Goal: Task Accomplishment & Management: Use online tool/utility

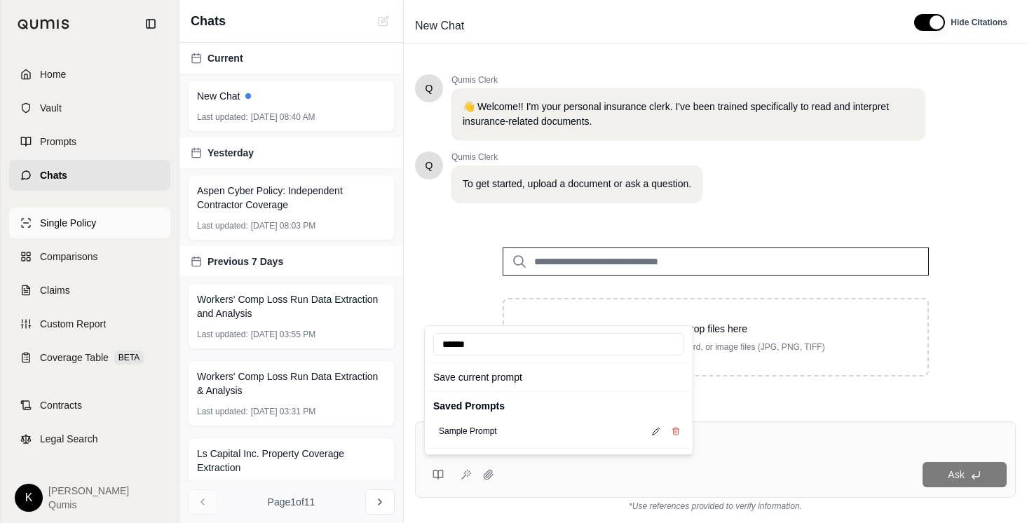
click at [108, 228] on link "Single Policy" at bounding box center [89, 222] width 161 height 31
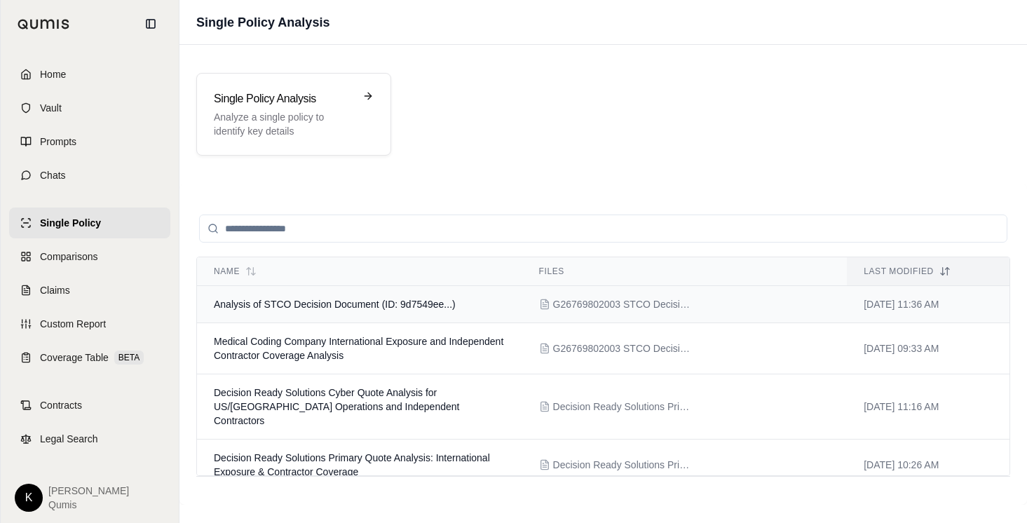
click at [387, 306] on span "Analysis of STCO Decision Document (ID: 9d7549ee...)" at bounding box center [335, 304] width 242 height 11
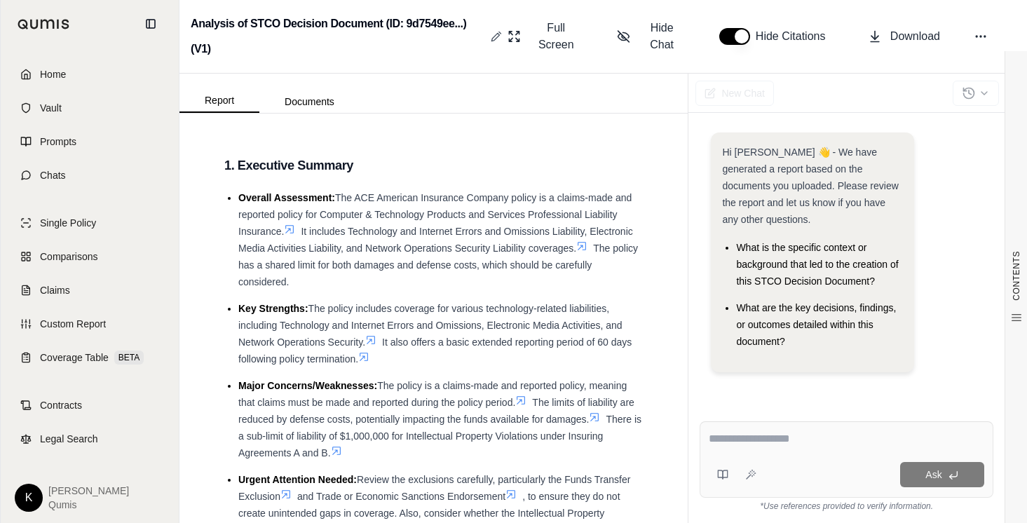
click at [494, 35] on icon at bounding box center [496, 36] width 11 height 11
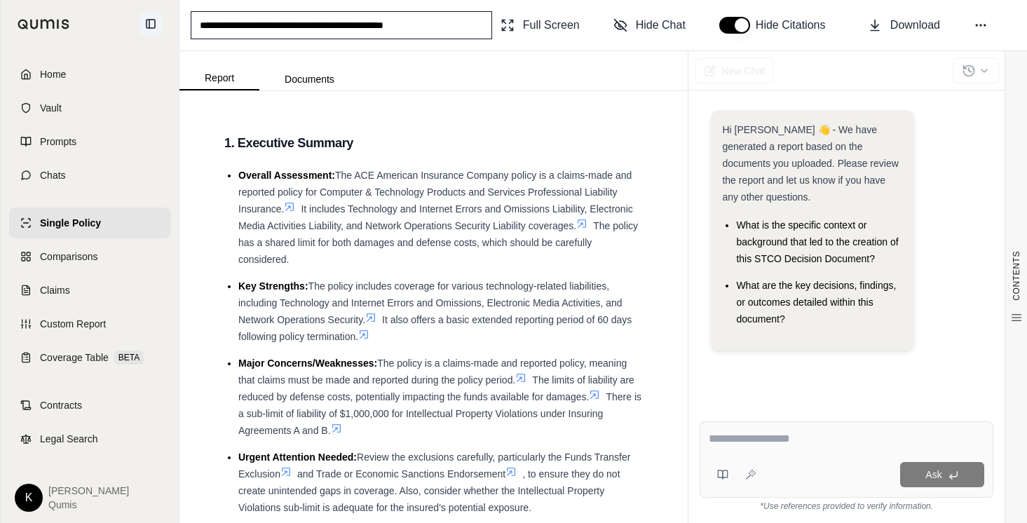
drag, startPoint x: 468, startPoint y: 29, endPoint x: 158, endPoint y: 13, distance: 309.6
click at [162, 13] on div "**********" at bounding box center [513, 261] width 1027 height 523
type input "********"
click at [540, 63] on div "Report Documents" at bounding box center [433, 70] width 508 height 39
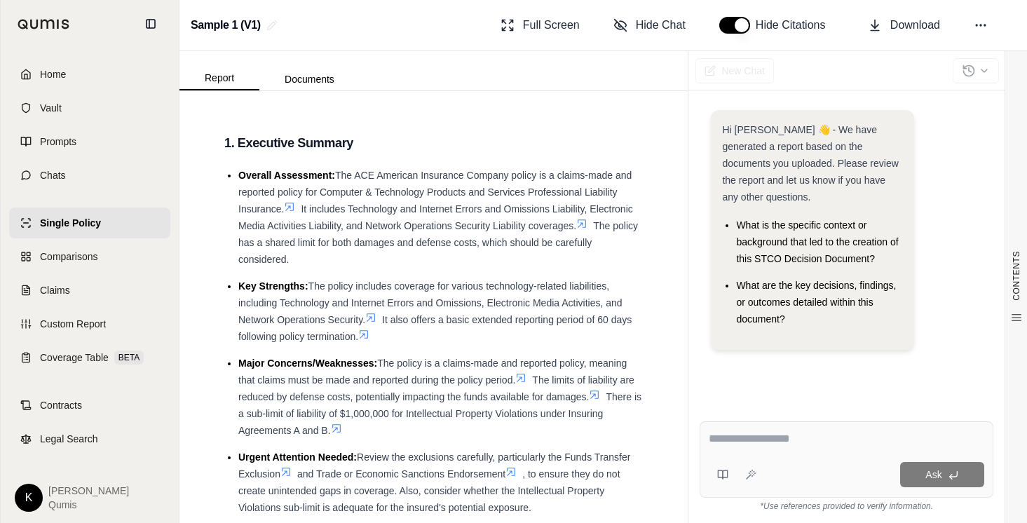
click at [117, 217] on link "Single Policy" at bounding box center [89, 222] width 161 height 31
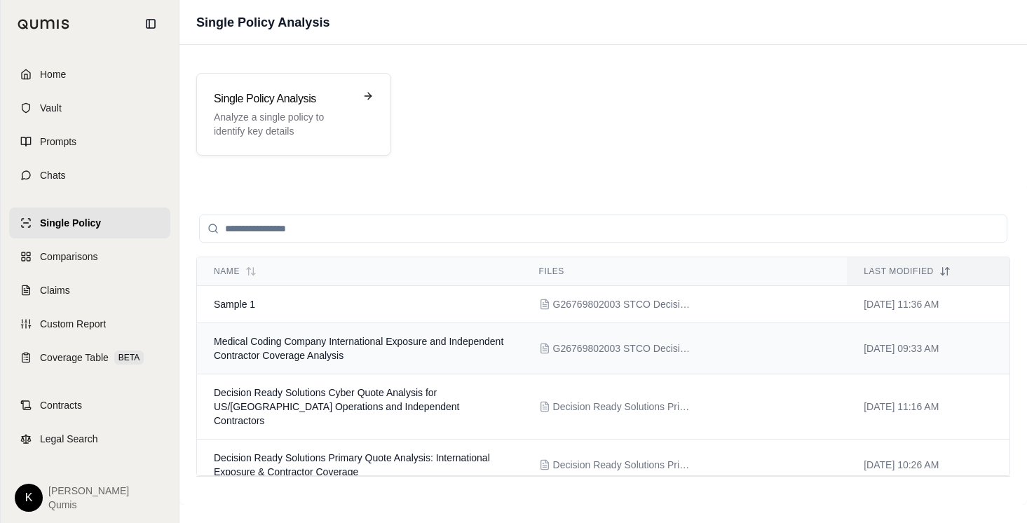
click at [388, 355] on td "Medical Coding Company International Exposure and Independent Contractor Covera…" at bounding box center [359, 348] width 325 height 51
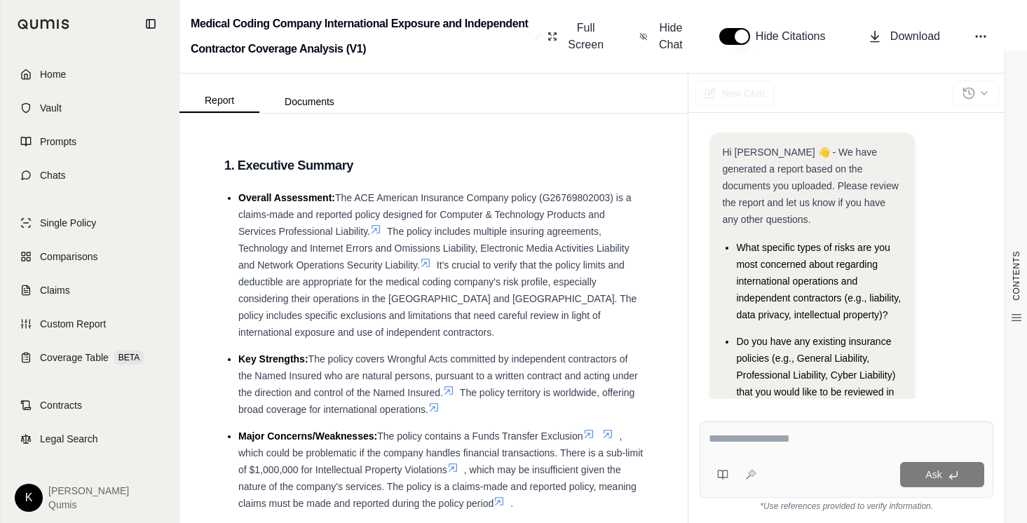
scroll to position [46, 0]
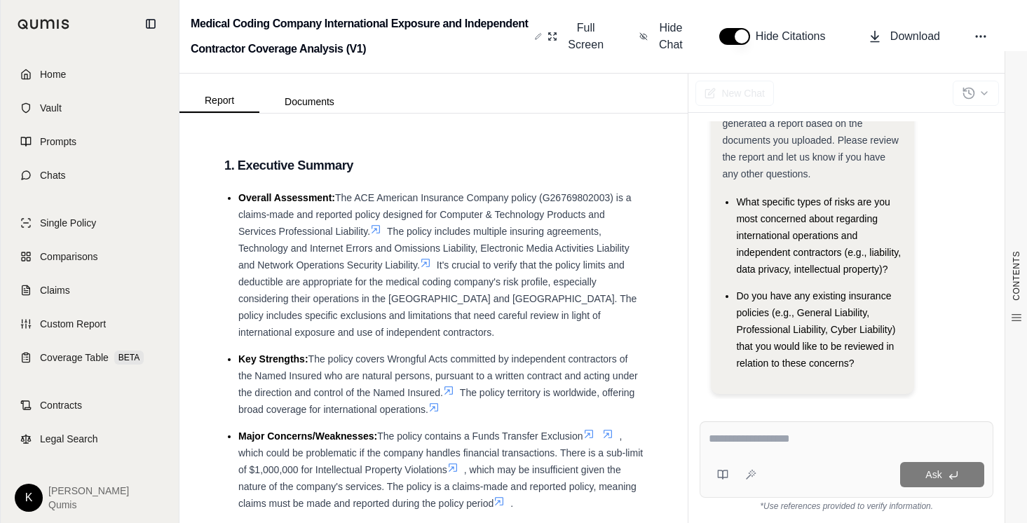
click at [538, 37] on icon at bounding box center [538, 36] width 5 height 5
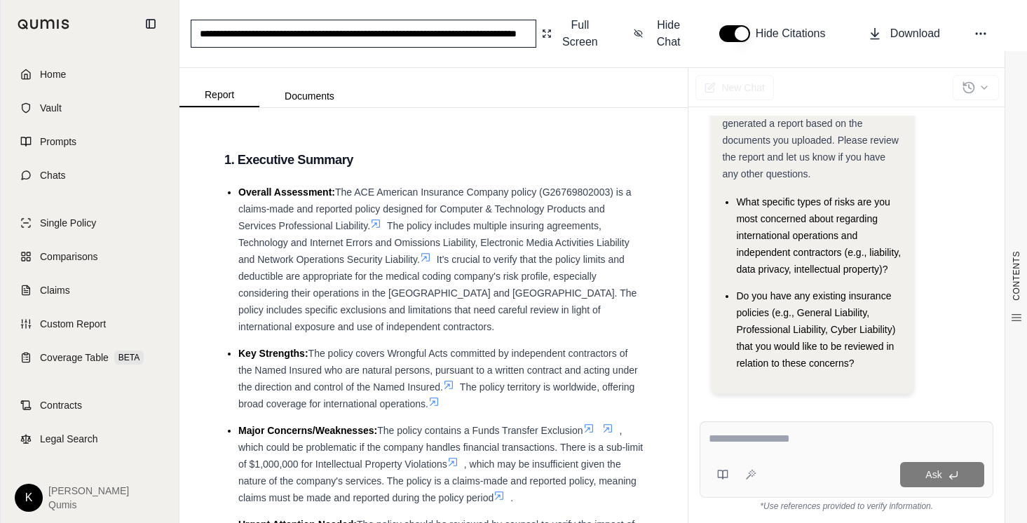
scroll to position [0, 95]
click at [513, 34] on input "**********" at bounding box center [364, 34] width 346 height 28
click at [514, 34] on input "**********" at bounding box center [364, 34] width 346 height 28
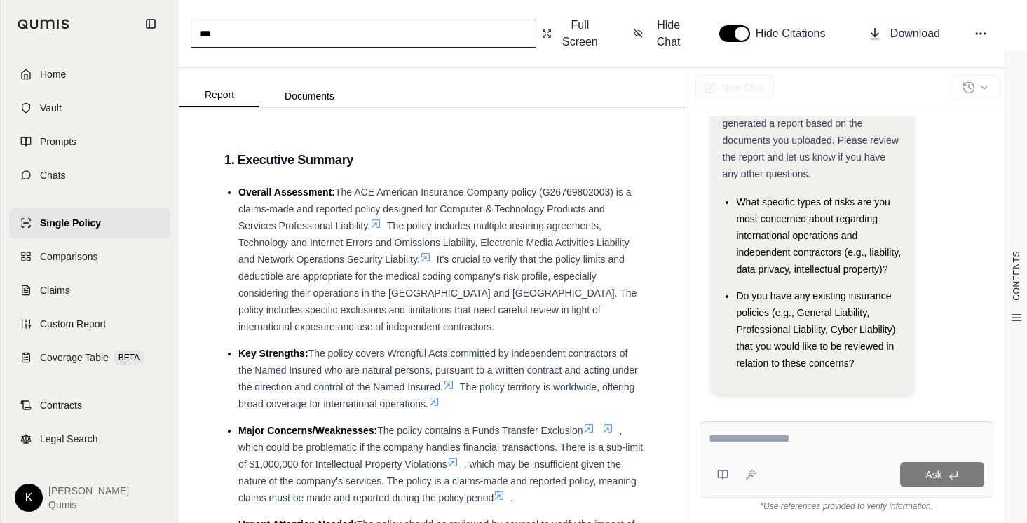
scroll to position [0, 0]
type input "********"
click at [516, 74] on div "Report Documents" at bounding box center [433, 87] width 508 height 39
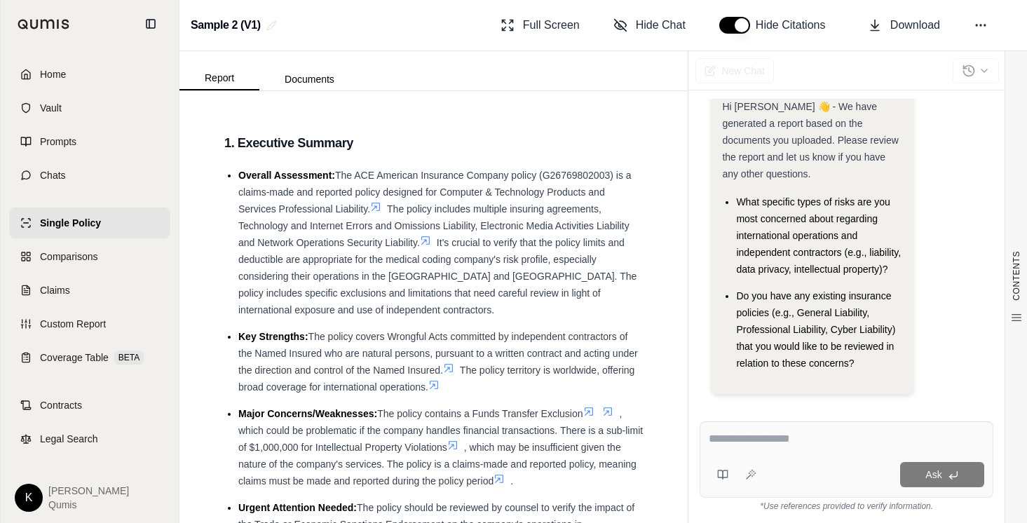
click at [76, 231] on link "Single Policy" at bounding box center [89, 222] width 161 height 31
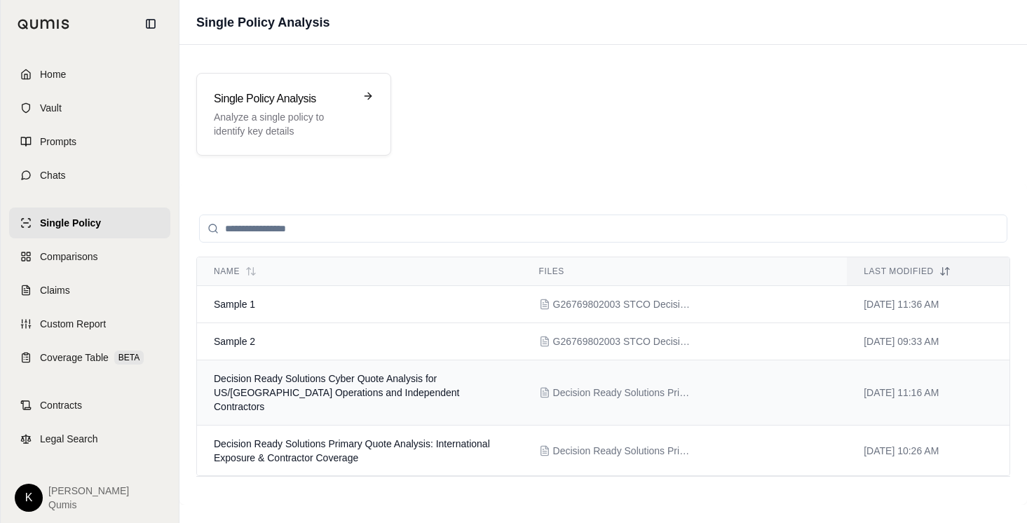
click at [292, 375] on span "Decision Ready Solutions Cyber Quote Analysis for US/India Operations and Indep…" at bounding box center [336, 392] width 245 height 39
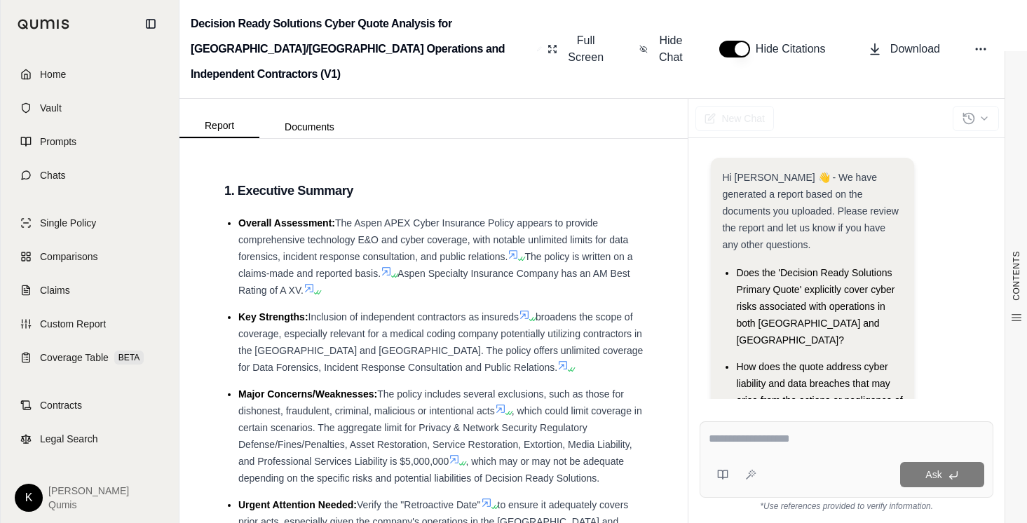
scroll to position [12, 0]
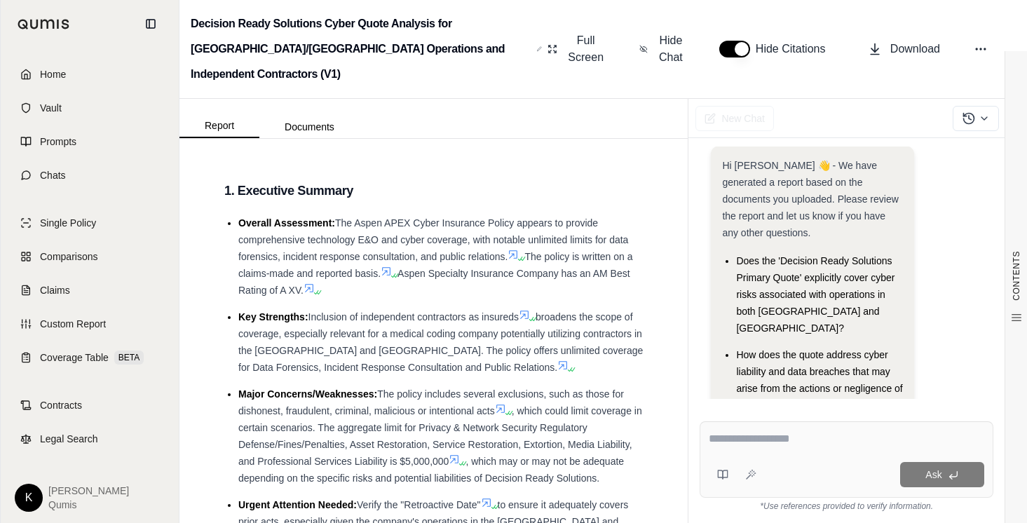
click at [537, 43] on icon at bounding box center [539, 48] width 5 height 11
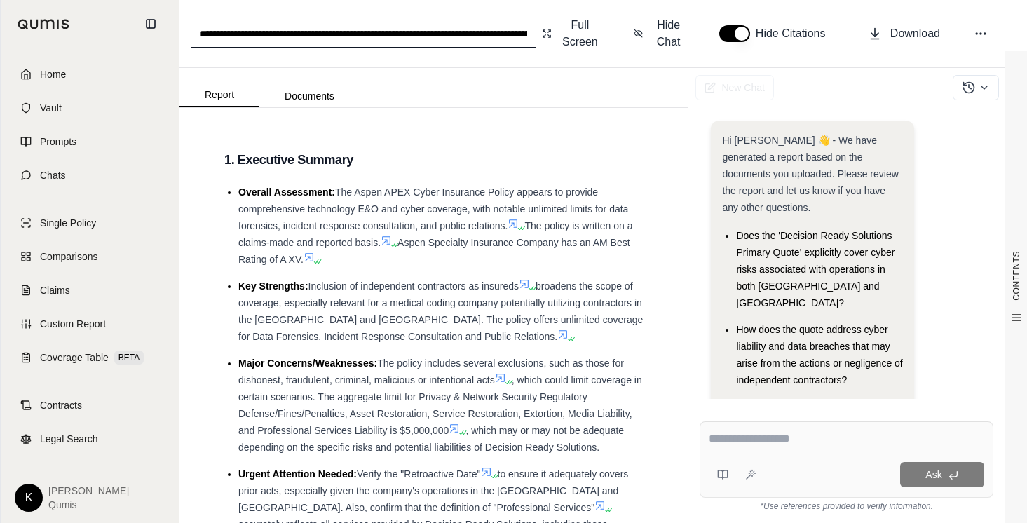
scroll to position [0, 116]
click at [444, 45] on input "**********" at bounding box center [364, 34] width 346 height 28
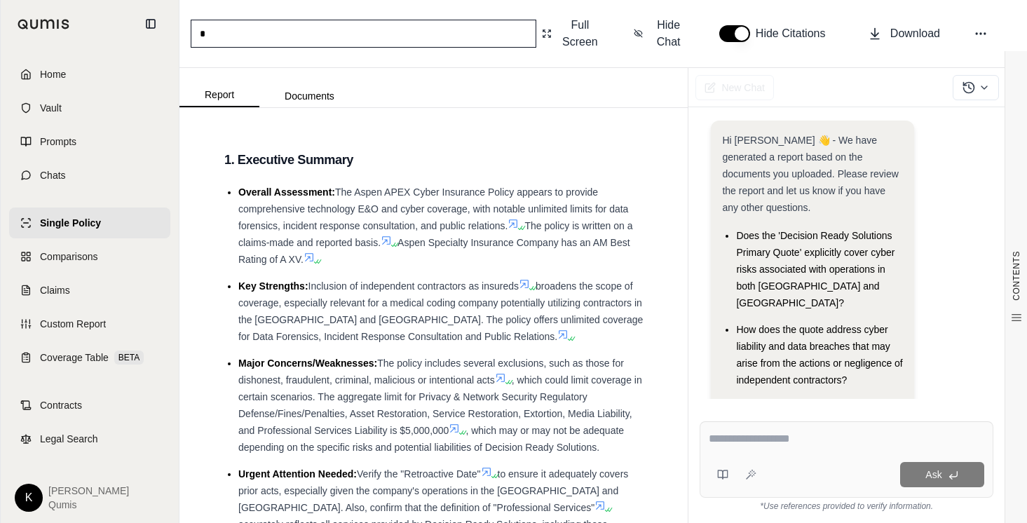
scroll to position [0, 0]
type input "********"
click at [423, 68] on div "Report Documents" at bounding box center [433, 87] width 508 height 39
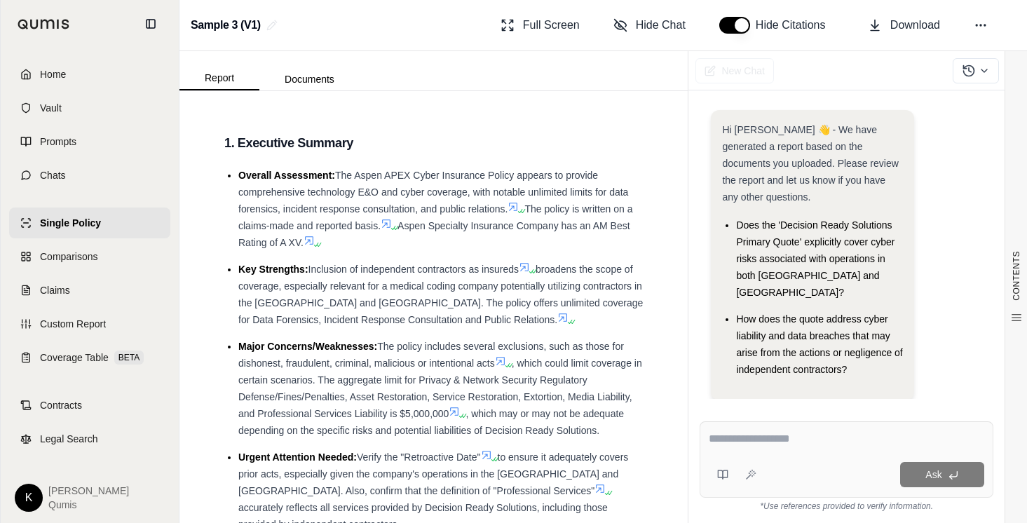
click at [76, 231] on link "Single Policy" at bounding box center [89, 222] width 161 height 31
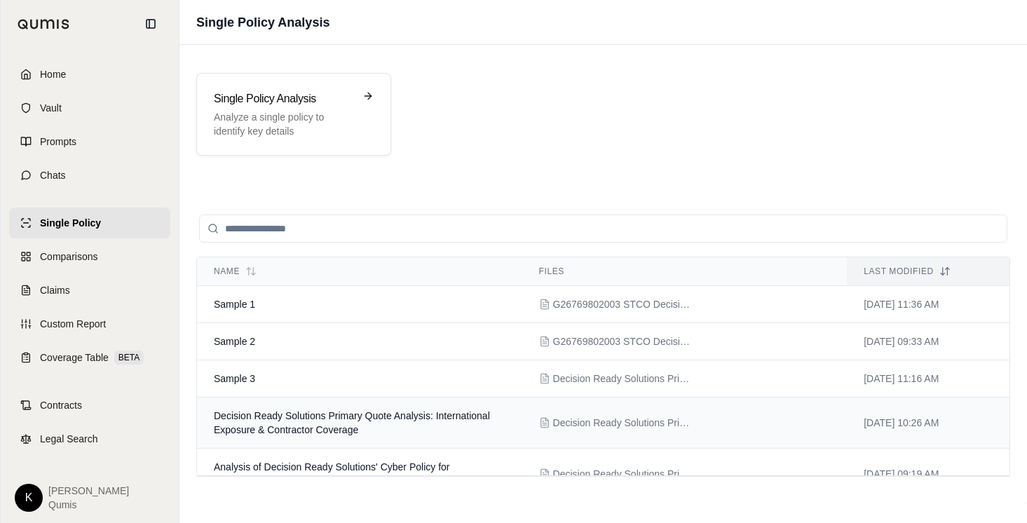
click at [348, 422] on td "Decision Ready Solutions Primary Quote Analysis: International Exposure & Contr…" at bounding box center [359, 422] width 325 height 51
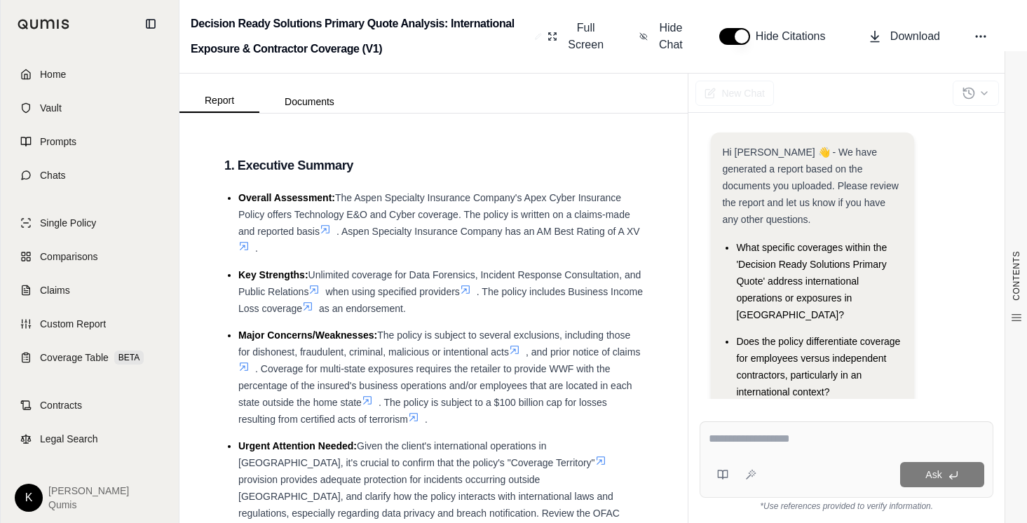
scroll to position [12, 0]
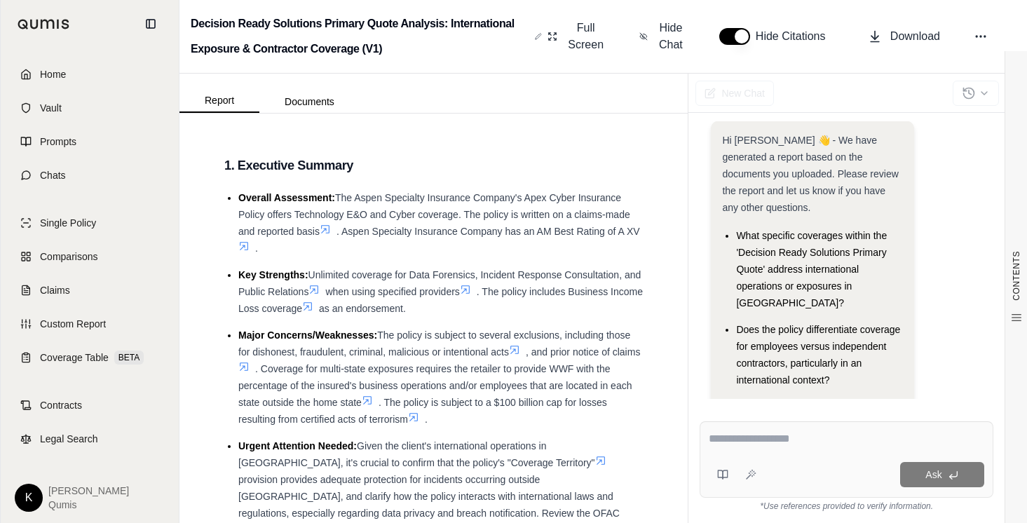
click at [536, 37] on icon at bounding box center [538, 36] width 7 height 11
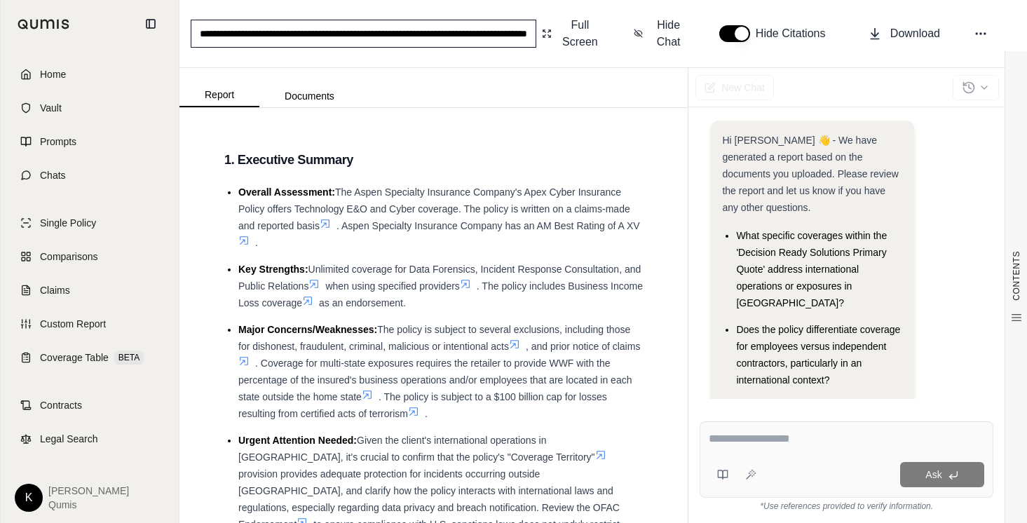
scroll to position [0, 96]
click at [421, 42] on input "**********" at bounding box center [364, 34] width 346 height 28
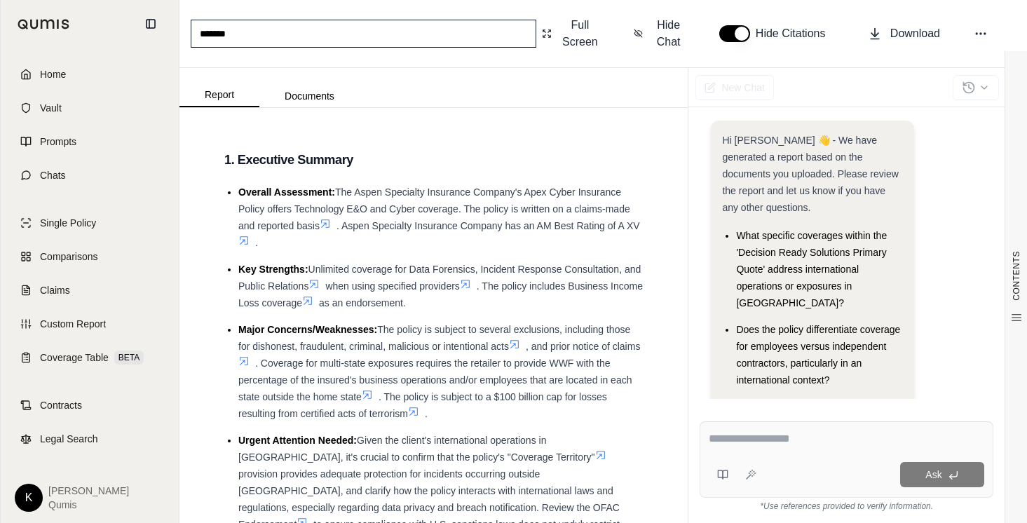
type input "********"
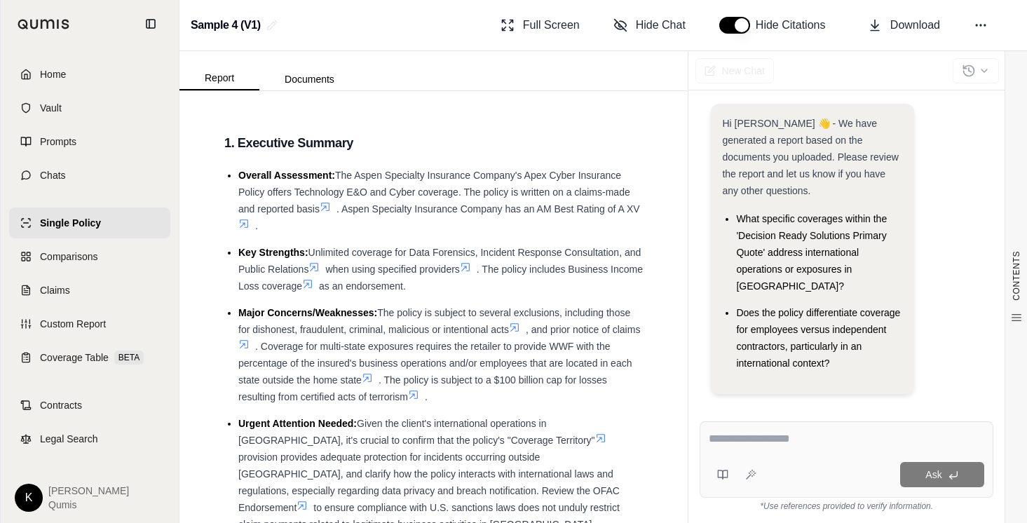
click at [48, 216] on span "Single Policy" at bounding box center [70, 223] width 61 height 14
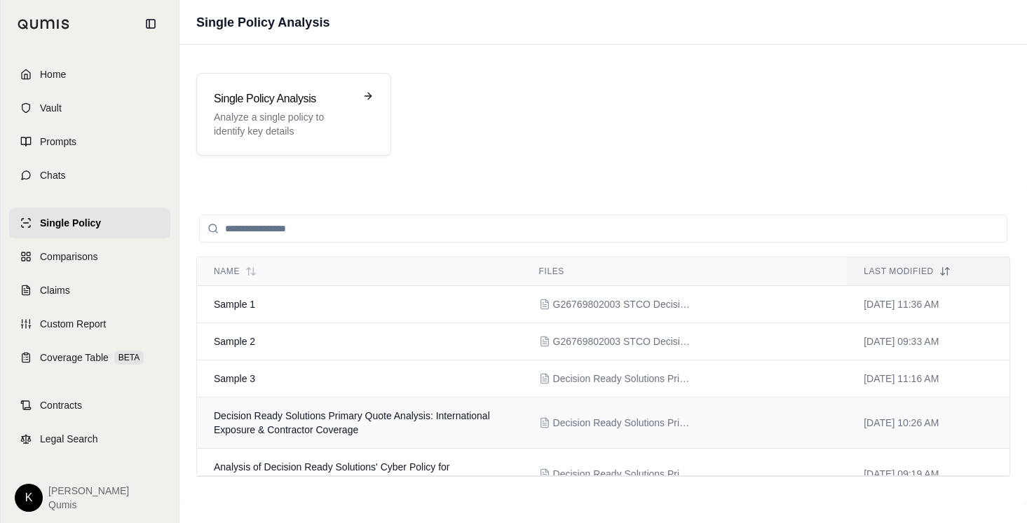
click at [299, 429] on span "Decision Ready Solutions Primary Quote Analysis: International Exposure & Contr…" at bounding box center [352, 422] width 276 height 25
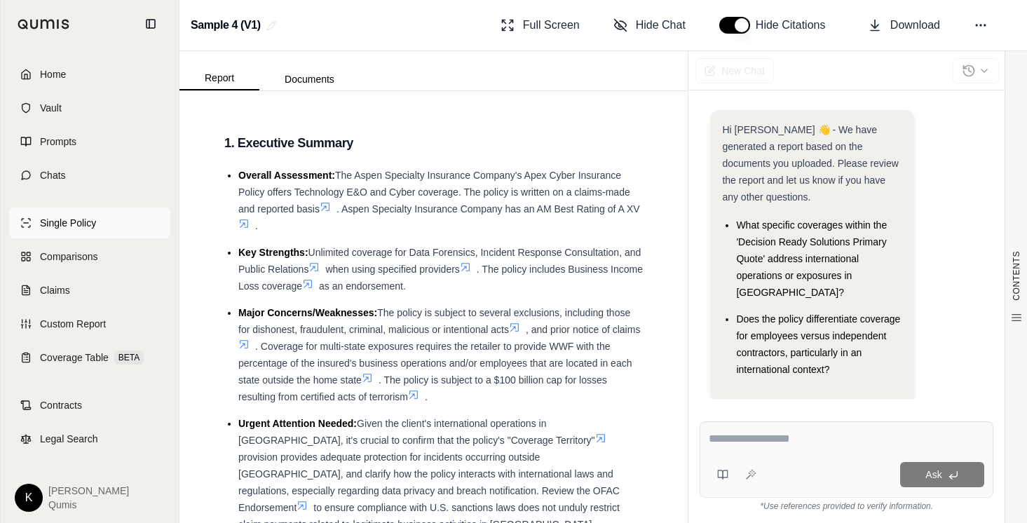
click at [75, 221] on span "Single Policy" at bounding box center [68, 223] width 56 height 14
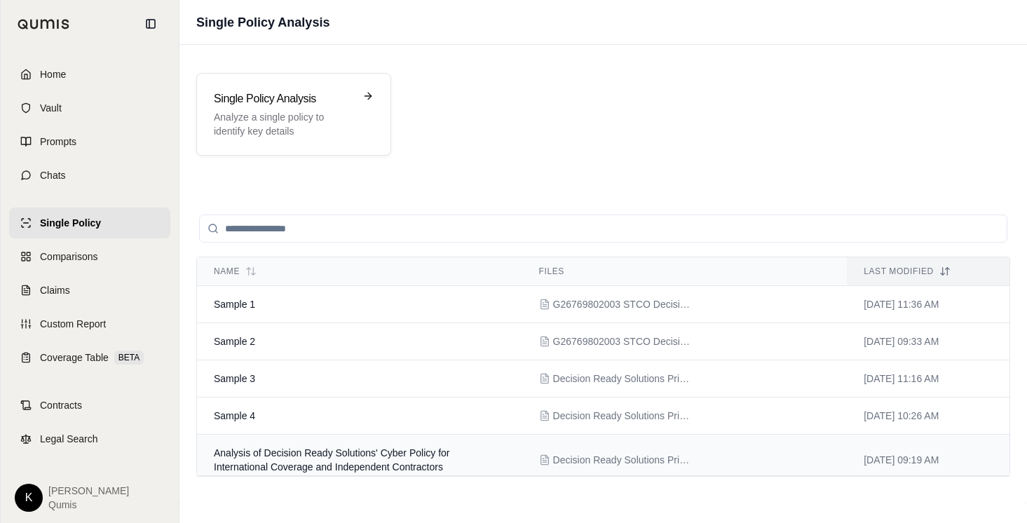
click at [352, 470] on span "Analysis of Decision Ready Solutions' Cyber Policy for International Coverage a…" at bounding box center [332, 459] width 236 height 25
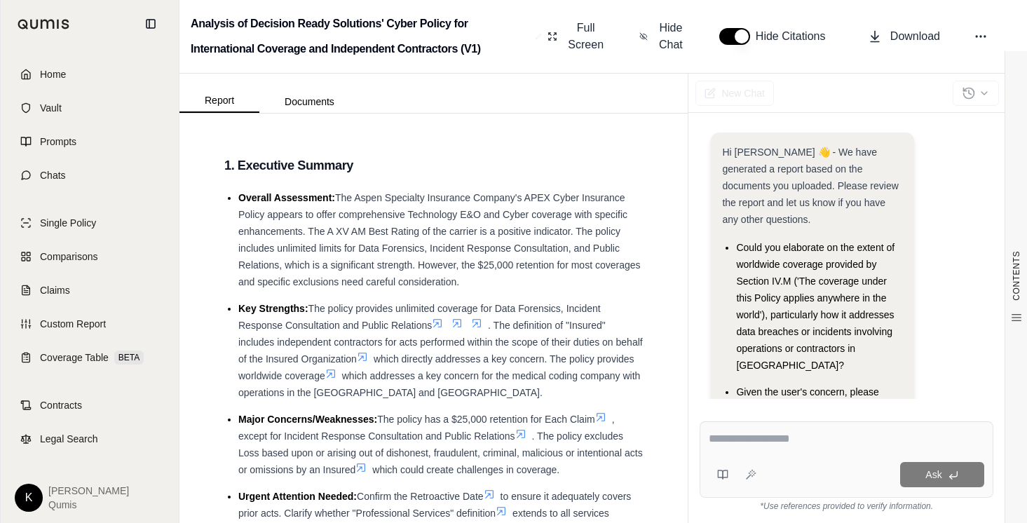
scroll to position [96, 0]
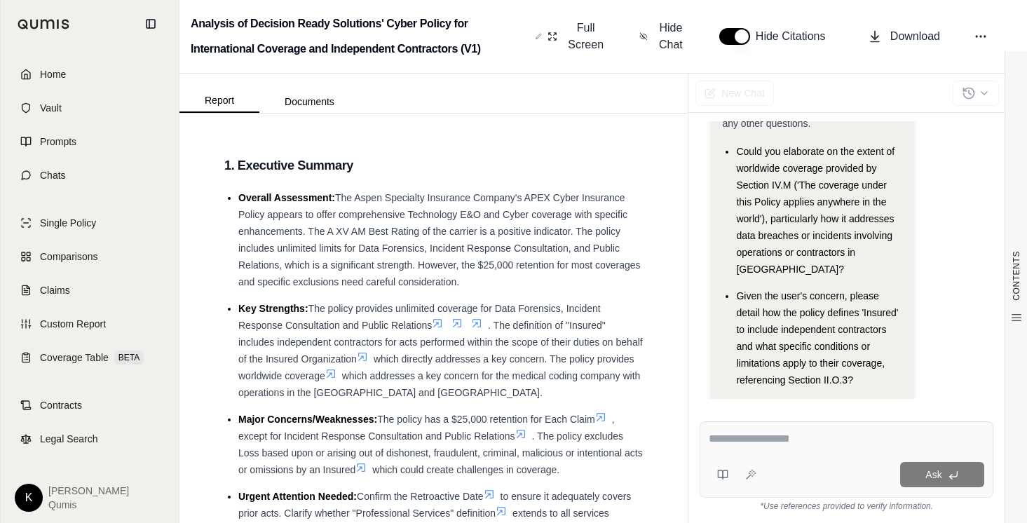
click at [538, 37] on icon at bounding box center [538, 36] width 5 height 5
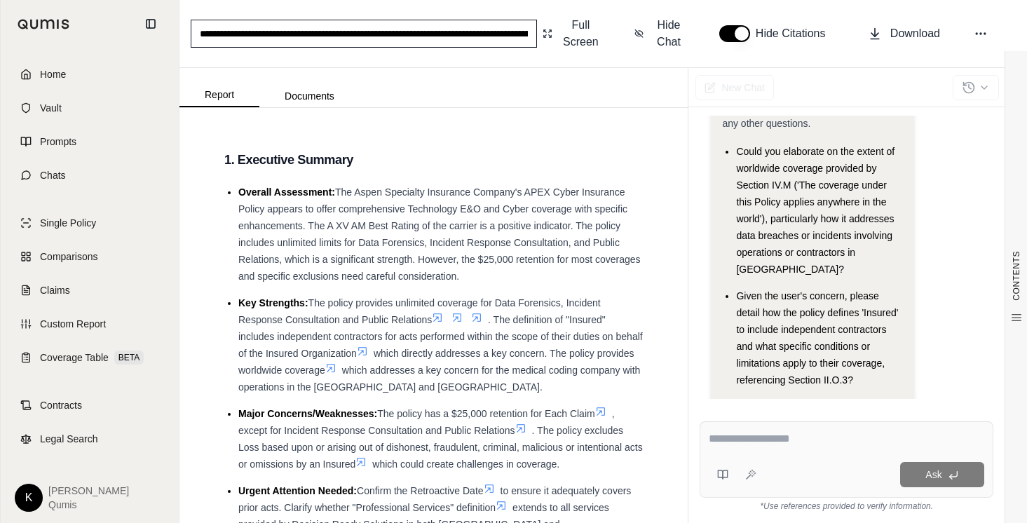
scroll to position [0, 139]
click at [409, 36] on input "**********" at bounding box center [364, 34] width 346 height 28
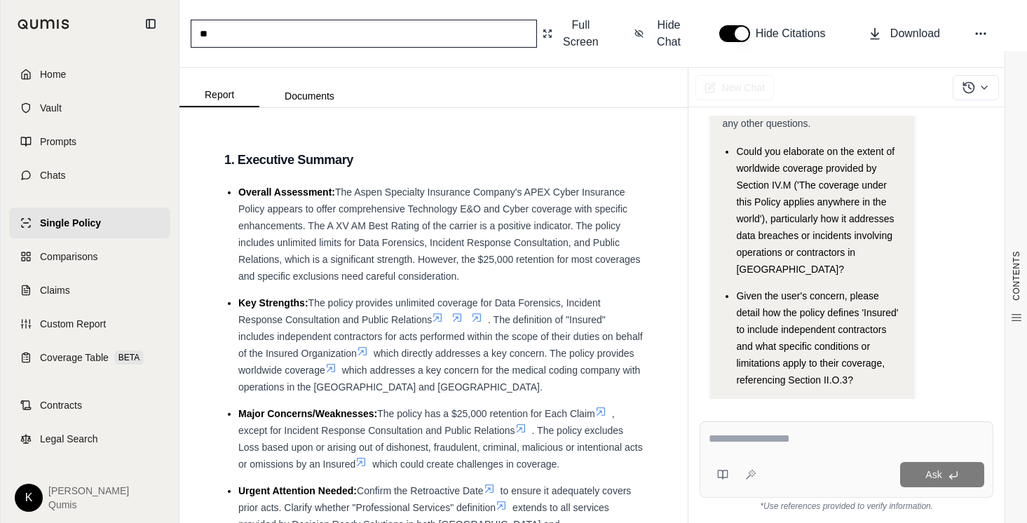
type input "*"
type input "********"
click at [529, 60] on div "******** Full Screen Hide Chat Hide Citations Download Report Documents CONTENT…" at bounding box center [603, 261] width 848 height 523
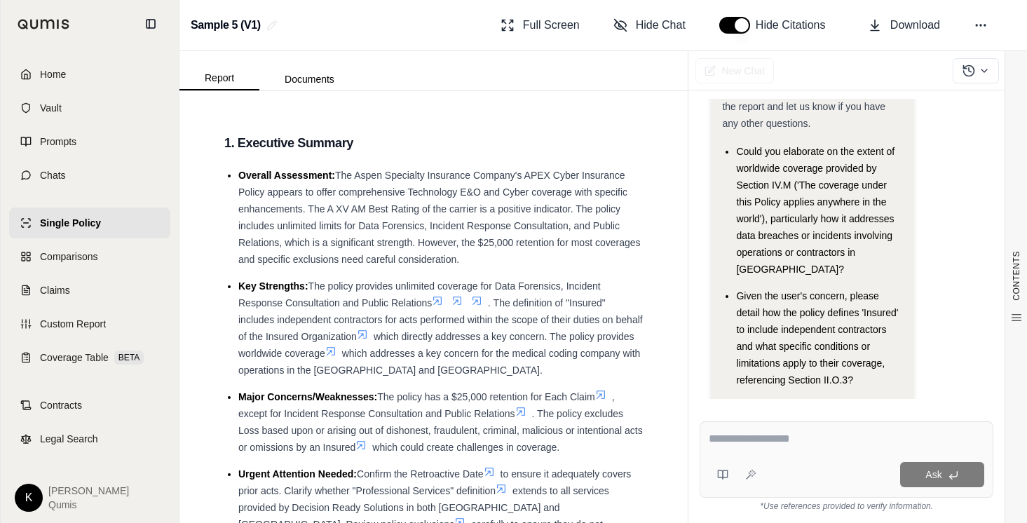
click at [57, 218] on span "Single Policy" at bounding box center [70, 223] width 61 height 14
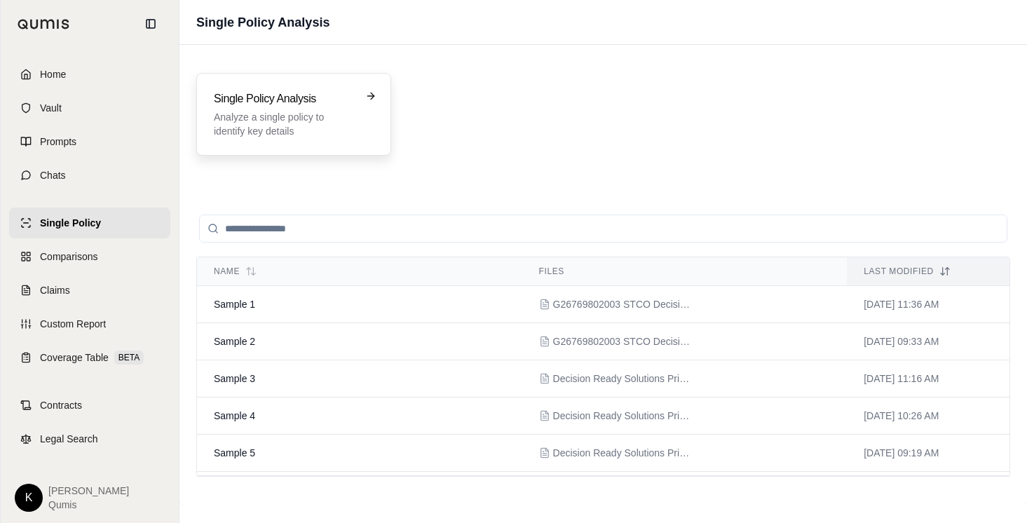
click at [318, 102] on h3 "Single Policy Analysis" at bounding box center [284, 98] width 140 height 17
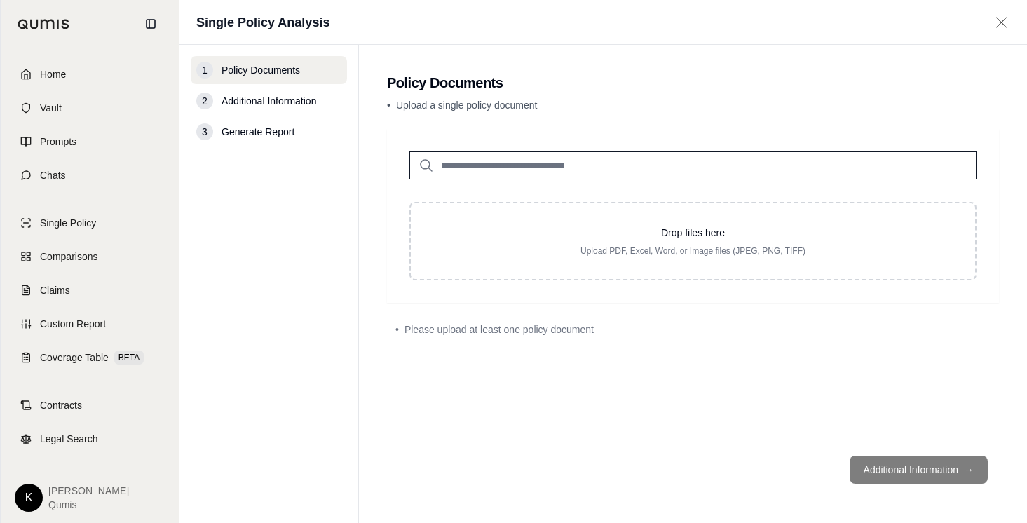
click at [653, 169] on input "search" at bounding box center [692, 165] width 567 height 28
type input "******"
click at [648, 114] on div "• Upload a single policy document" at bounding box center [693, 108] width 612 height 20
click at [558, 170] on input "******" at bounding box center [692, 165] width 567 height 28
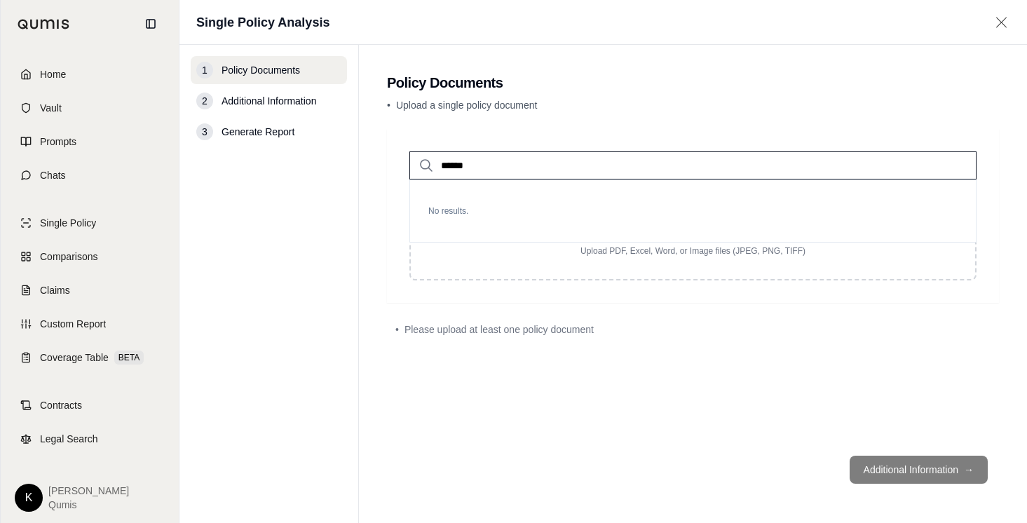
click at [558, 170] on input "******" at bounding box center [692, 165] width 567 height 28
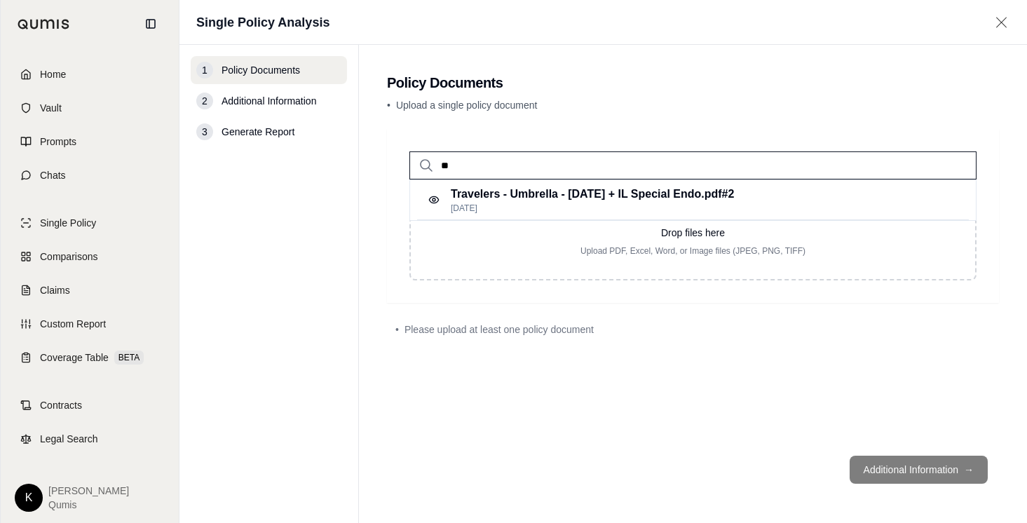
type input "*"
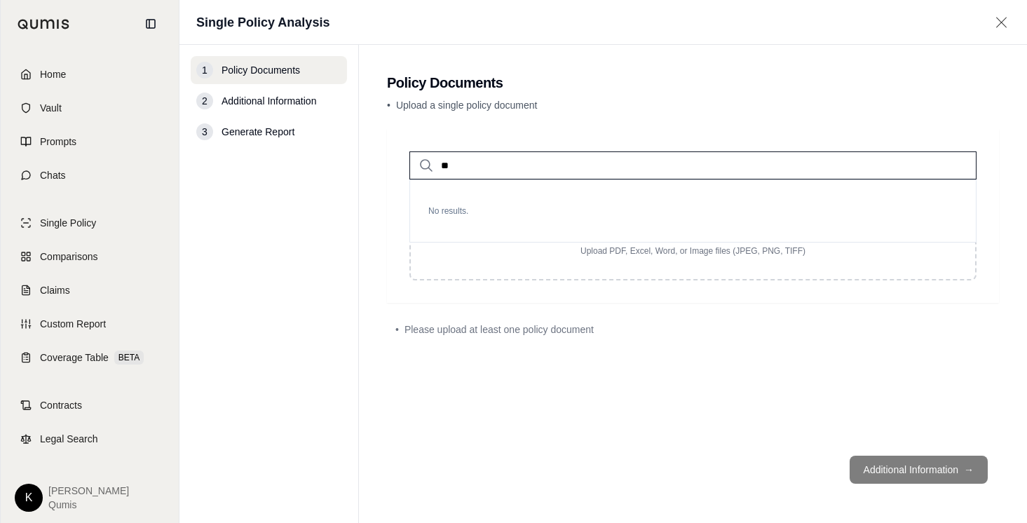
type input "*"
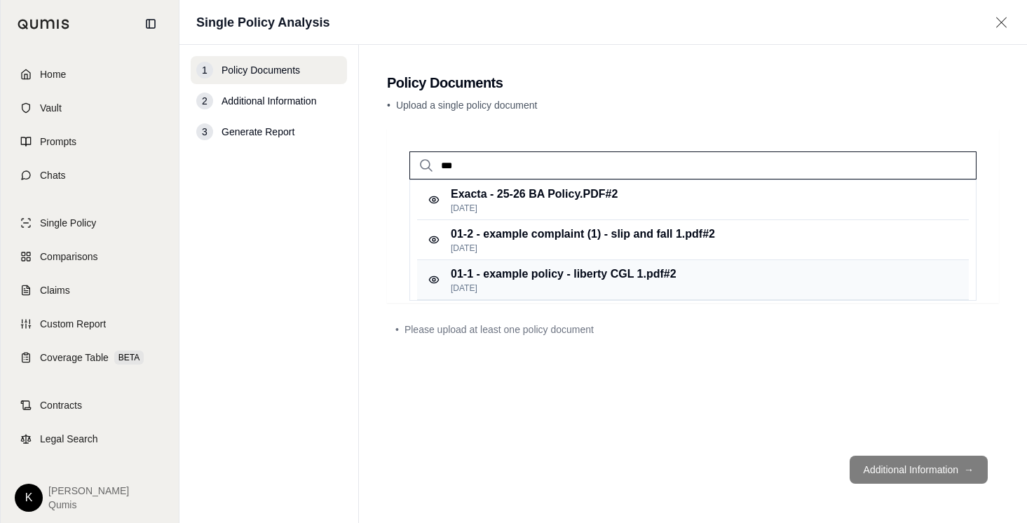
type input "***"
click at [554, 285] on p "Apr 29, 2025" at bounding box center [564, 288] width 226 height 11
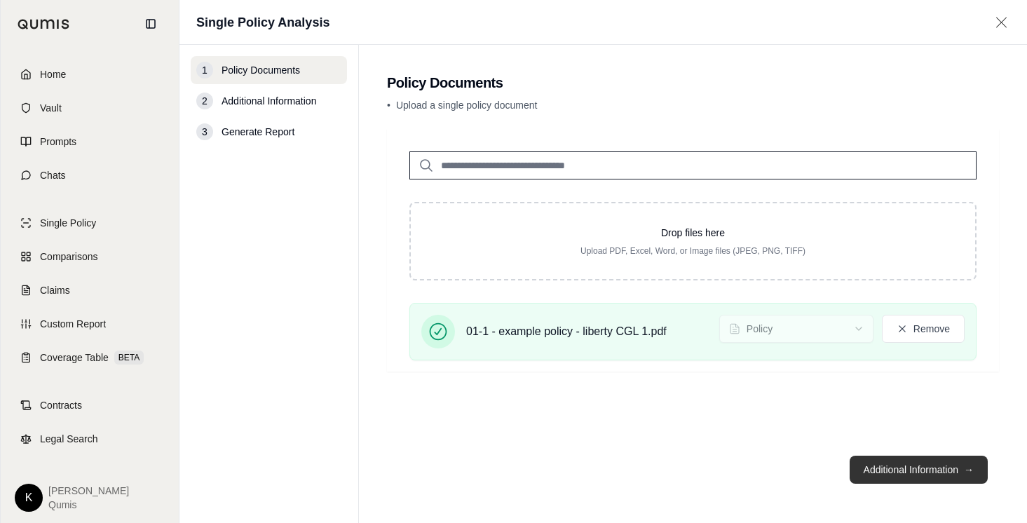
click at [933, 479] on button "Additional Information →" at bounding box center [919, 470] width 138 height 28
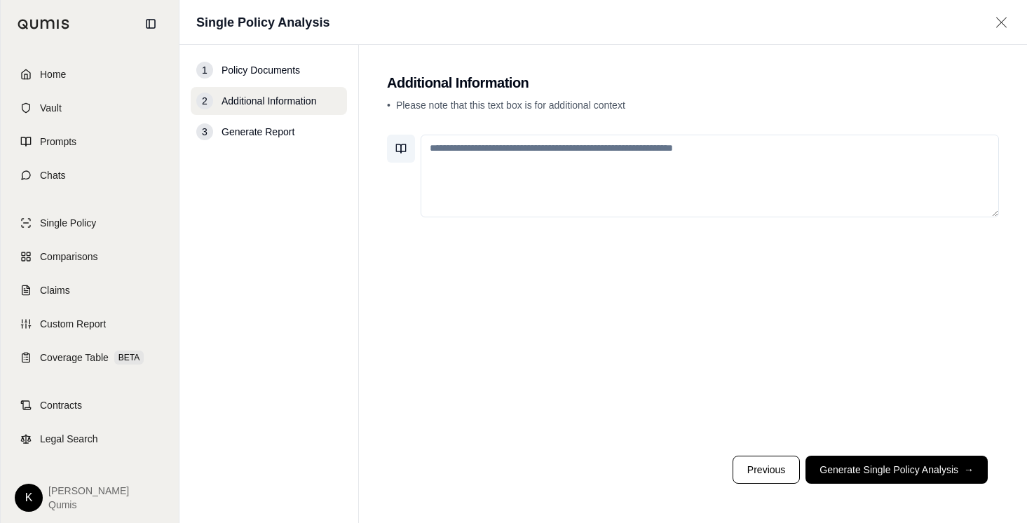
click at [395, 145] on icon at bounding box center [400, 148] width 11 height 11
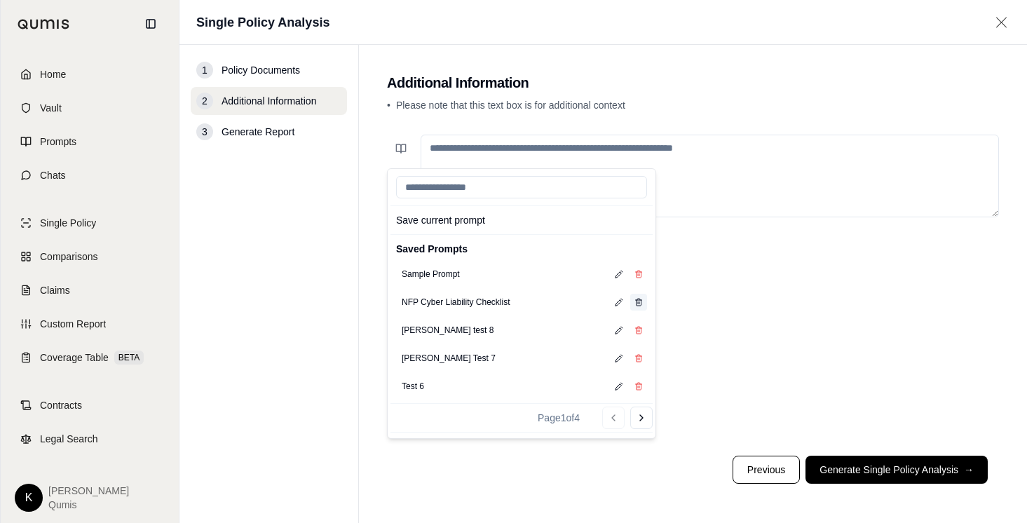
click at [639, 306] on button at bounding box center [638, 302] width 17 height 17
click at [640, 306] on icon at bounding box center [639, 303] width 5 height 6
click at [640, 303] on icon at bounding box center [638, 302] width 8 height 8
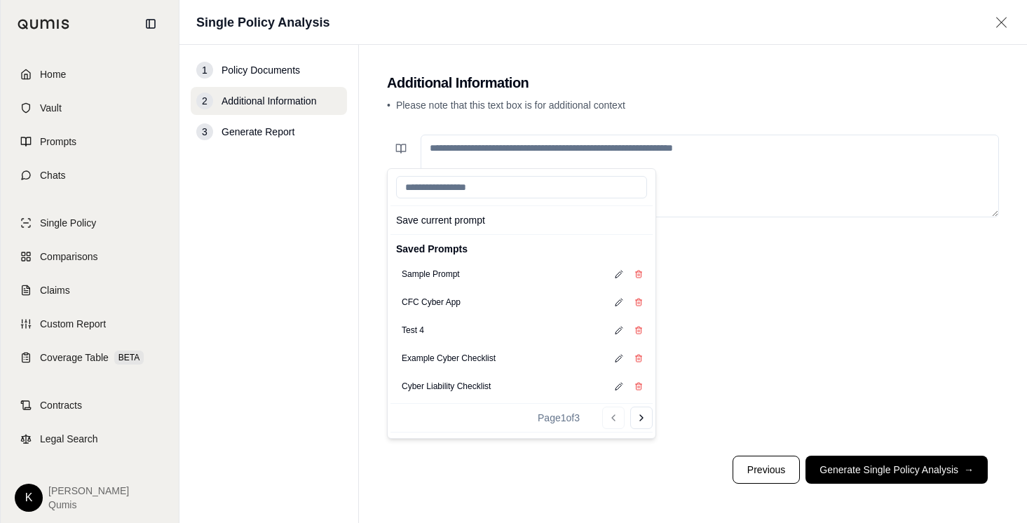
click at [640, 303] on icon at bounding box center [638, 302] width 8 height 8
click at [974, 86] on h2 "Additional Information" at bounding box center [693, 83] width 612 height 20
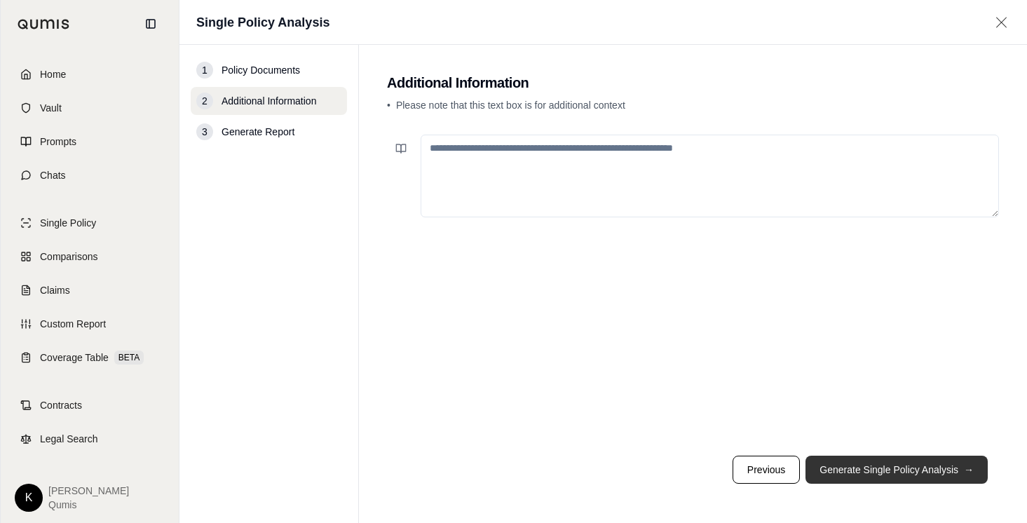
click at [875, 476] on button "Generate Single Policy Analysis →" at bounding box center [896, 470] width 182 height 28
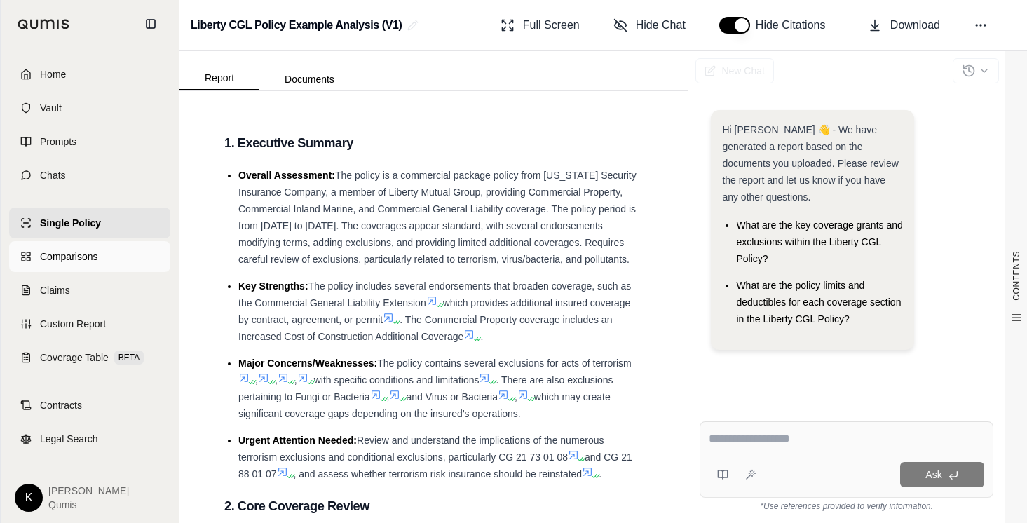
click at [92, 261] on span "Comparisons" at bounding box center [68, 257] width 57 height 14
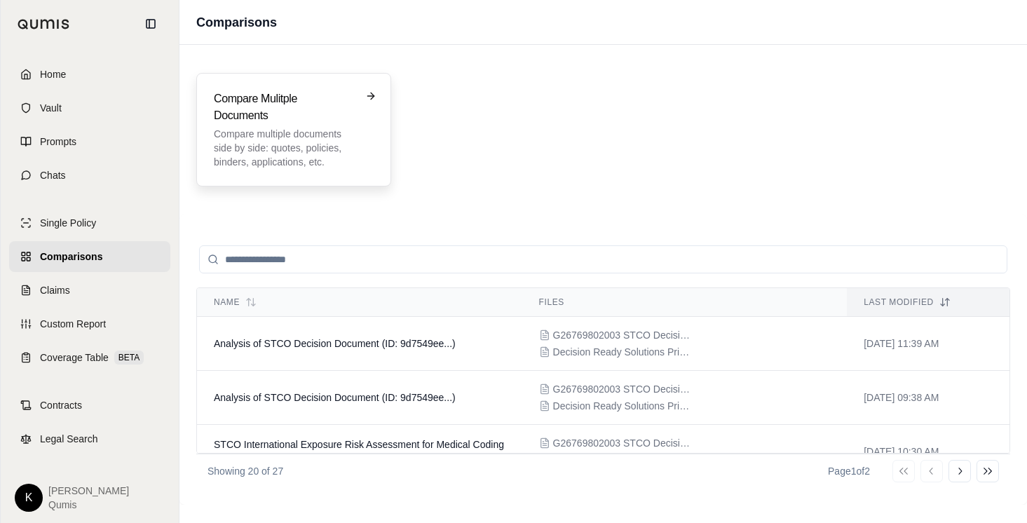
click at [301, 123] on h3 "Compare Mulitple Documents" at bounding box center [284, 107] width 140 height 34
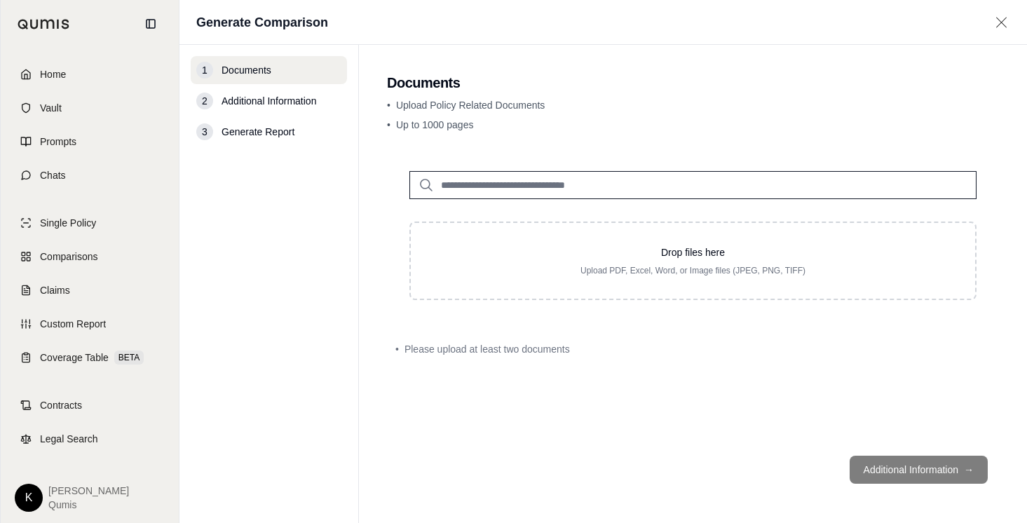
click at [601, 180] on input "search" at bounding box center [692, 185] width 567 height 28
type input "****"
click at [567, 208] on div "Sample Policy.pdf #2 Oct 11, 2025" at bounding box center [693, 220] width 552 height 40
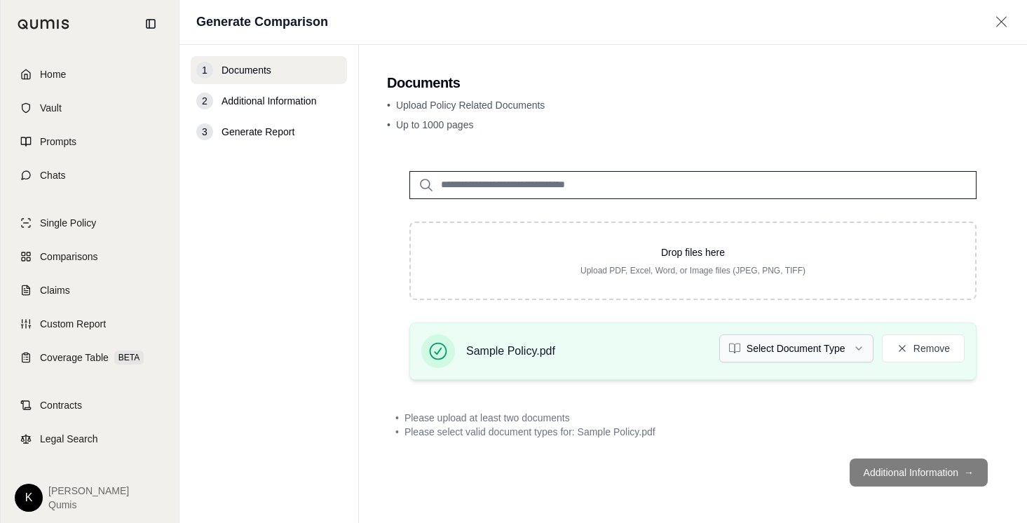
click at [854, 349] on html "Home Vault Prompts Chats Single Policy Comparisons Claims Custom Report Coverag…" at bounding box center [513, 261] width 1027 height 523
click at [643, 182] on input "search" at bounding box center [692, 185] width 567 height 28
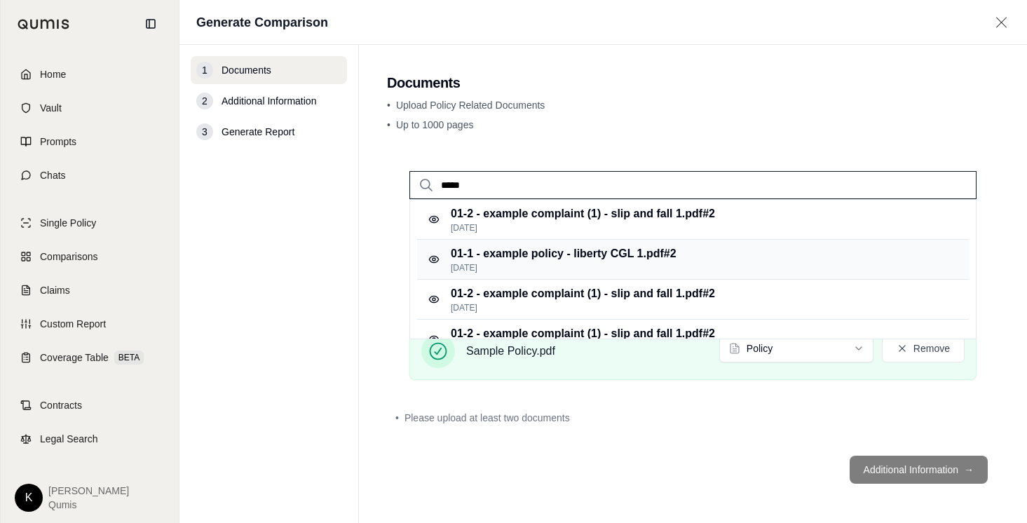
type input "*****"
click at [619, 247] on p "01-1 - example policy - liberty CGL 1.pdf #2" at bounding box center [564, 253] width 226 height 17
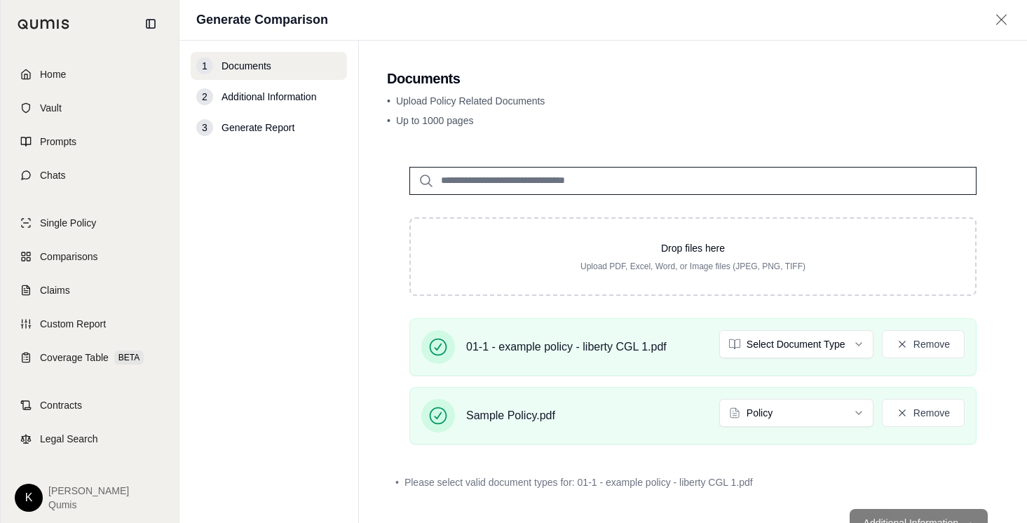
click at [636, 134] on main "Documents • Upload Policy Related Documents • Up to 1000 pages Drop files here …" at bounding box center [693, 282] width 668 height 482
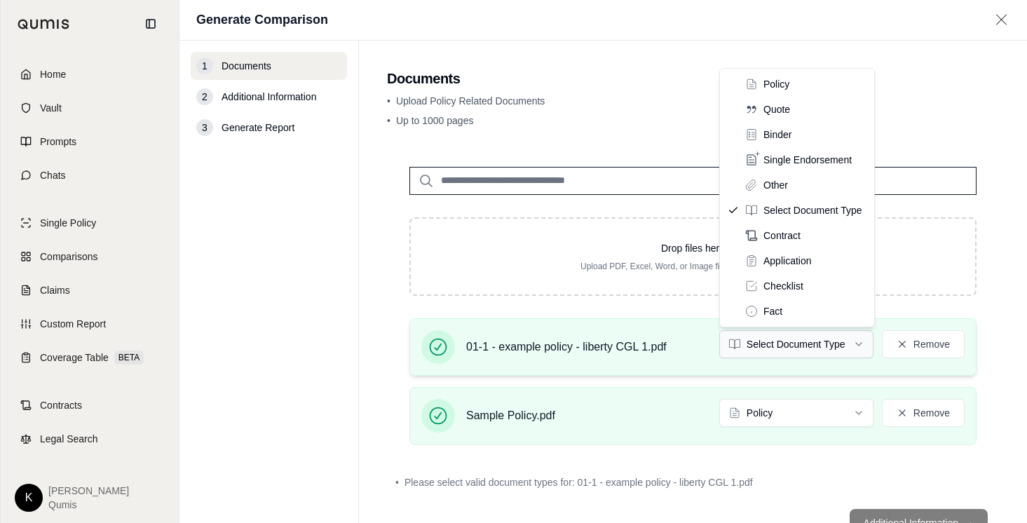
click at [816, 346] on html "Home Vault Prompts Chats Single Policy Comparisons Claims Custom Report Coverag…" at bounding box center [513, 261] width 1027 height 523
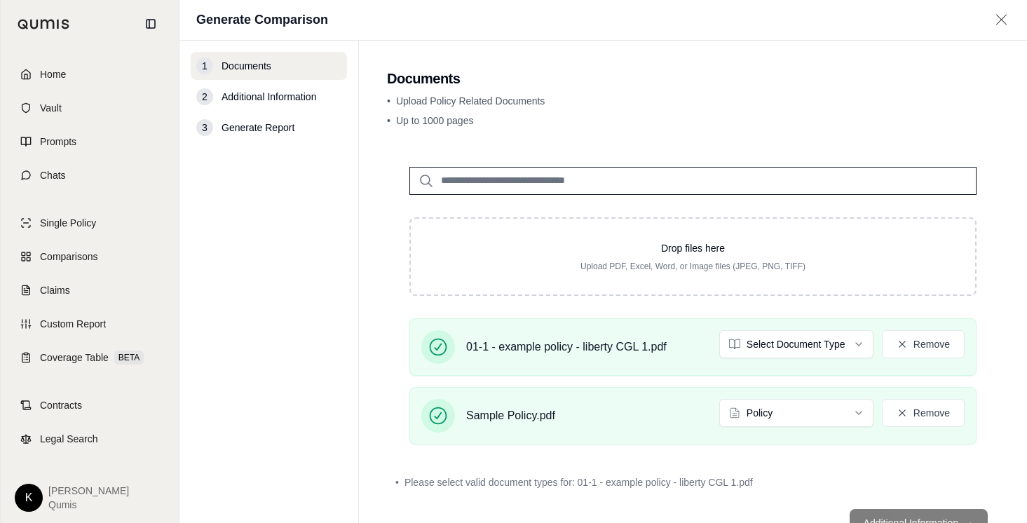
click at [850, 66] on main "Documents • Upload Policy Related Documents • Up to 1000 pages Drop files here …" at bounding box center [693, 282] width 668 height 482
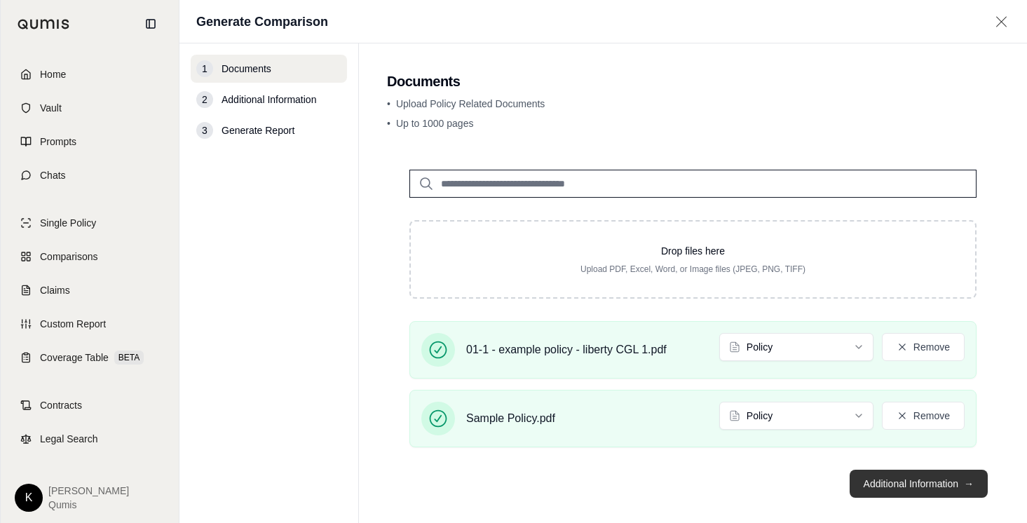
click at [876, 479] on button "Additional Information →" at bounding box center [919, 484] width 138 height 28
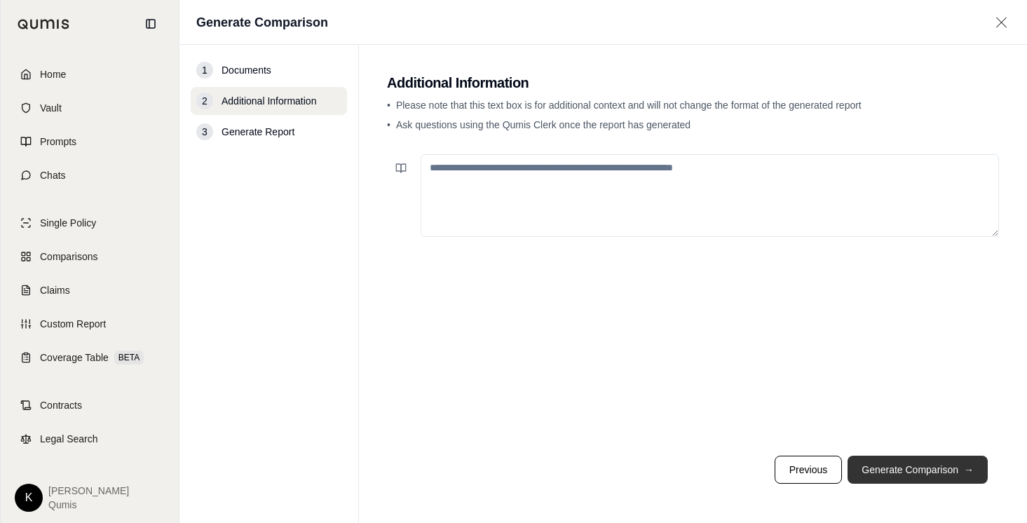
click at [912, 468] on button "Generate Comparison →" at bounding box center [918, 470] width 140 height 28
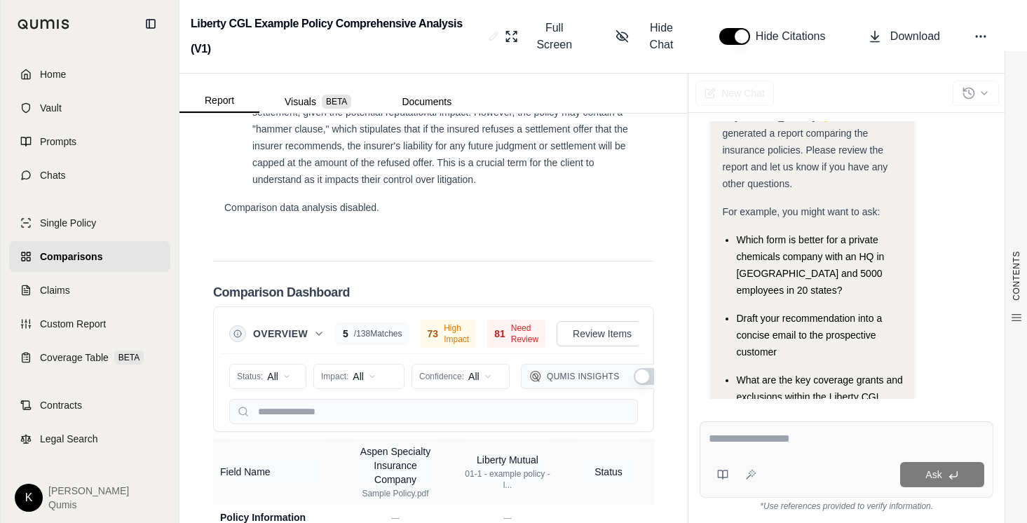
scroll to position [0, 55]
click at [637, 334] on icon at bounding box center [642, 333] width 11 height 11
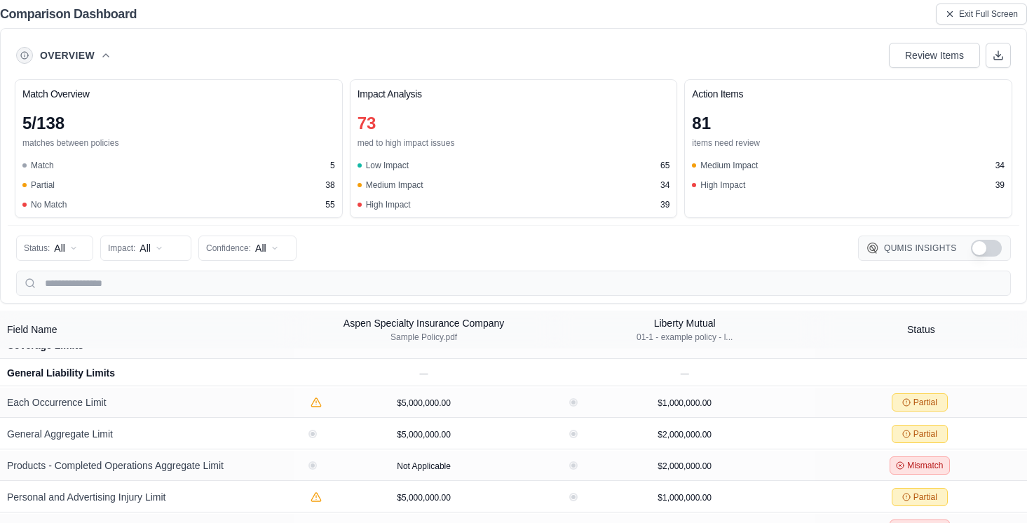
scroll to position [440, 0]
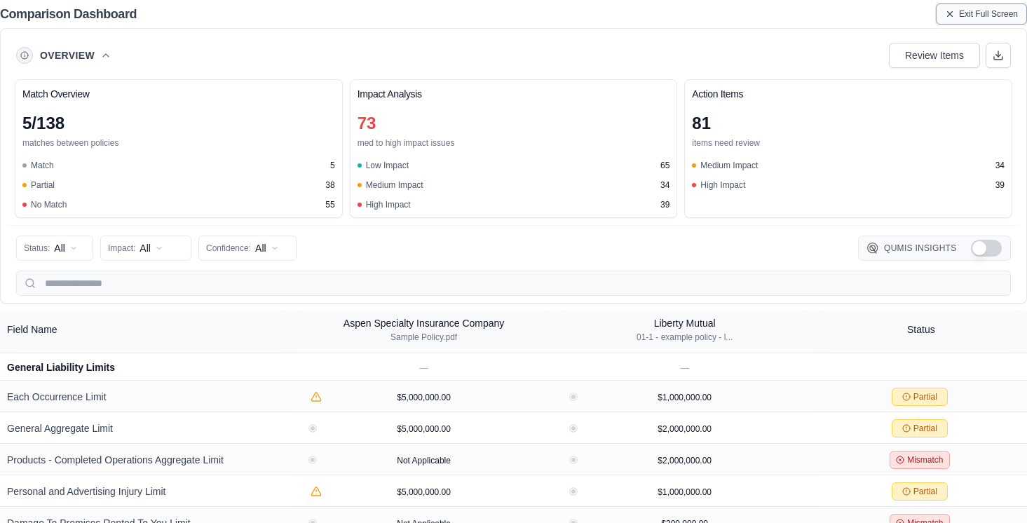
click at [948, 11] on icon at bounding box center [950, 14] width 10 height 10
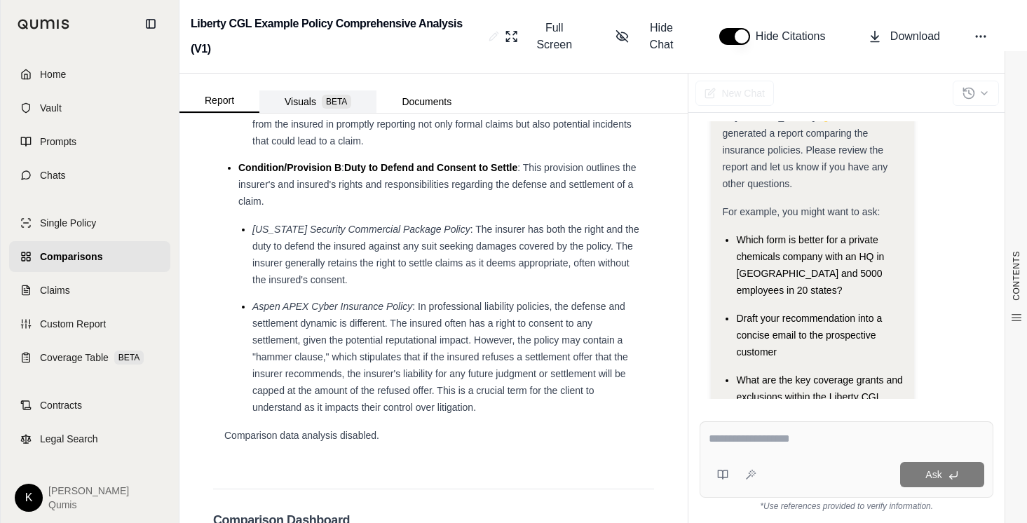
click at [278, 109] on button "Visuals BETA" at bounding box center [317, 101] width 117 height 22
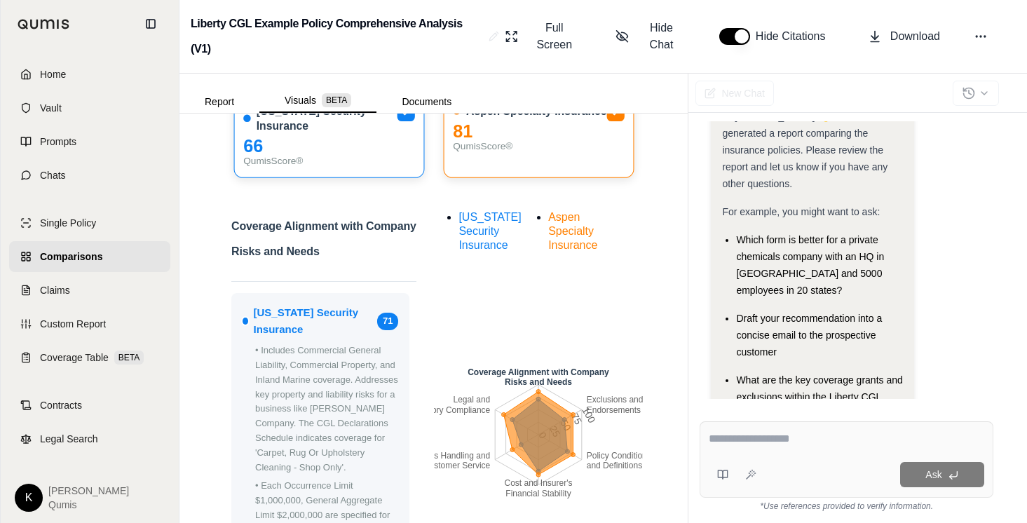
scroll to position [0, 0]
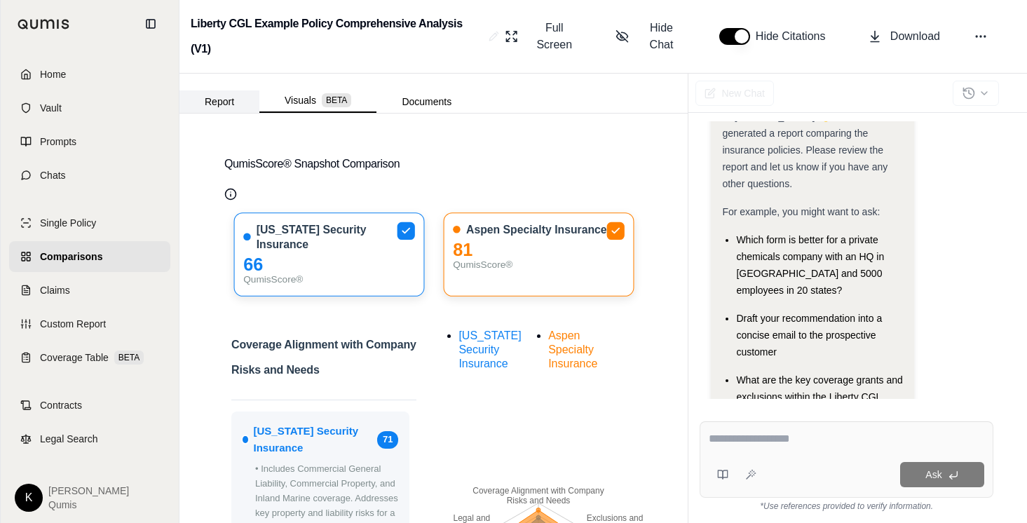
click at [243, 97] on button "Report" at bounding box center [219, 101] width 80 height 22
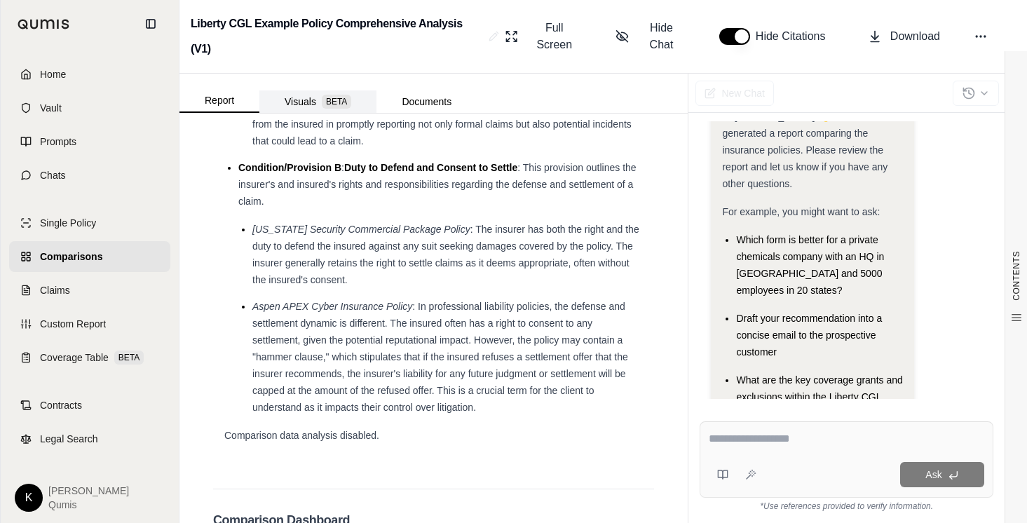
click at [317, 97] on button "Visuals BETA" at bounding box center [317, 101] width 117 height 22
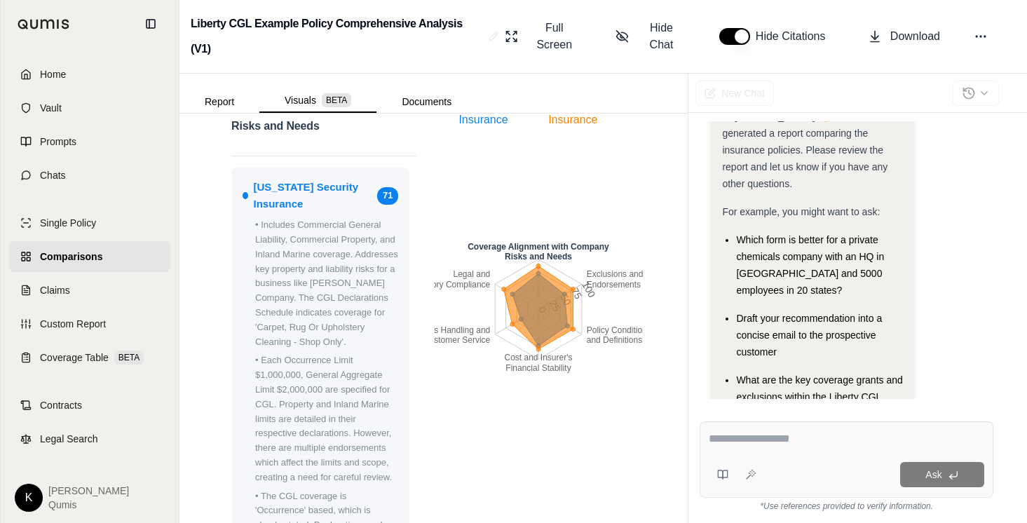
scroll to position [247, 0]
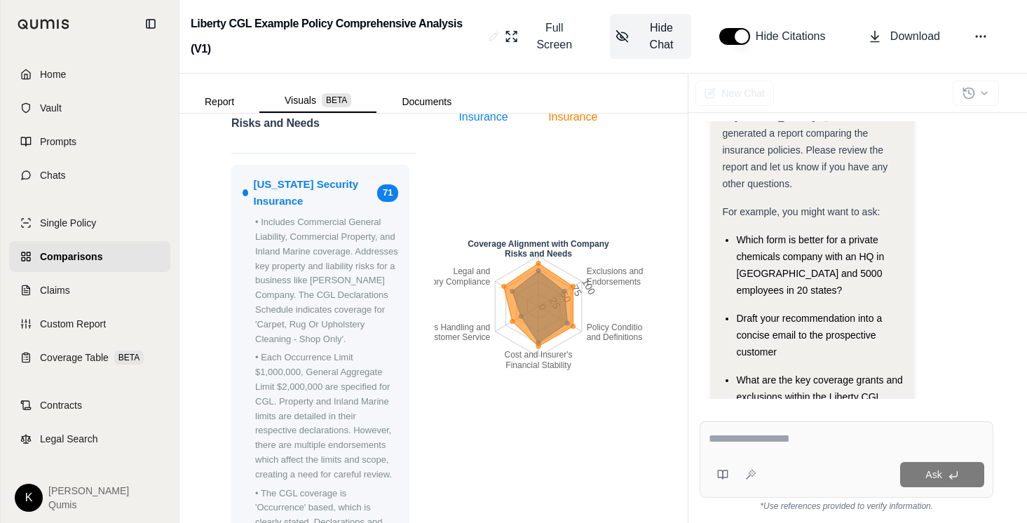
click at [657, 33] on span "Hide Chat" at bounding box center [661, 37] width 48 height 34
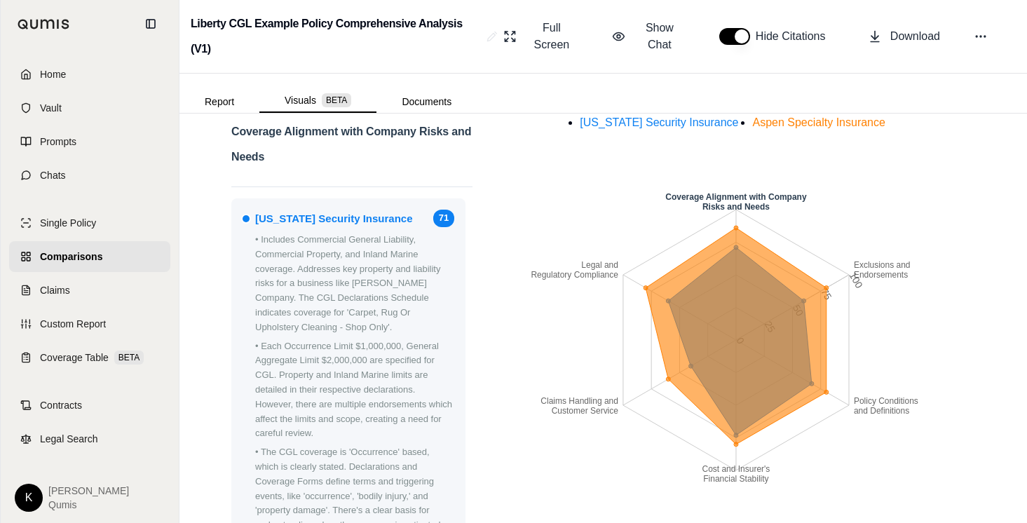
scroll to position [184, 0]
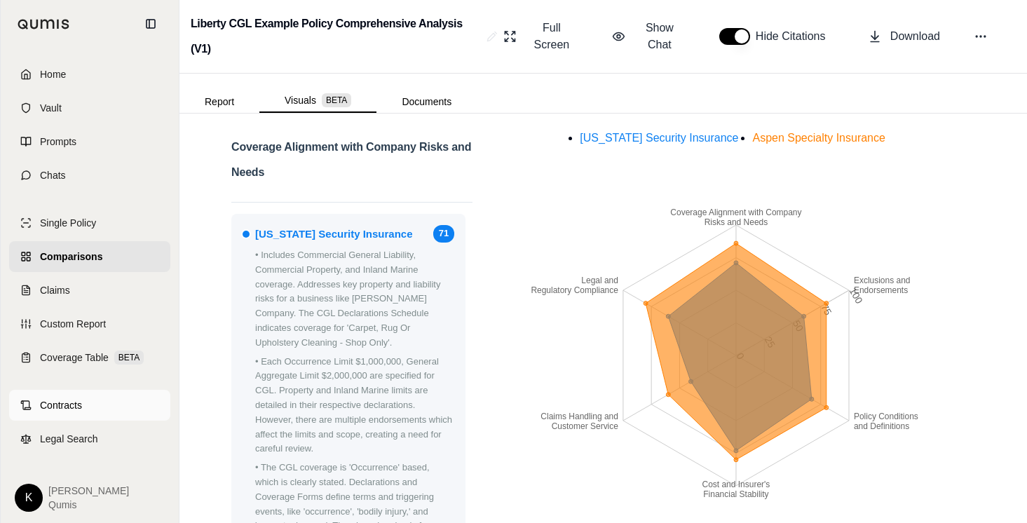
click at [87, 411] on link "Contracts" at bounding box center [89, 405] width 161 height 31
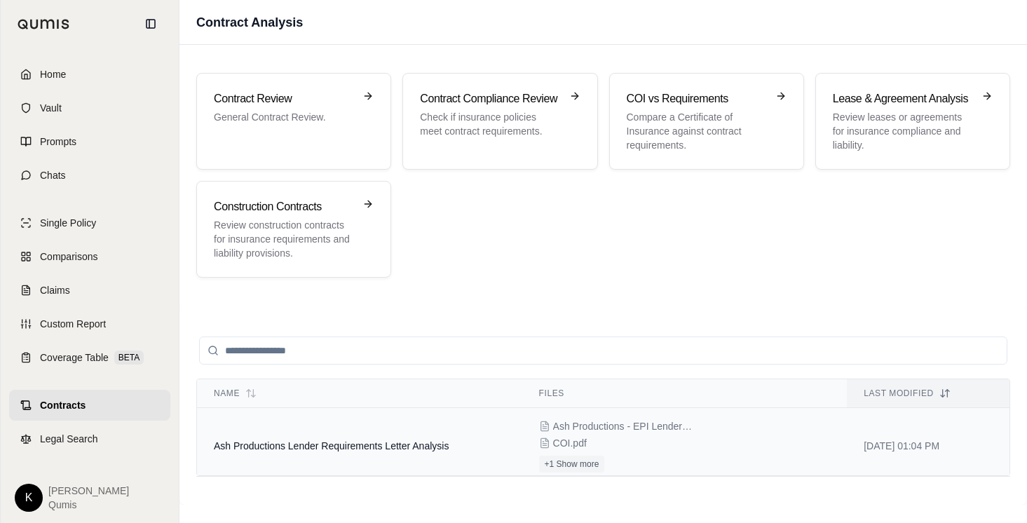
click at [384, 451] on span "Ash Productions Lender Requirements Letter Analysis" at bounding box center [331, 445] width 235 height 11
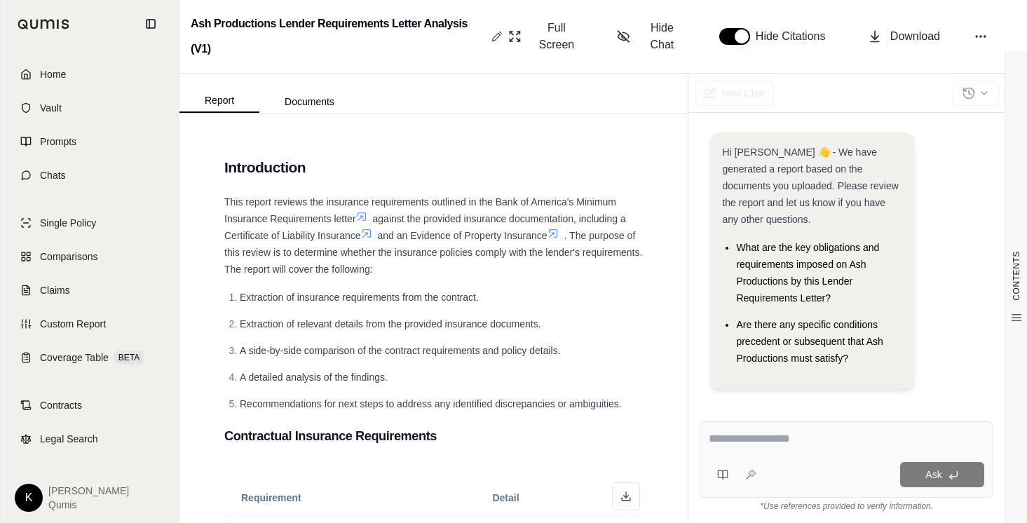
click at [498, 36] on icon at bounding box center [496, 36] width 11 height 11
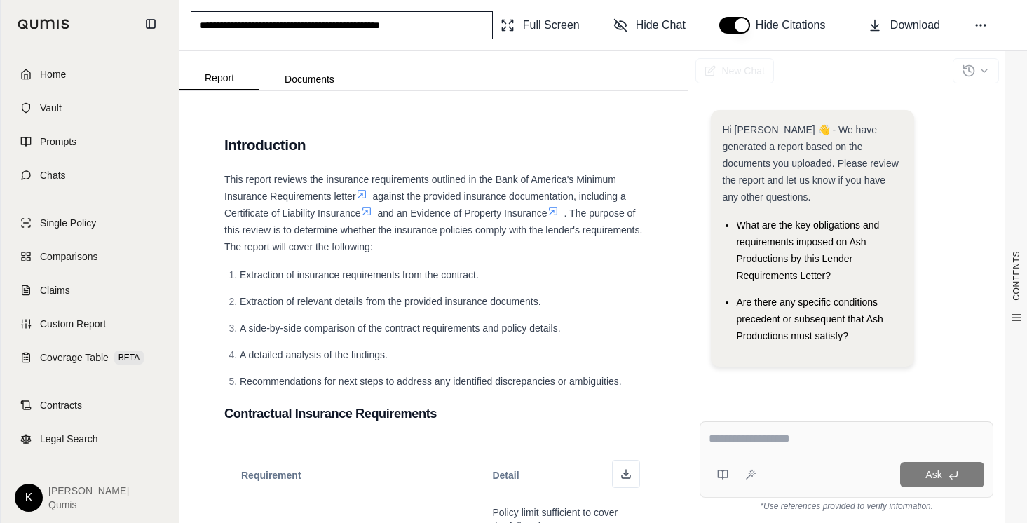
click at [414, 25] on input "**********" at bounding box center [342, 25] width 302 height 28
type input "**********"
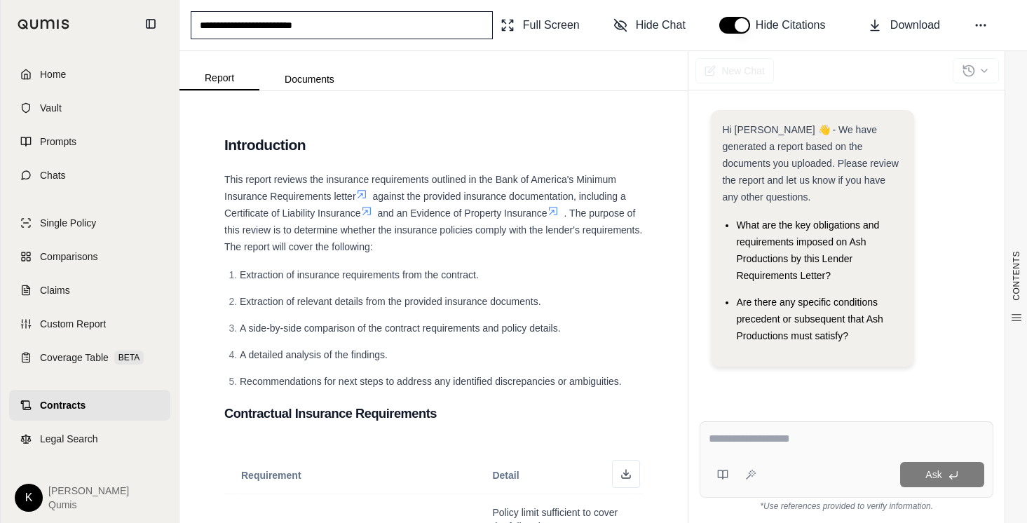
click at [585, 67] on div "Report Documents" at bounding box center [433, 70] width 508 height 39
click at [100, 411] on link "Contracts" at bounding box center [89, 405] width 161 height 31
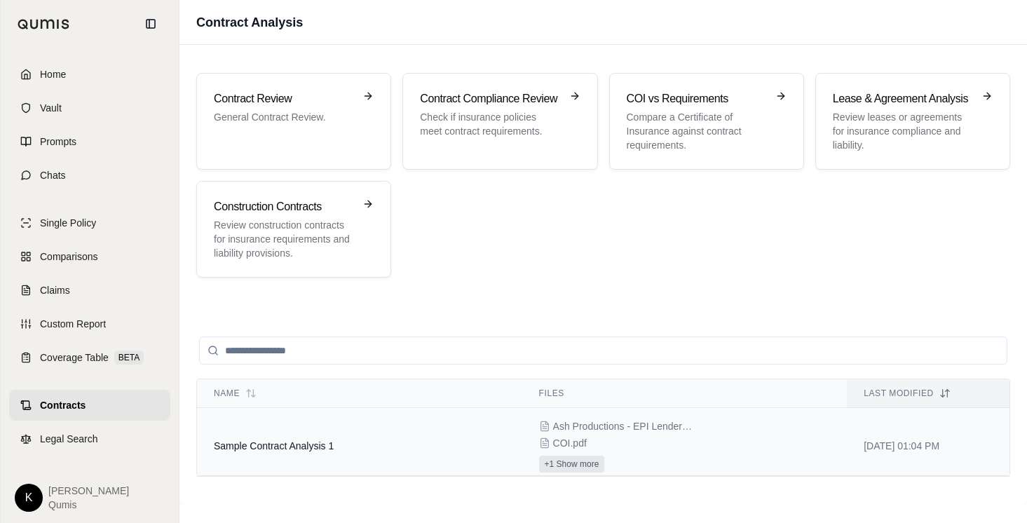
click at [589, 468] on button "+1 Show more" at bounding box center [572, 464] width 66 height 17
click at [584, 425] on span "Ash Productions - EPI Lender Requirements Letter.pdf" at bounding box center [623, 426] width 140 height 14
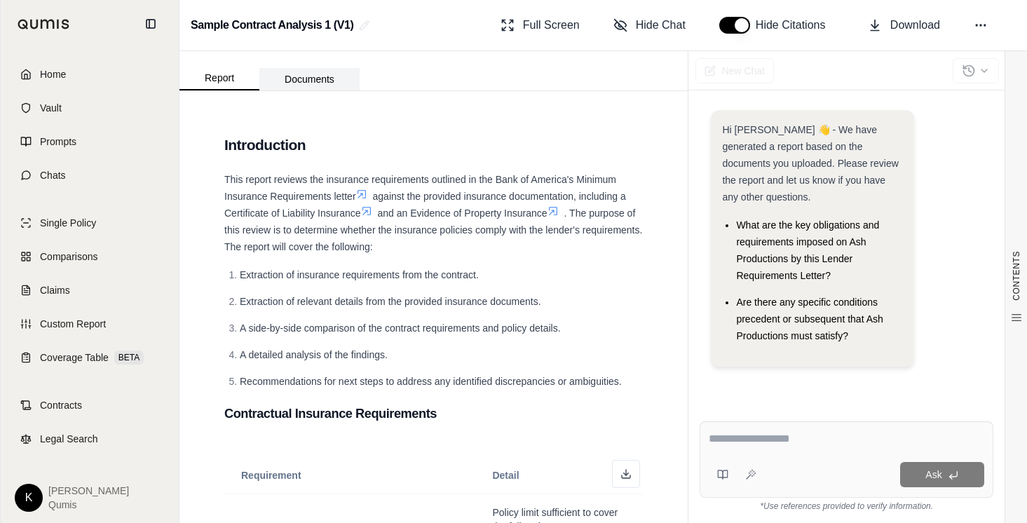
click at [313, 84] on button "Documents" at bounding box center [309, 79] width 100 height 22
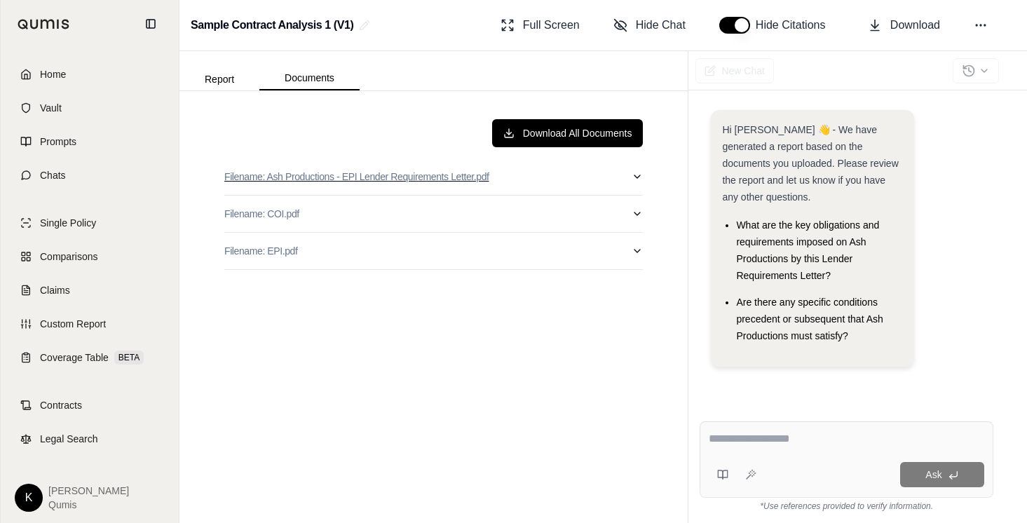
click at [638, 174] on icon "button" at bounding box center [637, 176] width 11 height 11
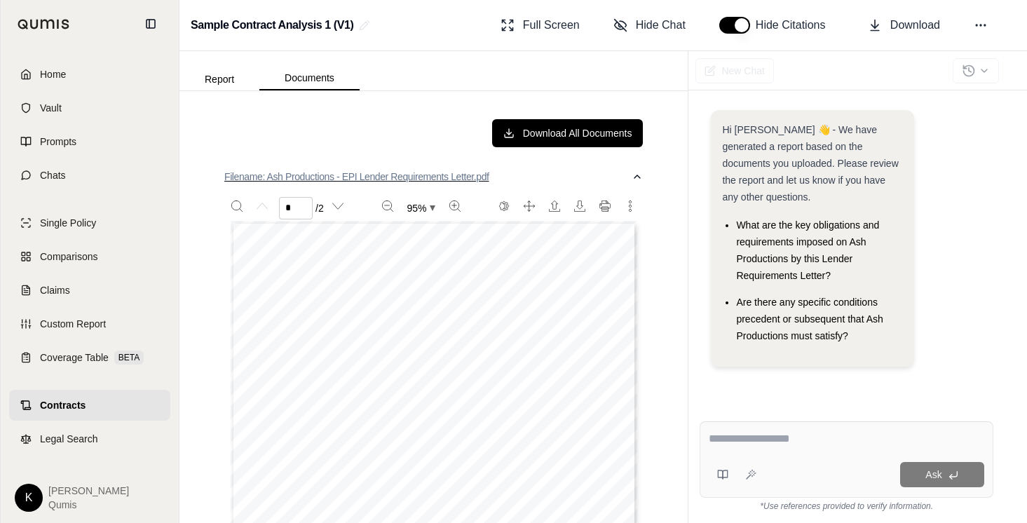
click at [638, 174] on icon "button" at bounding box center [637, 176] width 11 height 11
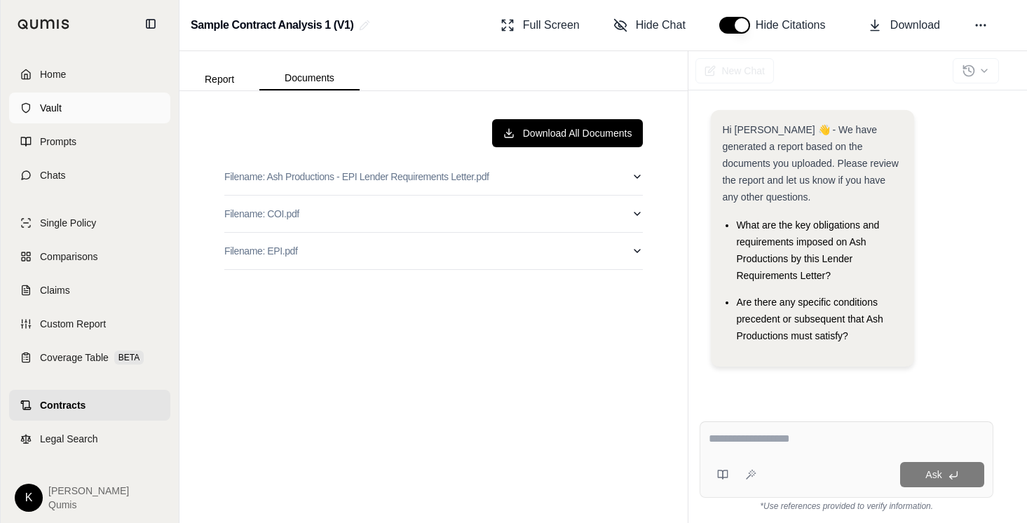
click at [92, 101] on link "Vault" at bounding box center [89, 108] width 161 height 31
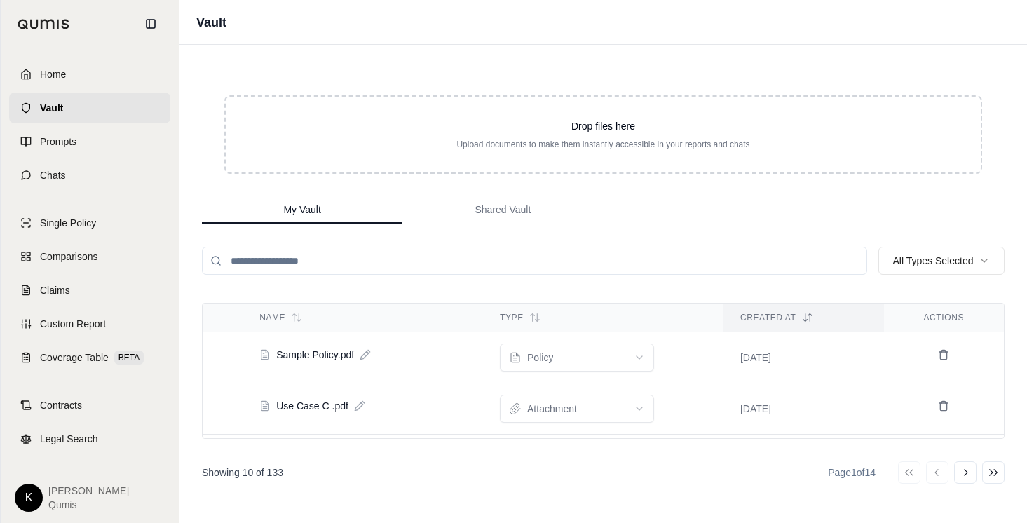
click at [318, 266] on input "search" at bounding box center [534, 261] width 665 height 28
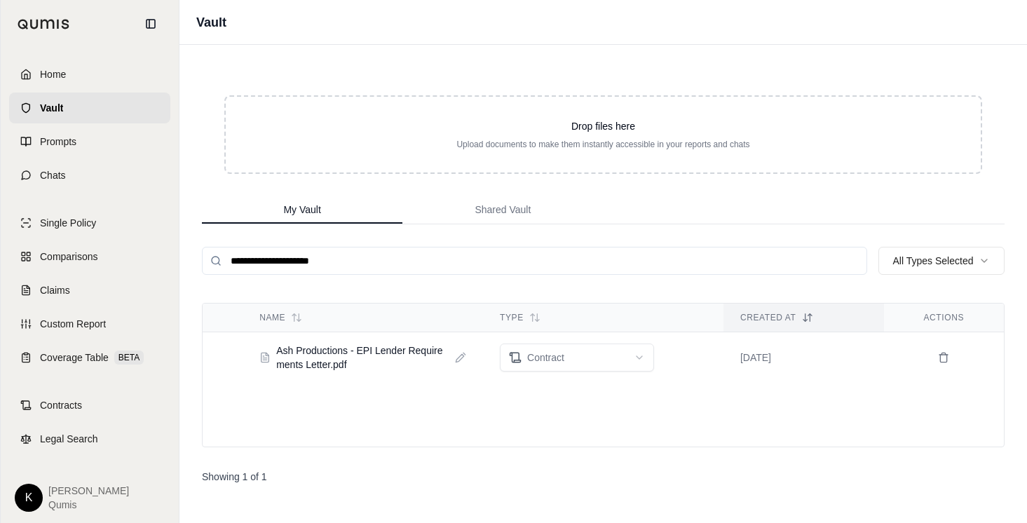
type input "**********"
click at [460, 360] on icon at bounding box center [460, 357] width 11 height 11
drag, startPoint x: 324, startPoint y: 358, endPoint x: 185, endPoint y: 343, distance: 139.7
click at [185, 344] on div "**********" at bounding box center [603, 284] width 848 height 478
type input "**********"
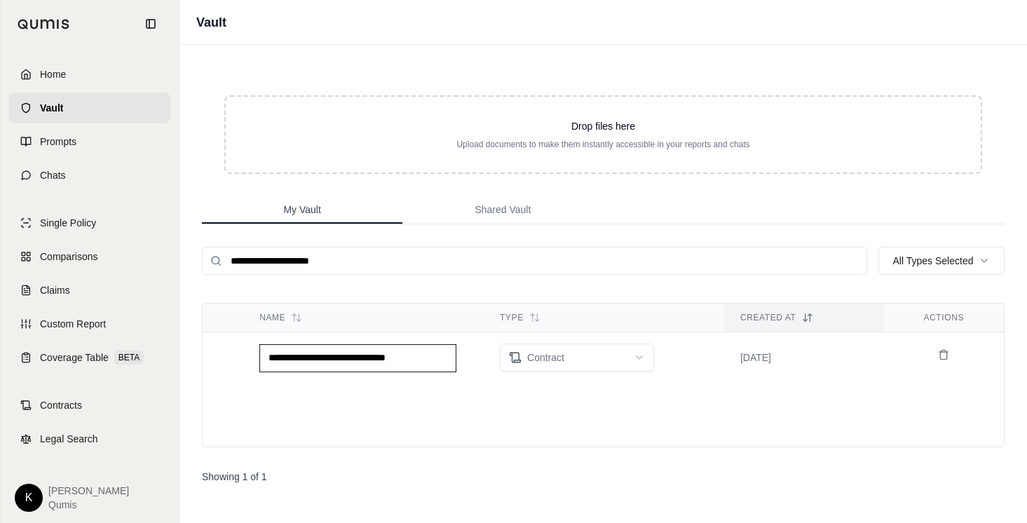
click at [361, 203] on button "My Vault" at bounding box center [302, 210] width 200 height 28
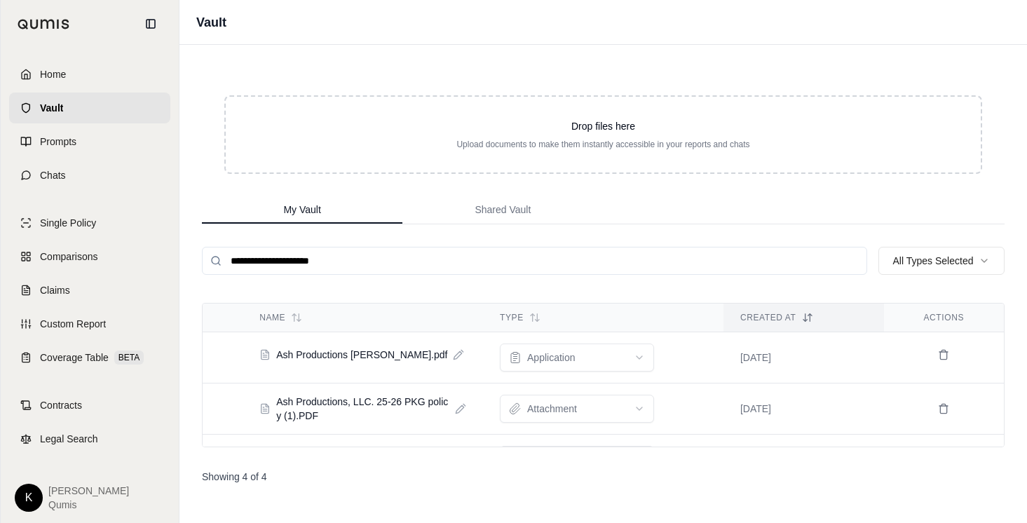
click at [405, 264] on input "**********" at bounding box center [534, 261] width 665 height 28
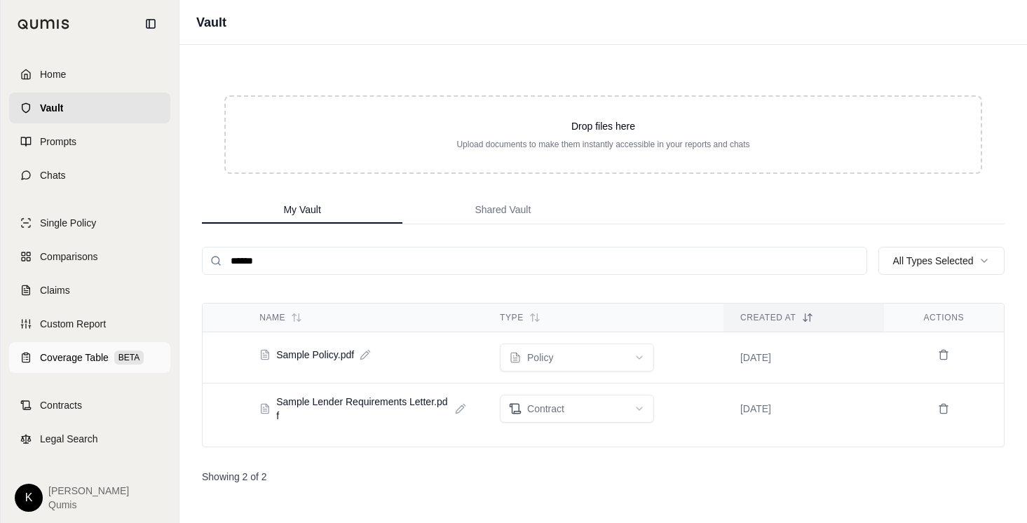
type input "******"
click at [83, 366] on link "Coverage Table BETA" at bounding box center [89, 357] width 161 height 31
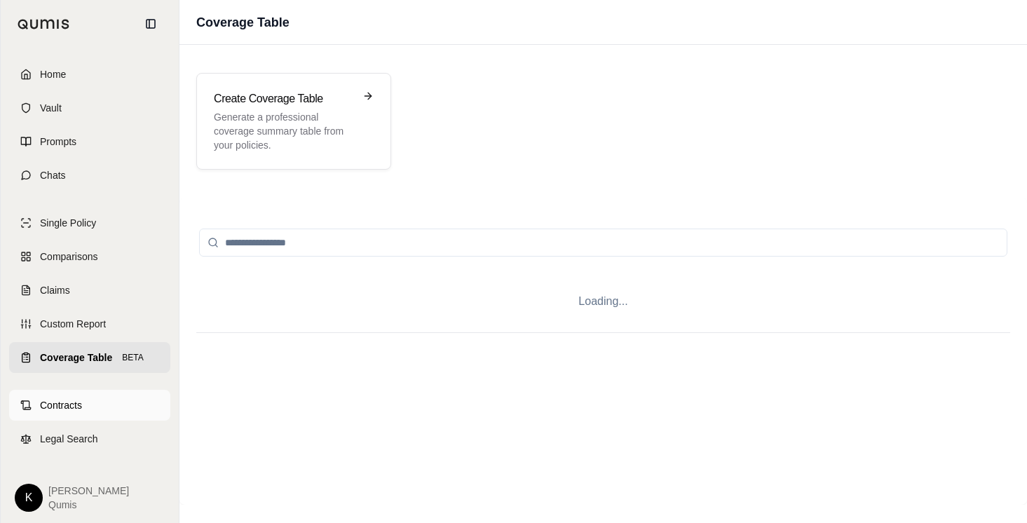
click at [73, 396] on link "Contracts" at bounding box center [89, 405] width 161 height 31
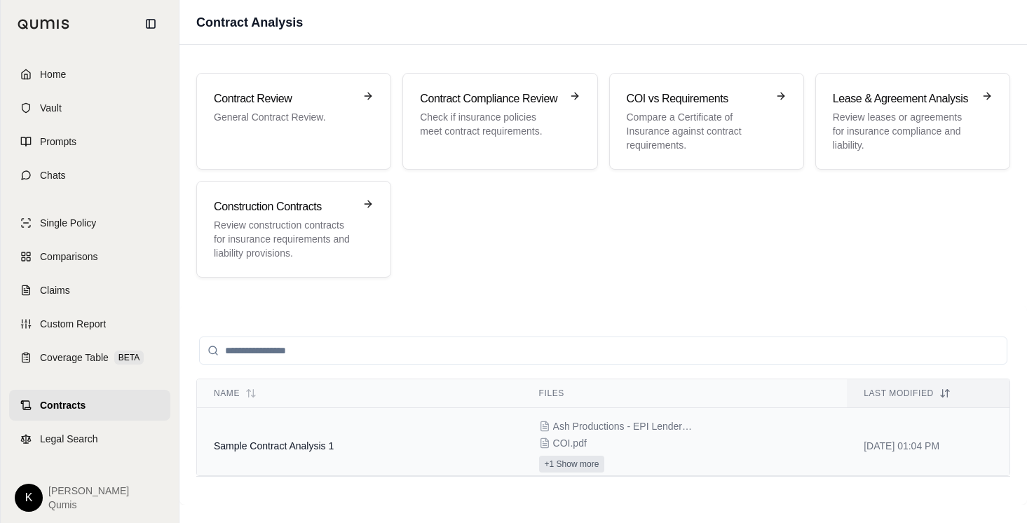
click at [586, 468] on button "+1 Show more" at bounding box center [572, 464] width 66 height 17
click at [647, 336] on input "search" at bounding box center [603, 350] width 808 height 28
click at [897, 400] on th "Last modified" at bounding box center [928, 393] width 163 height 29
click at [617, 445] on div "Ash Productions - EPI Lender Requirements Letter.pdf COI.pdf EPI.pdf Show less" at bounding box center [685, 454] width 292 height 70
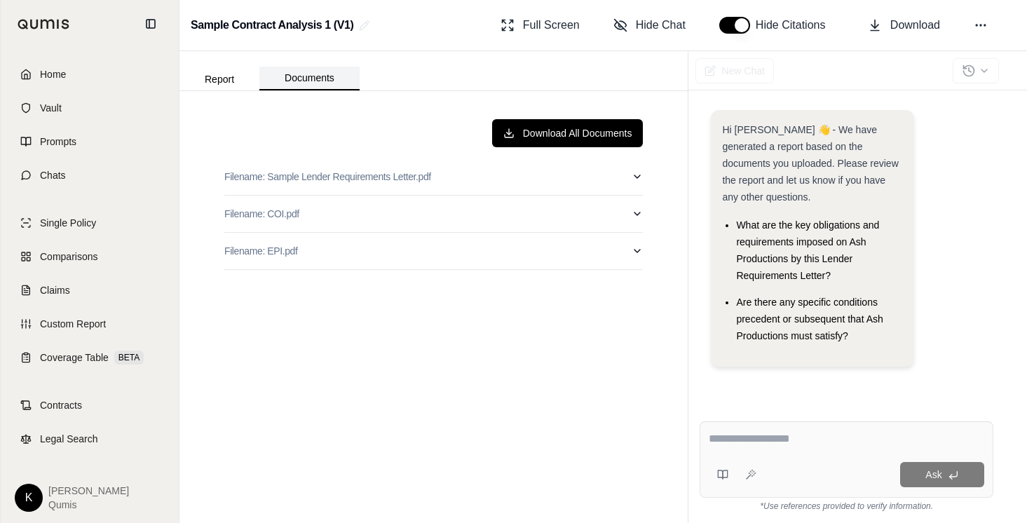
click at [308, 78] on button "Documents" at bounding box center [309, 79] width 100 height 24
click at [82, 400] on link "Contracts" at bounding box center [89, 405] width 161 height 31
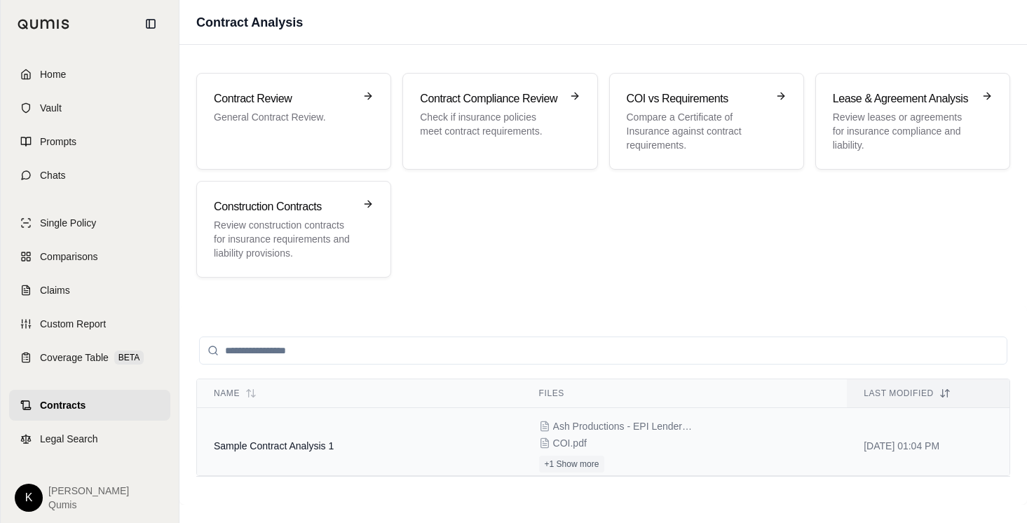
click at [382, 442] on td "Sample Contract Analysis 1" at bounding box center [359, 446] width 325 height 76
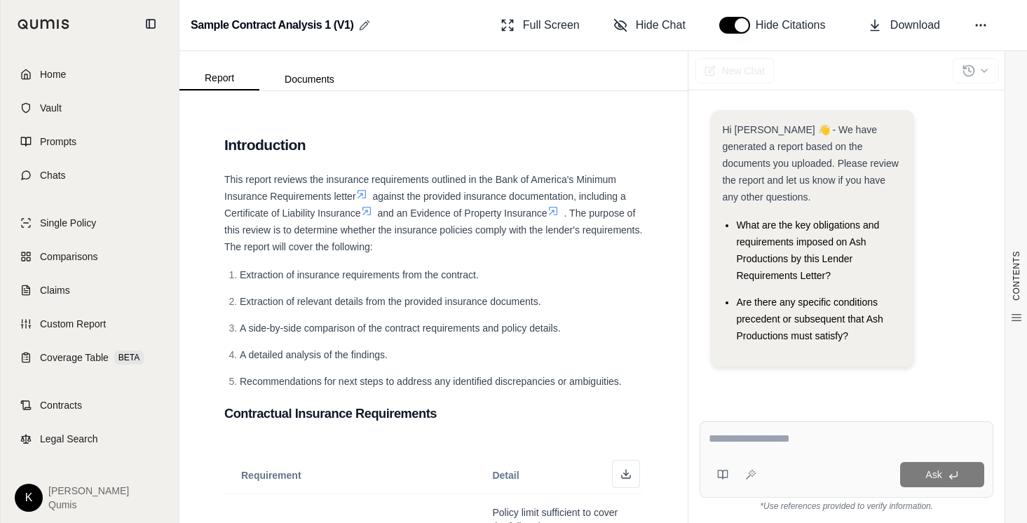
click at [365, 22] on icon at bounding box center [364, 26] width 8 height 8
type input "**********"
click at [661, 202] on div "CONTENTS Table of Contents Introduction Contractual Insurance Require... Provid…" at bounding box center [433, 307] width 508 height 432
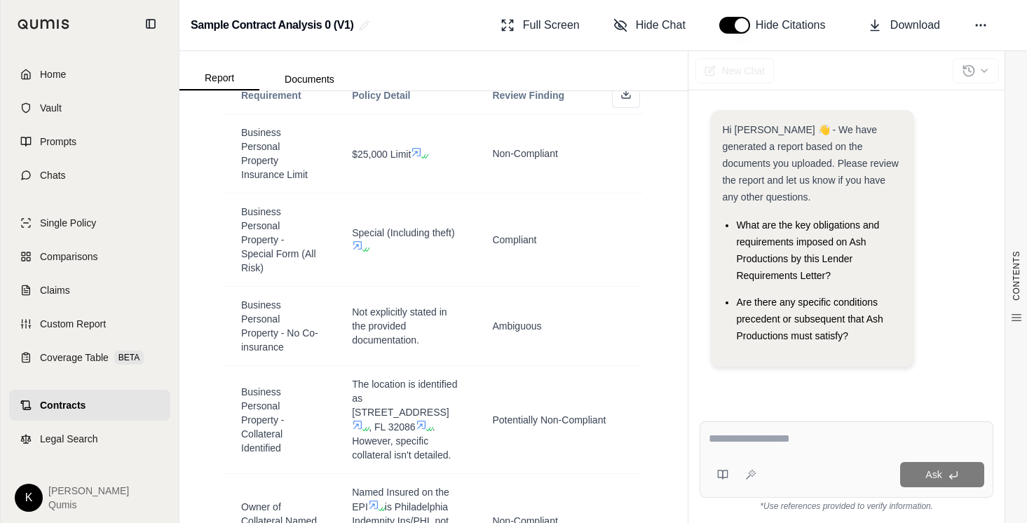
scroll to position [1306, 0]
click at [90, 407] on link "Contracts" at bounding box center [89, 405] width 161 height 31
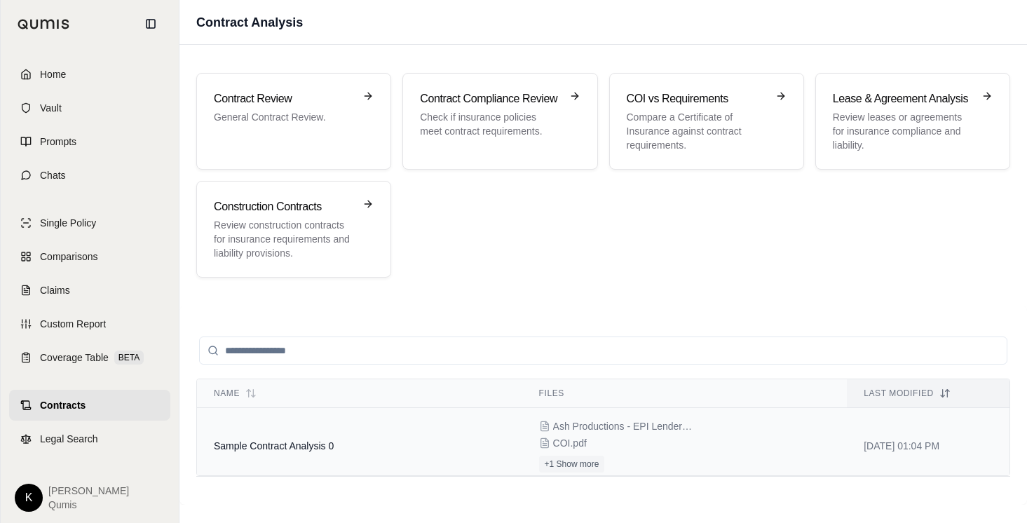
click at [363, 443] on td "Sample Contract Analysis 0" at bounding box center [359, 446] width 325 height 76
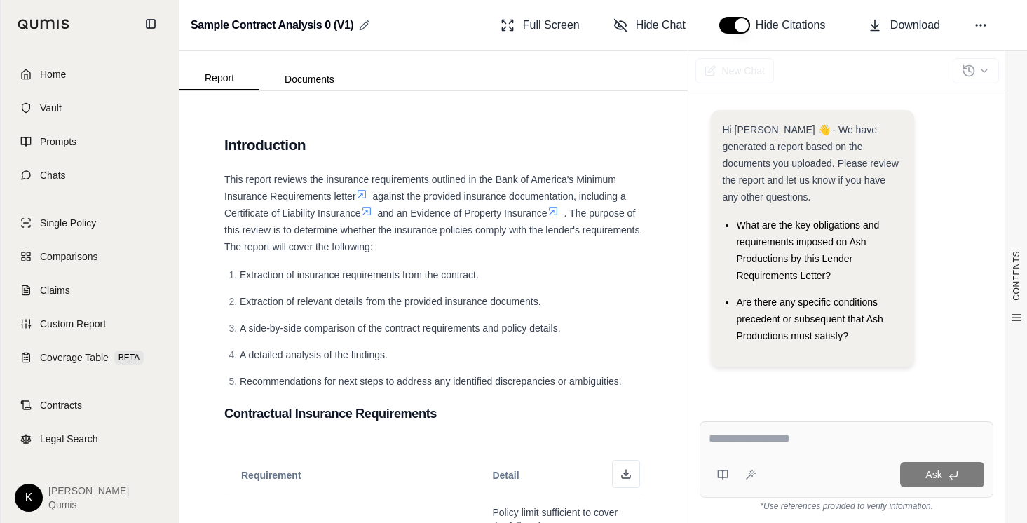
click at [361, 21] on icon at bounding box center [364, 25] width 11 height 11
type input "**********"
click at [661, 308] on div "CONTENTS Table of Contents Introduction Contractual Insurance Require... Provid…" at bounding box center [433, 307] width 508 height 432
click at [64, 400] on span "Contracts" at bounding box center [61, 405] width 42 height 14
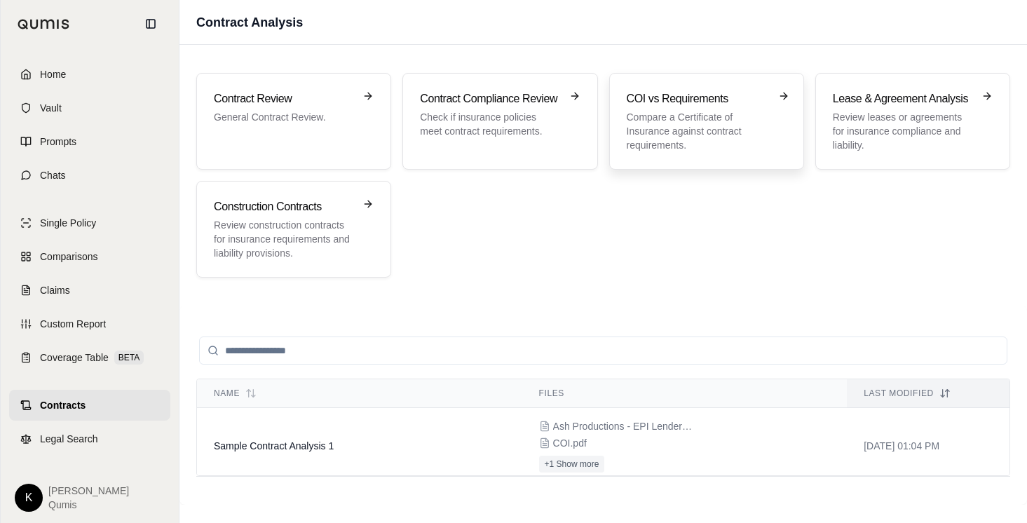
click at [679, 105] on h3 "COI vs Requirements" at bounding box center [697, 98] width 140 height 17
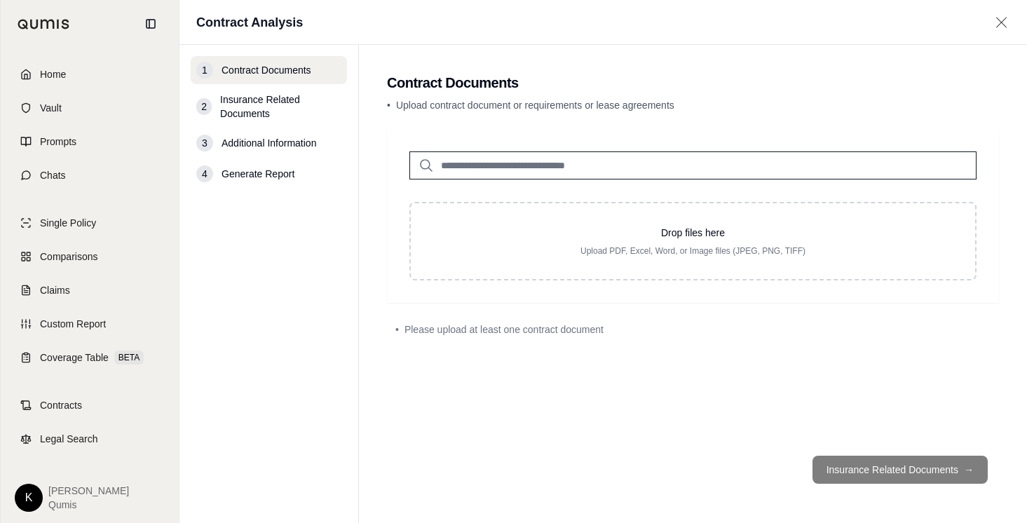
click at [565, 174] on input "search" at bounding box center [692, 165] width 567 height 28
type input "*"
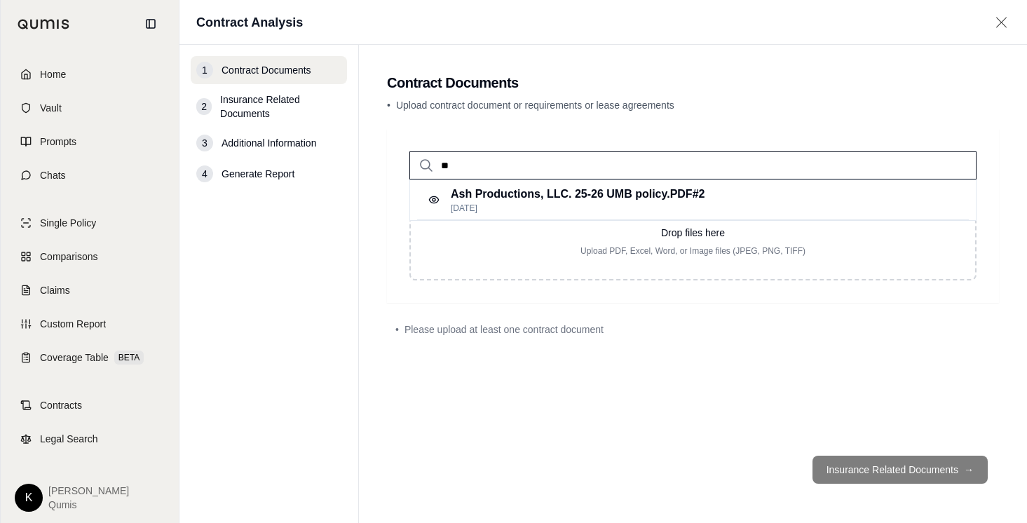
type input "*"
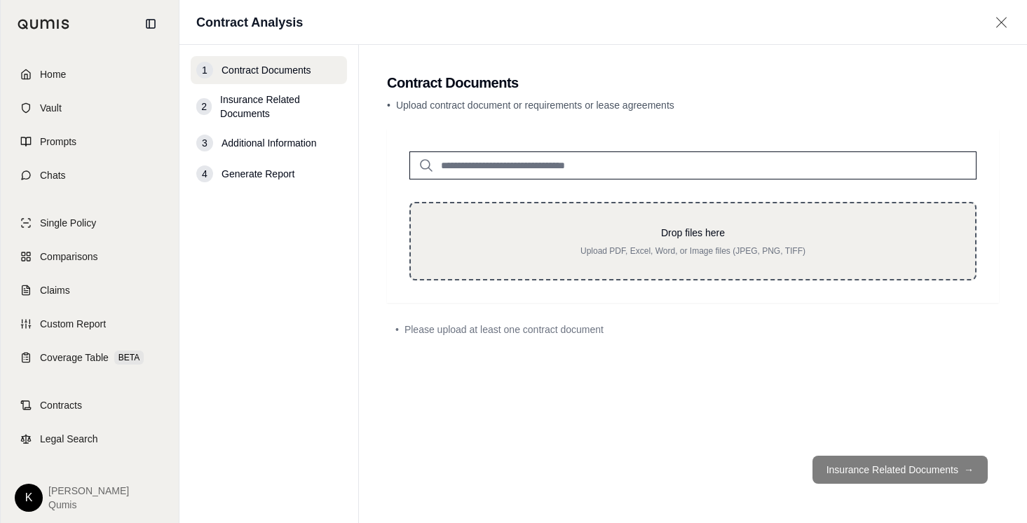
click at [691, 236] on p "Drop files here" at bounding box center [692, 233] width 519 height 14
type input "**********"
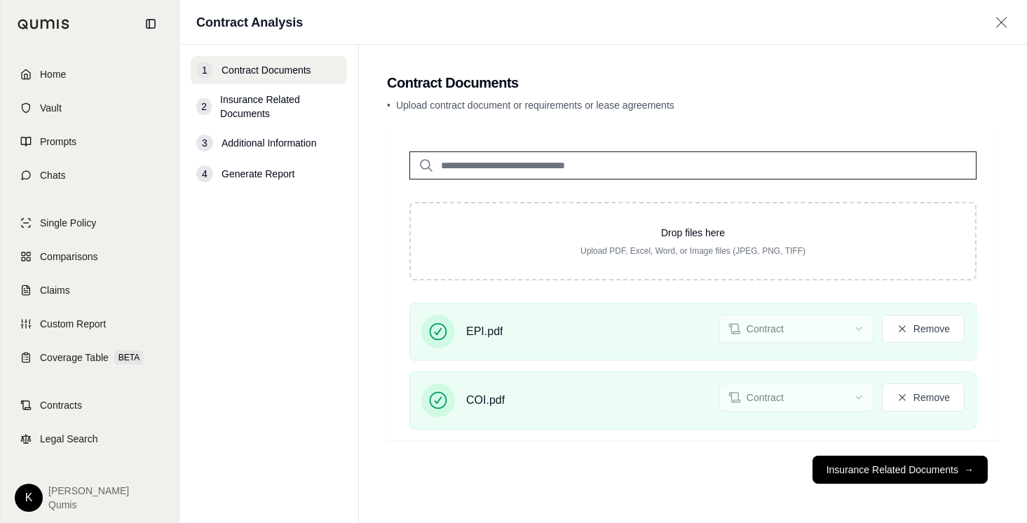
click at [1007, 291] on main "Contract Documents • Upload contract document or requirements or lease agreemen…" at bounding box center [693, 284] width 668 height 478
click at [937, 324] on button "Remove" at bounding box center [923, 329] width 83 height 28
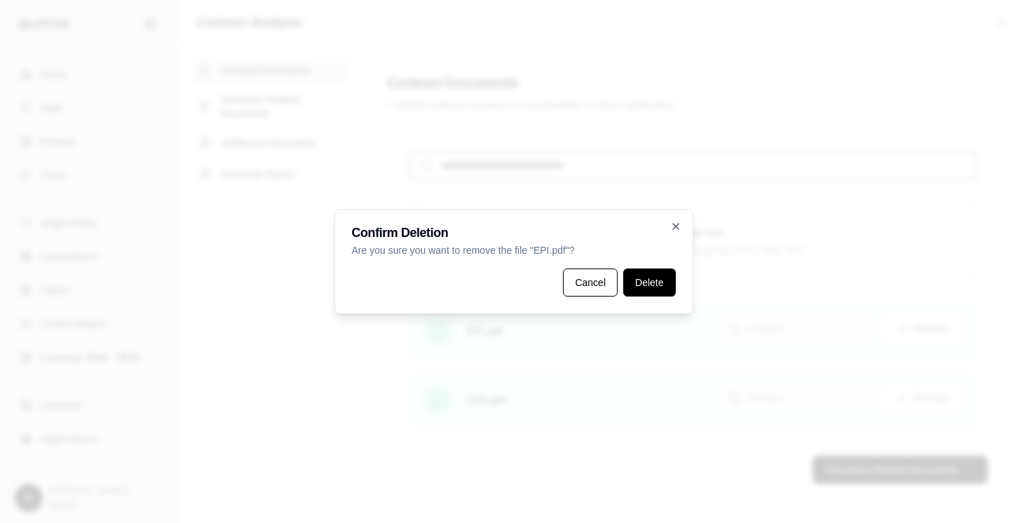
click at [639, 284] on button "Delete" at bounding box center [649, 282] width 52 height 28
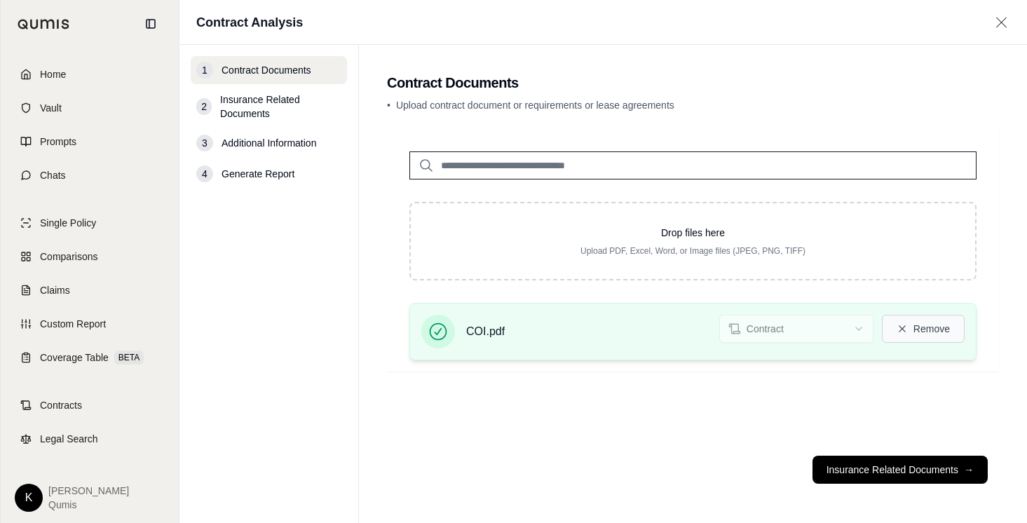
click at [915, 329] on button "Remove" at bounding box center [923, 329] width 83 height 28
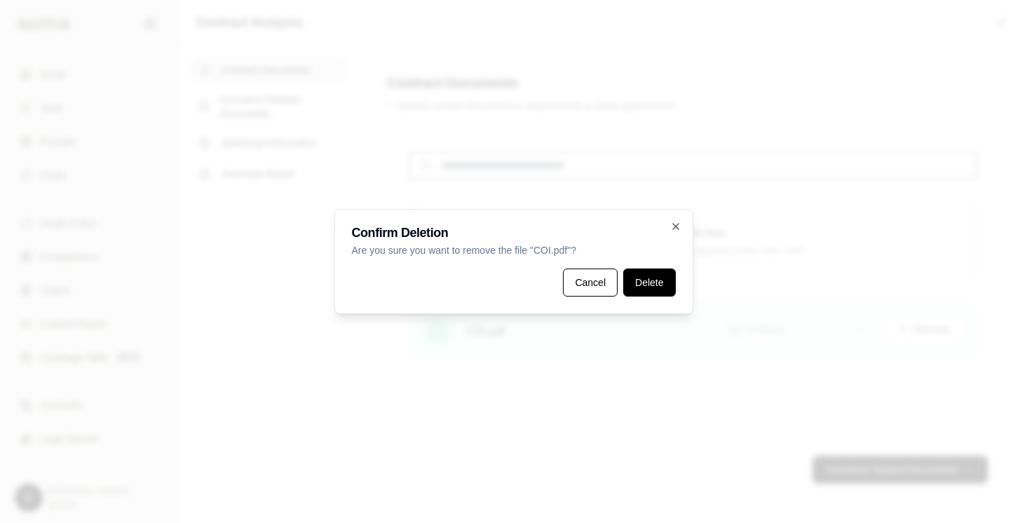
click at [638, 275] on button "Delete" at bounding box center [649, 282] width 52 height 28
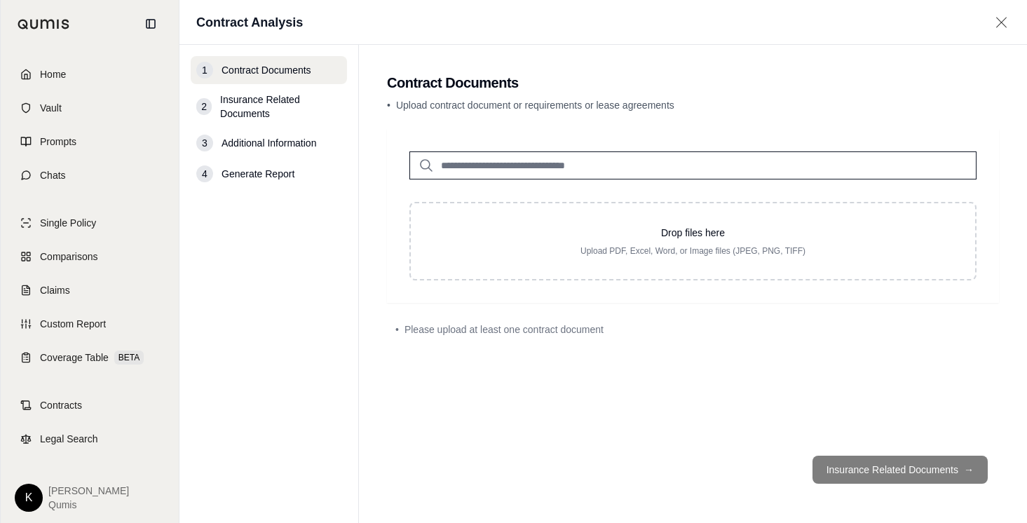
click at [660, 171] on input "search" at bounding box center [692, 165] width 567 height 28
type input "***"
click at [647, 198] on p "Sample Lender Requirements Letter.pdf #2" at bounding box center [563, 194] width 225 height 17
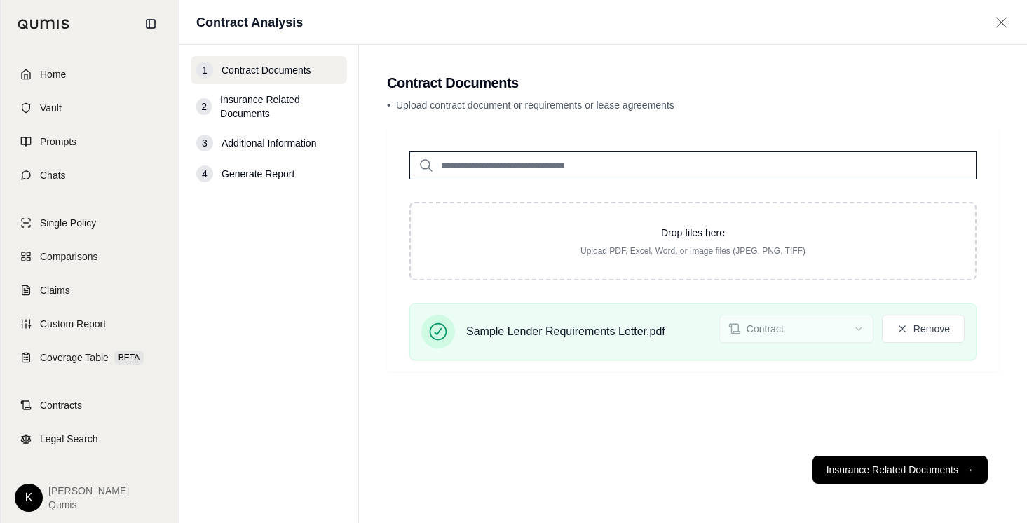
click at [700, 421] on div "Drop files here Upload PDF, Excel, Word, or Image files (JPEG, PNG, TIFF) Sampl…" at bounding box center [693, 286] width 612 height 315
click at [851, 469] on button "Insurance Related Documents →" at bounding box center [899, 470] width 175 height 28
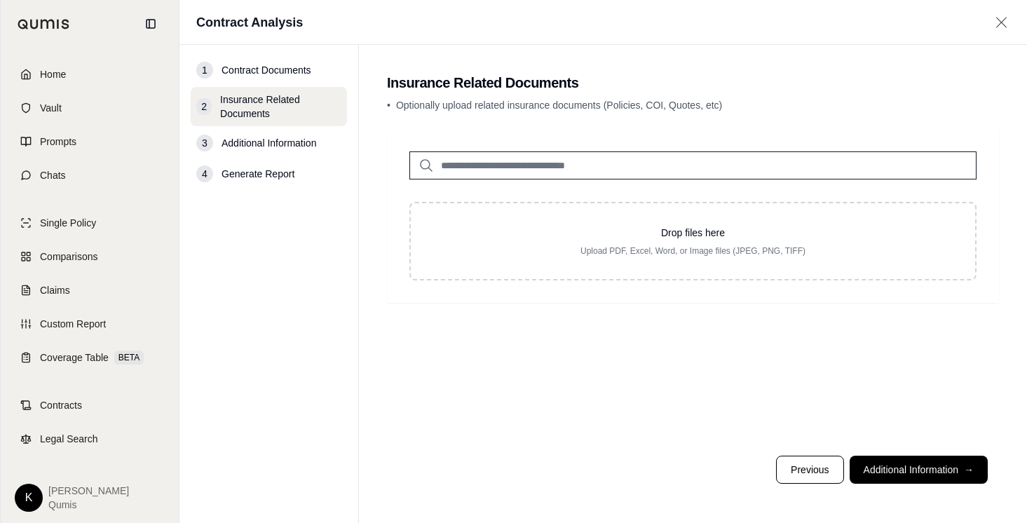
click at [611, 171] on input "search" at bounding box center [692, 165] width 567 height 28
type input "*"
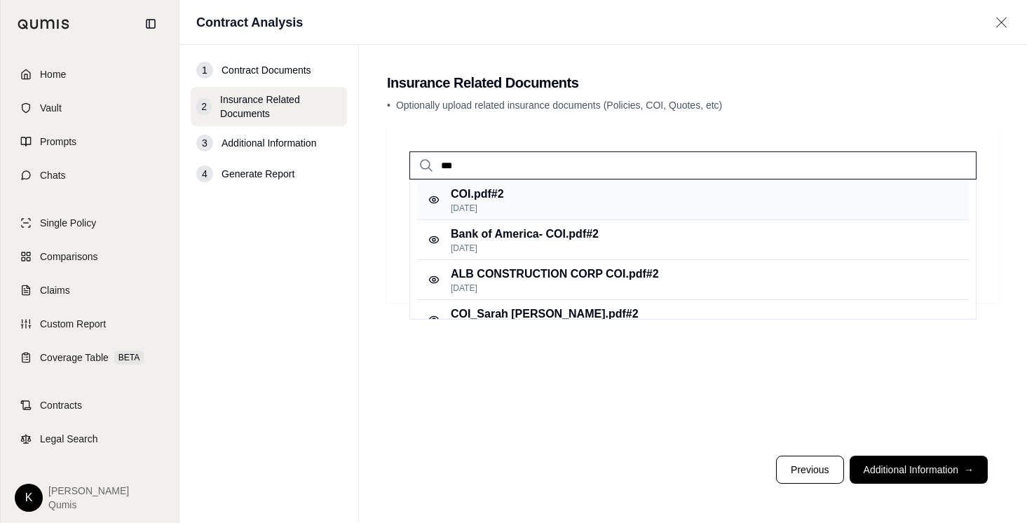
type input "***"
click at [583, 196] on div "COI.pdf #2 Oct 6, 2025" at bounding box center [693, 200] width 552 height 40
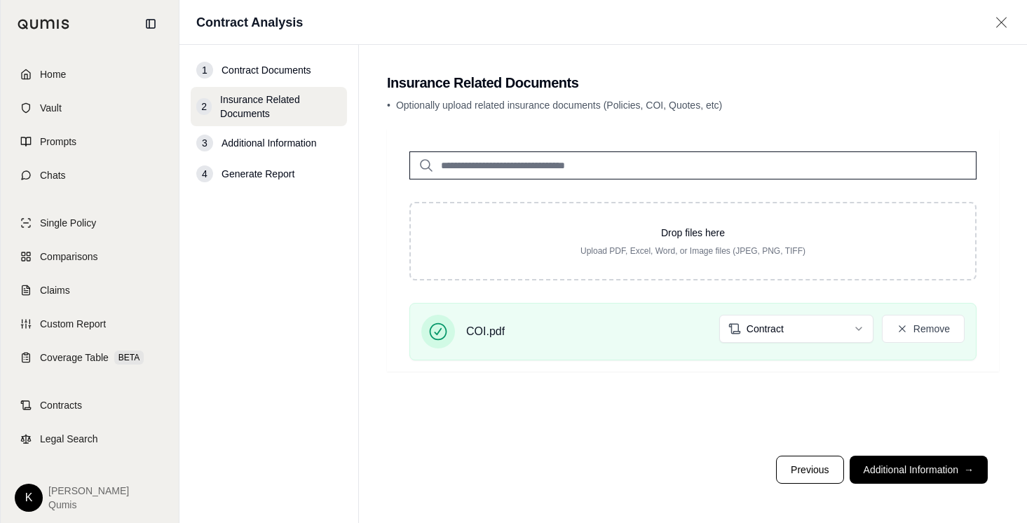
click at [556, 167] on input "search" at bounding box center [692, 165] width 567 height 28
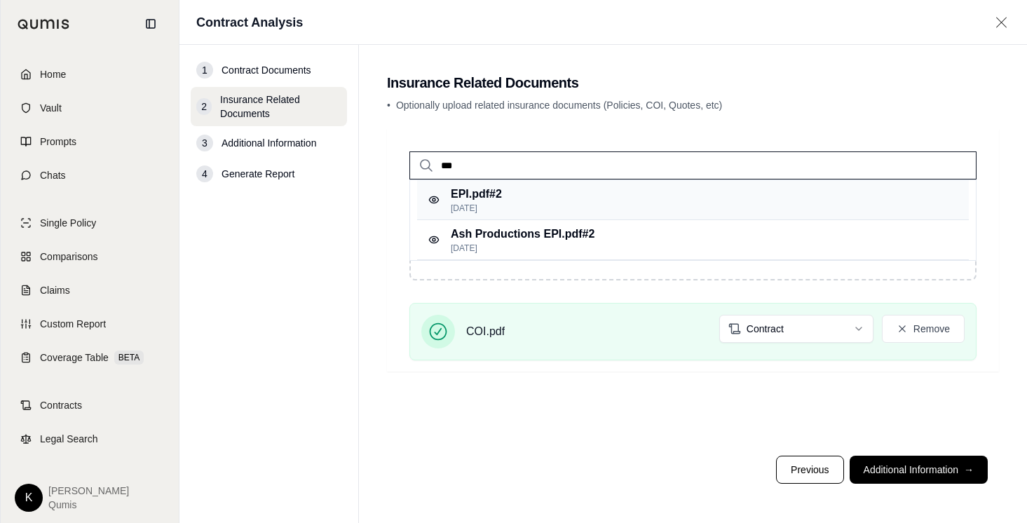
type input "***"
click at [520, 213] on div "EPI.pdf #2 Oct 6, 2025" at bounding box center [693, 200] width 552 height 40
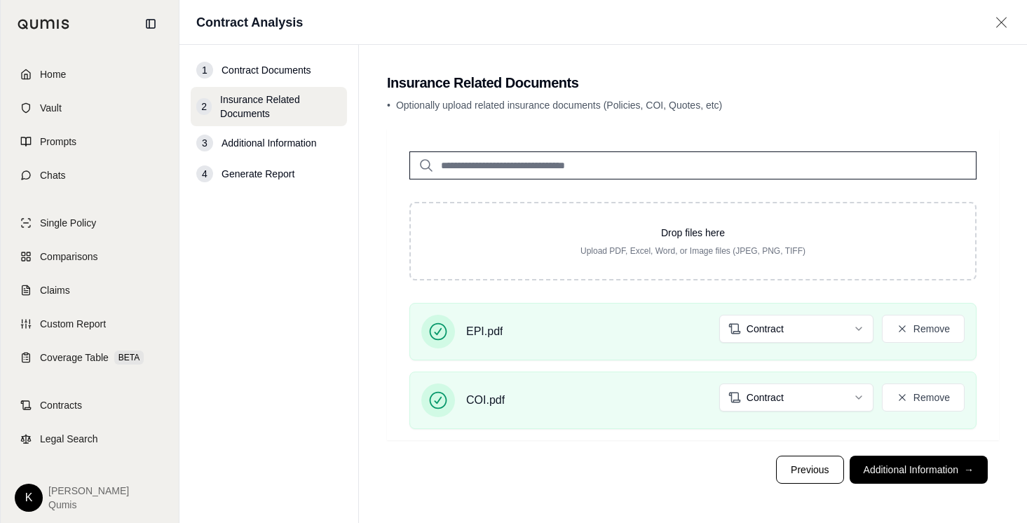
click at [855, 114] on div "• Optionally upload related insurance documents (Policies, COI, Quotes, etc)" at bounding box center [693, 108] width 612 height 20
click at [890, 473] on button "Additional Information →" at bounding box center [919, 470] width 138 height 28
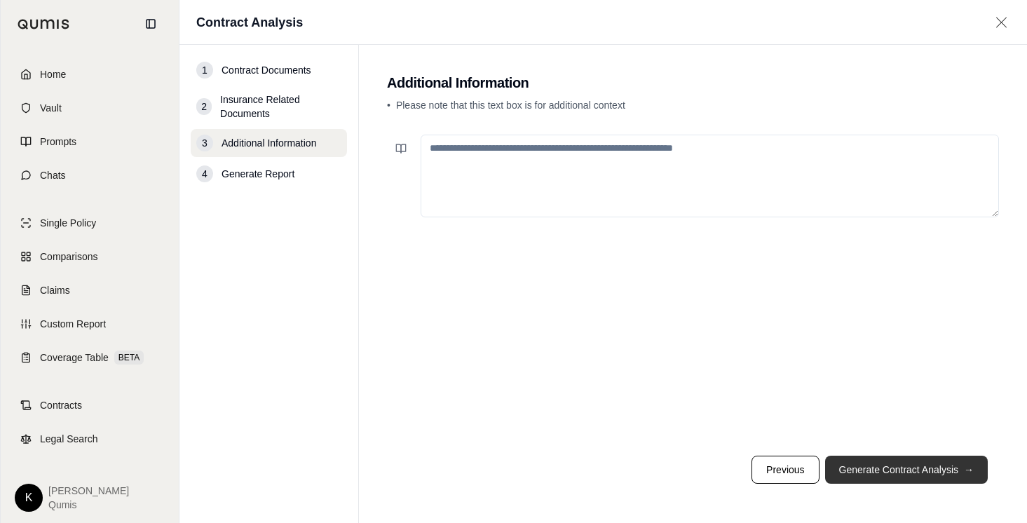
click at [880, 475] on button "Generate Contract Analysis →" at bounding box center [906, 470] width 163 height 28
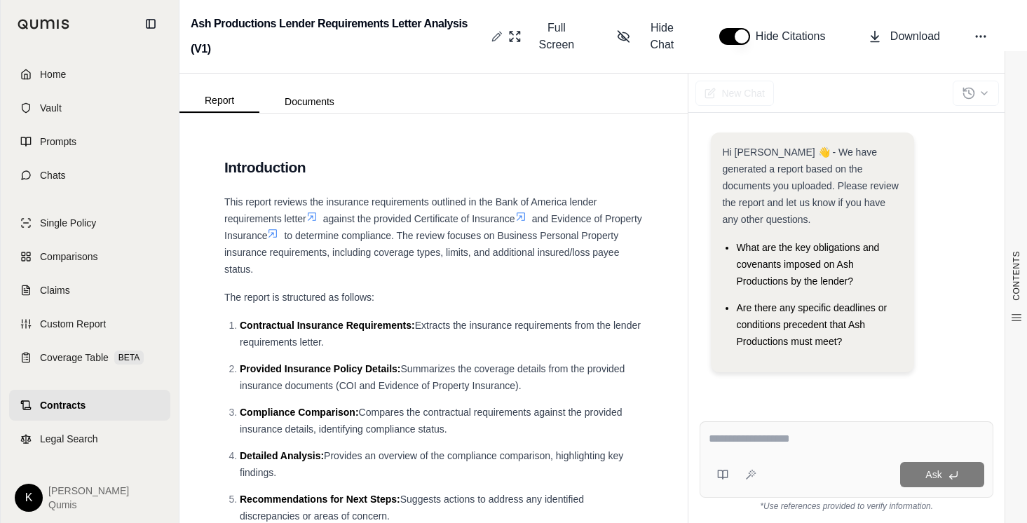
click at [493, 35] on icon at bounding box center [496, 36] width 11 height 11
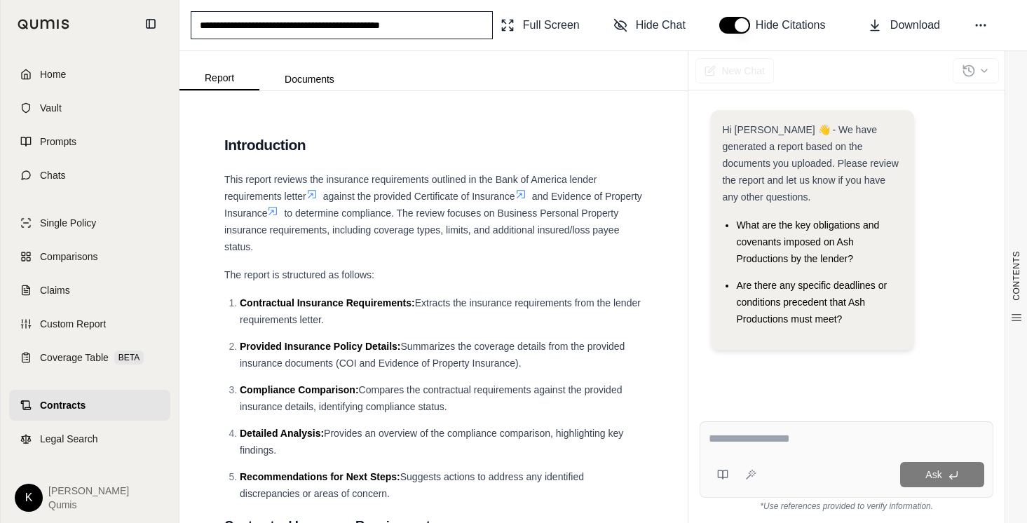
drag, startPoint x: 440, startPoint y: 32, endPoint x: 134, endPoint y: 6, distance: 306.7
click at [134, 6] on div "**********" at bounding box center [513, 261] width 1027 height 523
type input "**********"
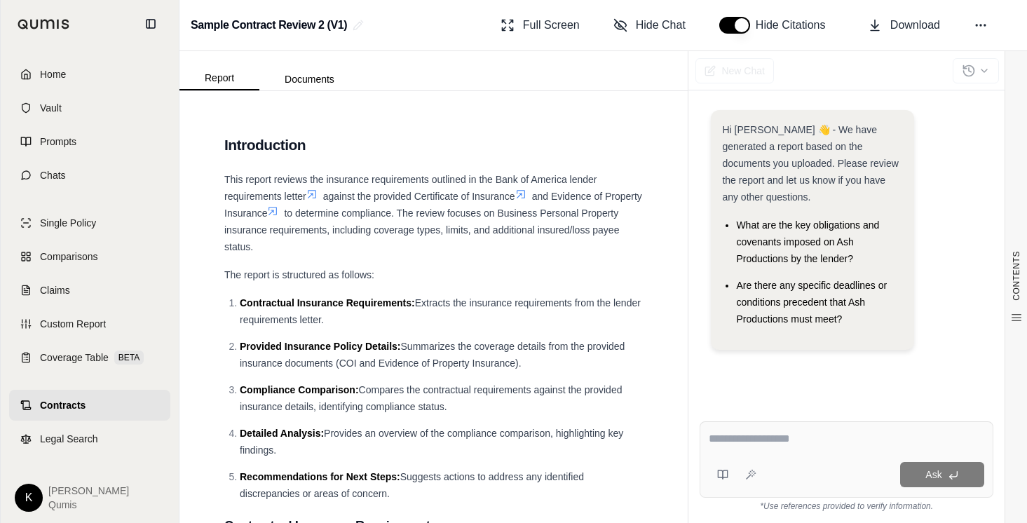
click at [454, 96] on div "CONTENTS Table of Contents Introduction Contractual Insurance Require... Provid…" at bounding box center [433, 307] width 508 height 432
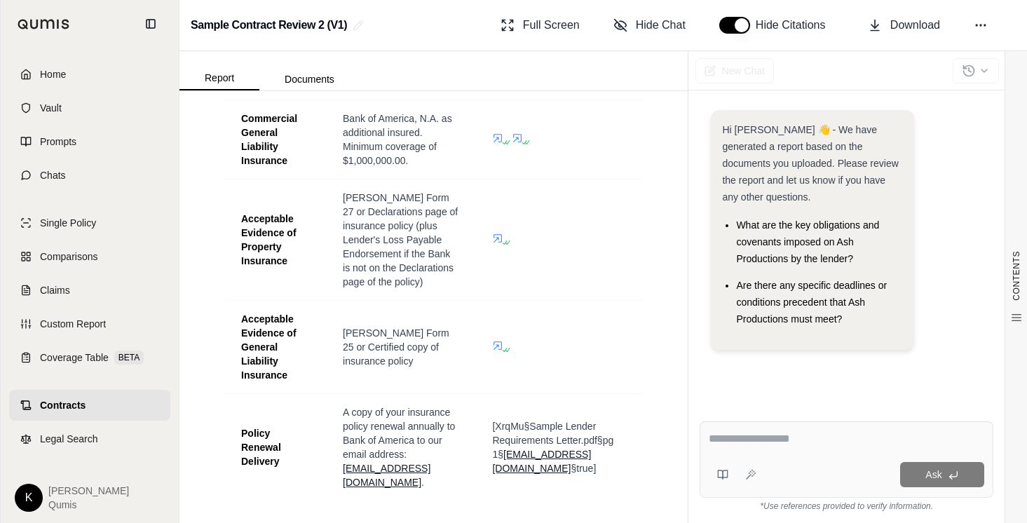
scroll to position [810, 0]
click at [625, 29] on line at bounding box center [620, 26] width 12 height 12
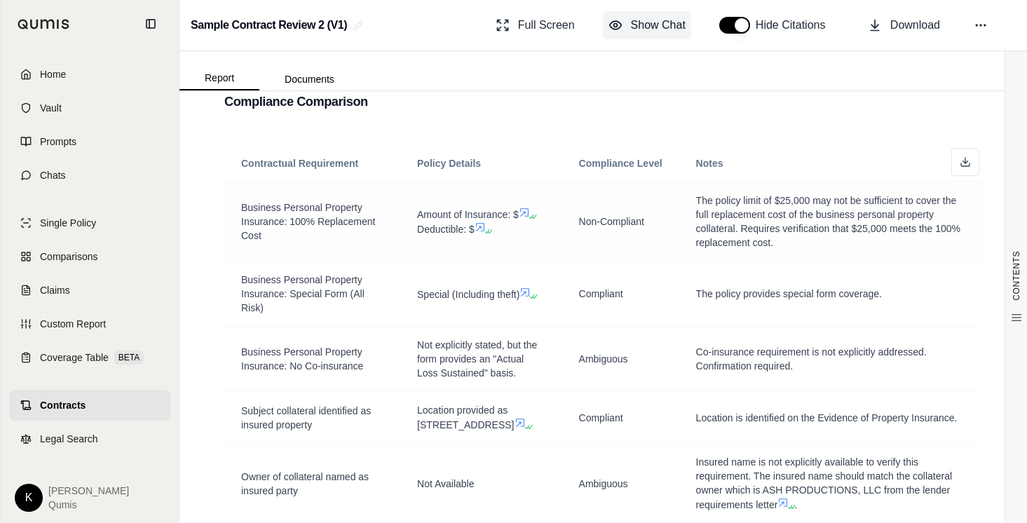
scroll to position [1634, 0]
click at [64, 296] on span "Claims" at bounding box center [55, 290] width 30 height 14
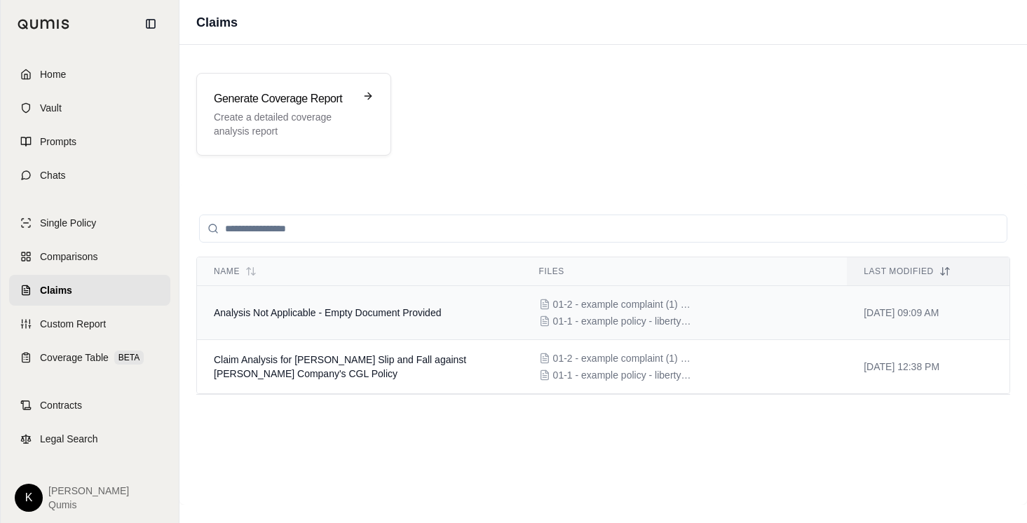
click at [423, 313] on span "Analysis Not Applicable - Empty Document Provided" at bounding box center [327, 312] width 227 height 11
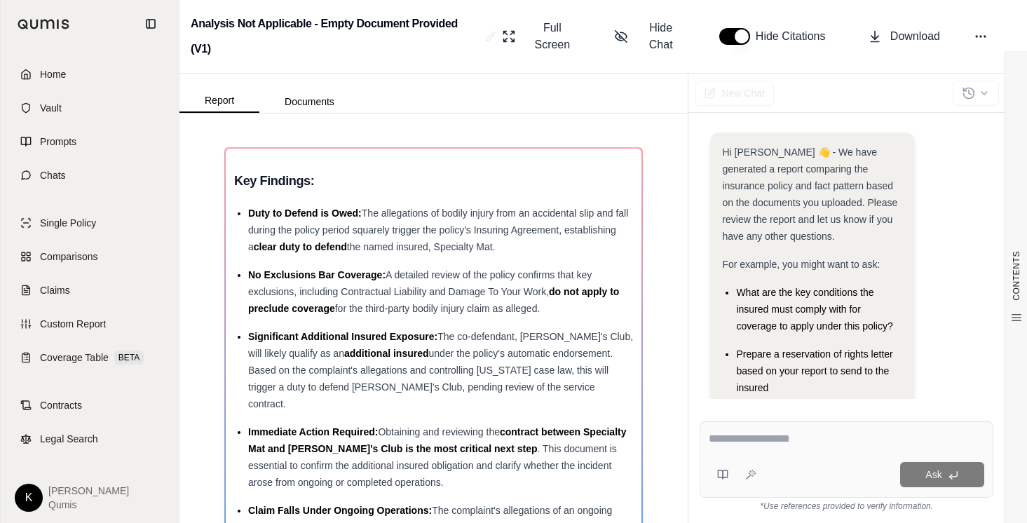
scroll to position [148, 0]
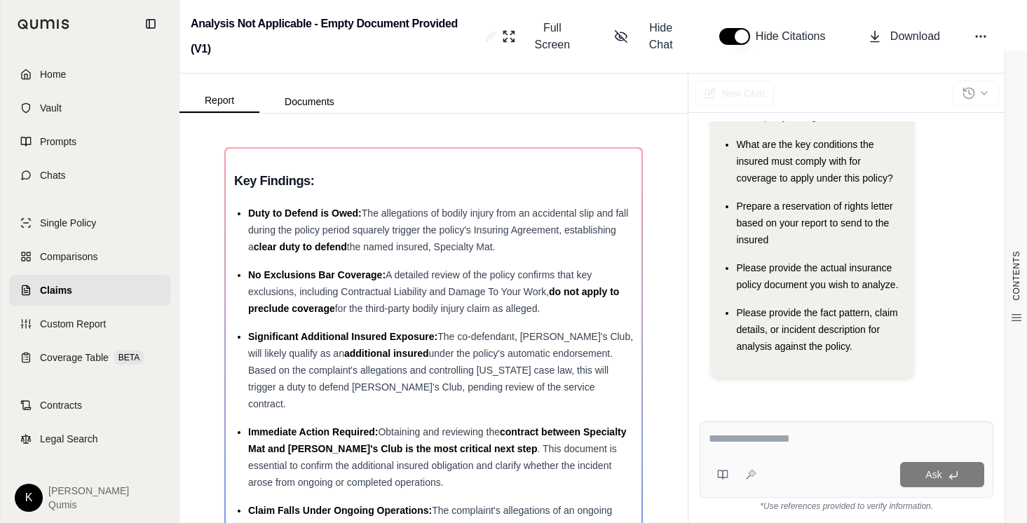
click at [466, 23] on h2 "Analysis Not Applicable - Empty Document Provided (V1)" at bounding box center [335, 36] width 289 height 50
click at [488, 38] on icon at bounding box center [490, 36] width 11 height 11
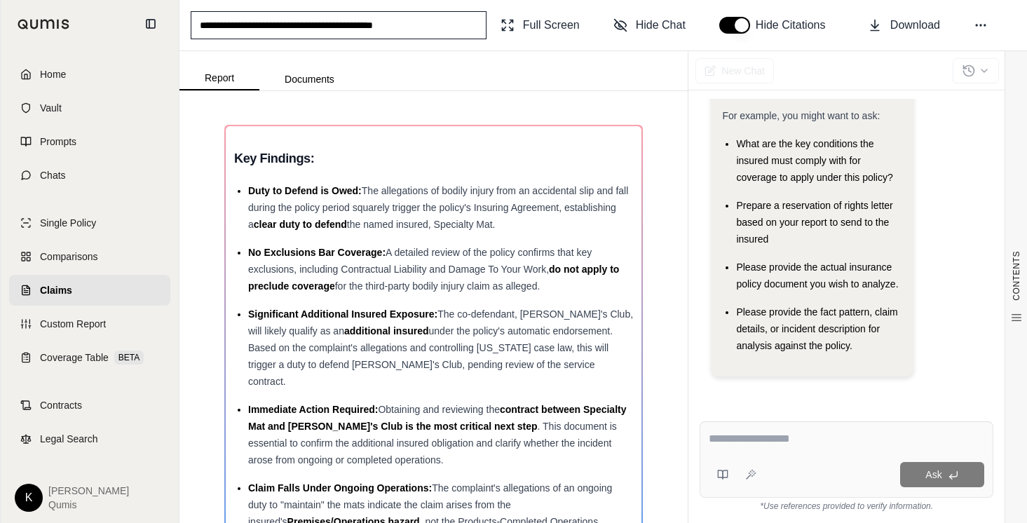
scroll to position [125, 0]
drag, startPoint x: 442, startPoint y: 21, endPoint x: 66, endPoint y: 21, distance: 376.4
click at [66, 21] on div "**********" at bounding box center [513, 261] width 1027 height 523
type input "**********"
click at [437, 93] on div "CONTENTS Table of Contents Key Findings: COVERAGE ANALYSIS REPORT Claim Informa…" at bounding box center [433, 307] width 508 height 432
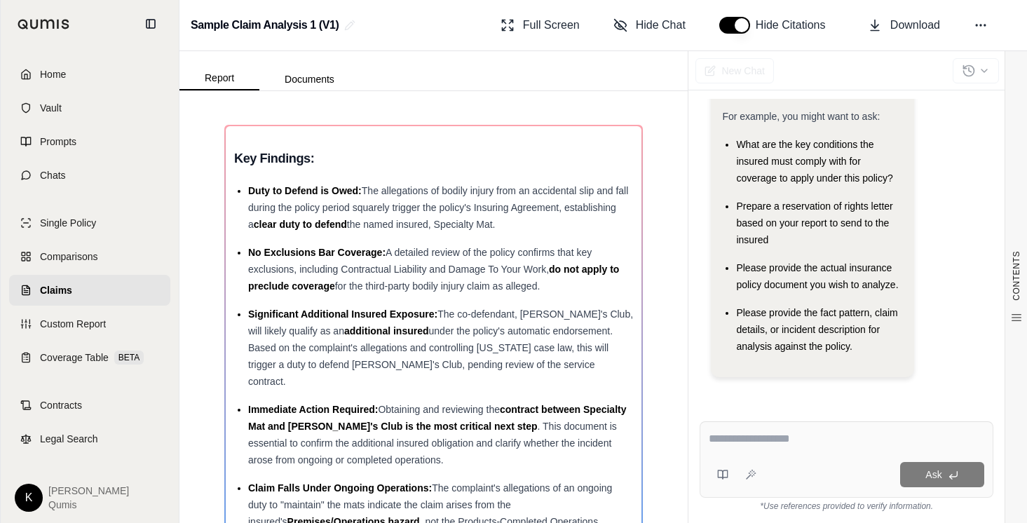
click at [88, 288] on link "Claims" at bounding box center [89, 290] width 161 height 31
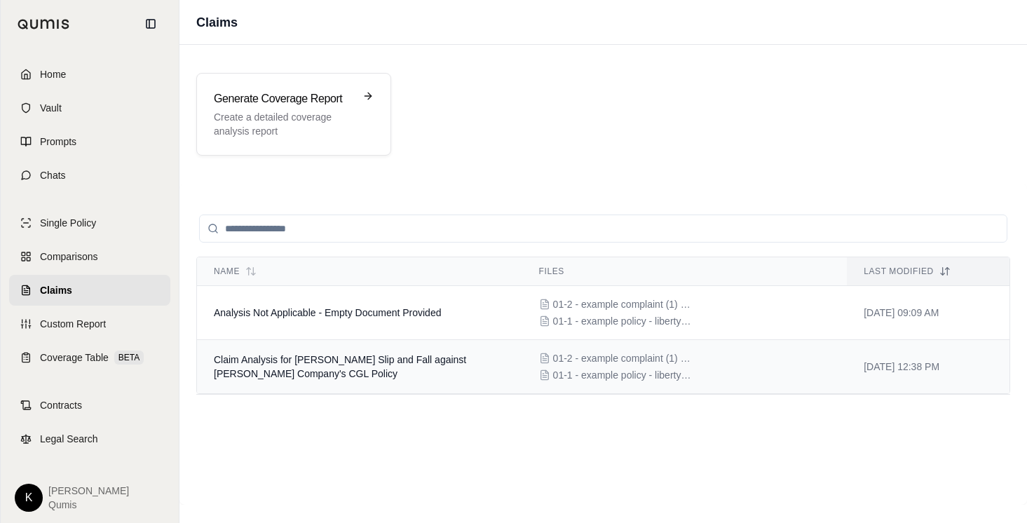
click at [480, 372] on td "Claim Analysis for Bernadine Cascarano Slip and Fall against E.J. Rohn Company'…" at bounding box center [359, 367] width 325 height 54
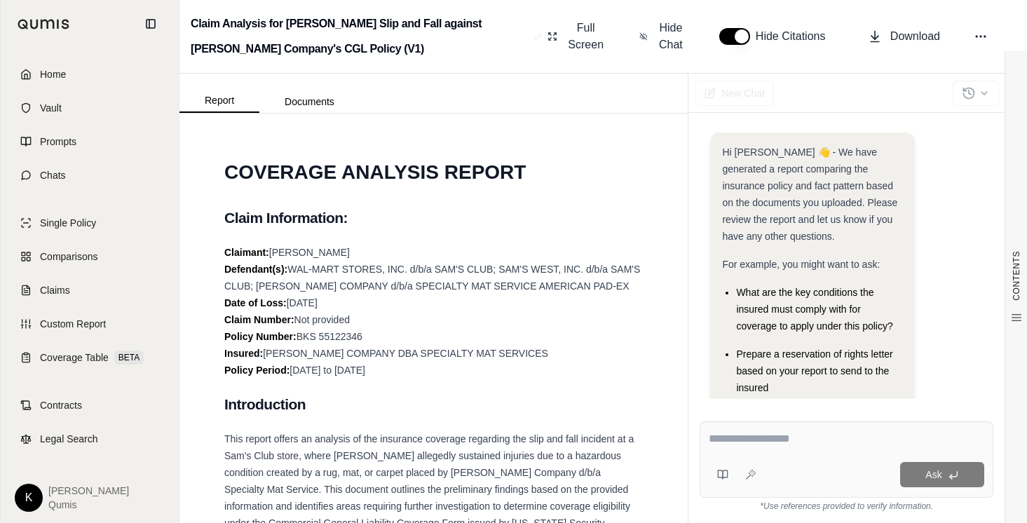
scroll to position [232, 0]
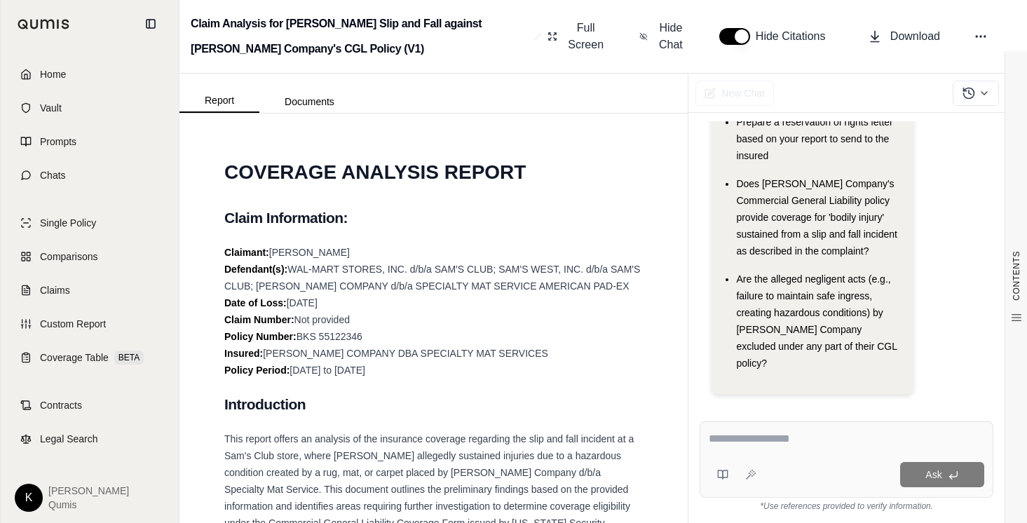
click at [358, 51] on h2 "Claim Analysis for Bernadine Cascarano Slip and Fall against E.J. Rohn Company'…" at bounding box center [360, 36] width 339 height 50
click at [486, 39] on h2 "Claim Analysis for Bernadine Cascarano Slip and Fall against E.J. Rohn Company'…" at bounding box center [360, 36] width 339 height 50
click at [537, 36] on icon at bounding box center [538, 36] width 5 height 5
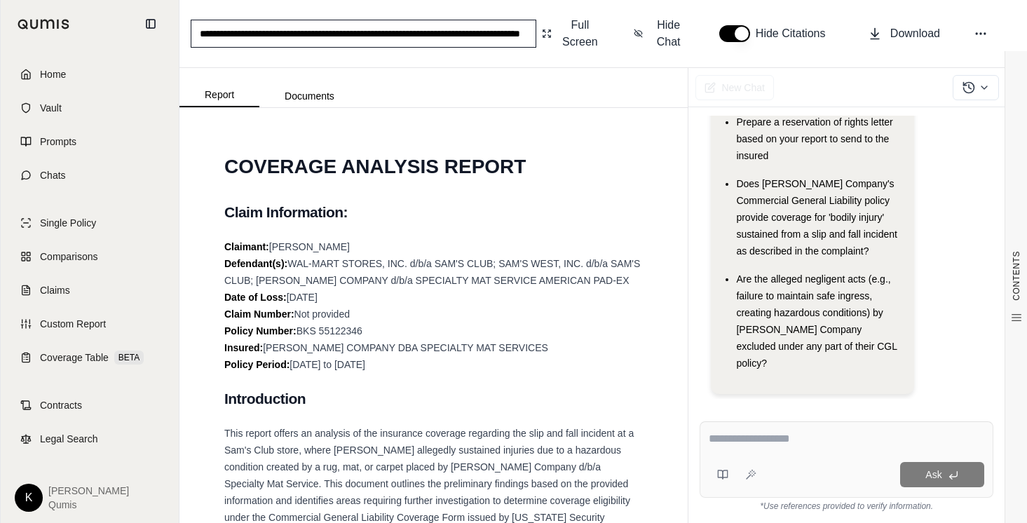
scroll to position [0, 0]
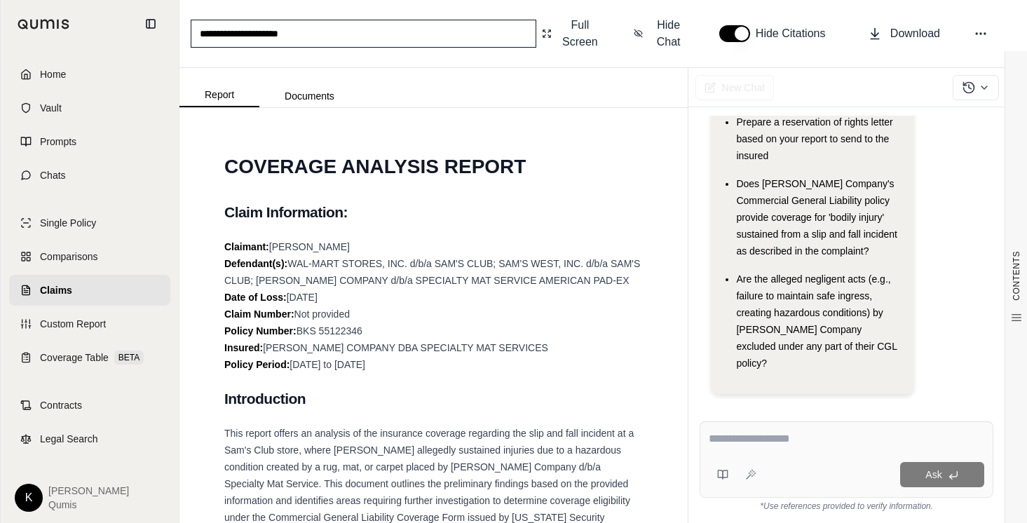
type input "**********"
click at [432, 55] on div "**********" at bounding box center [603, 261] width 848 height 523
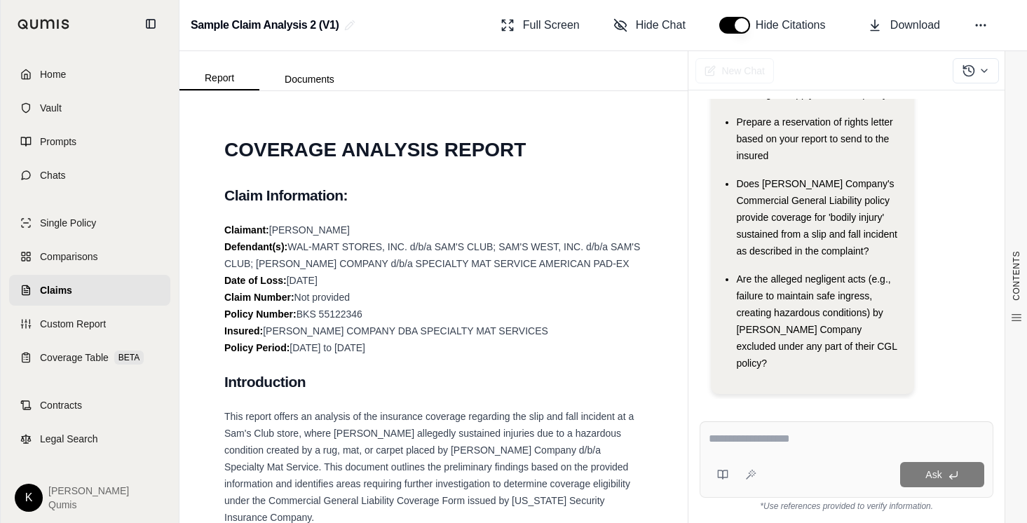
click at [55, 297] on span "Claims" at bounding box center [56, 290] width 32 height 14
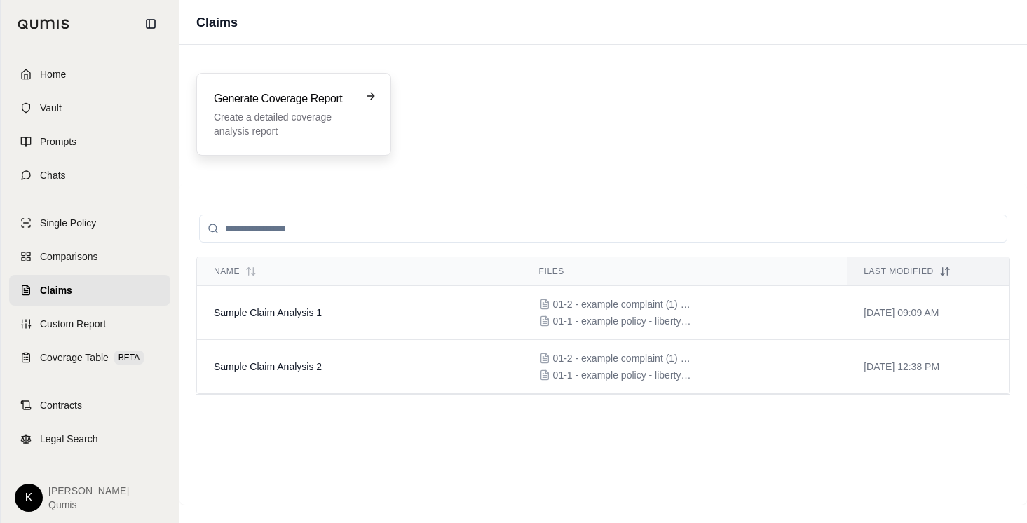
click at [325, 133] on p "Create a detailed coverage analysis report" at bounding box center [284, 124] width 140 height 28
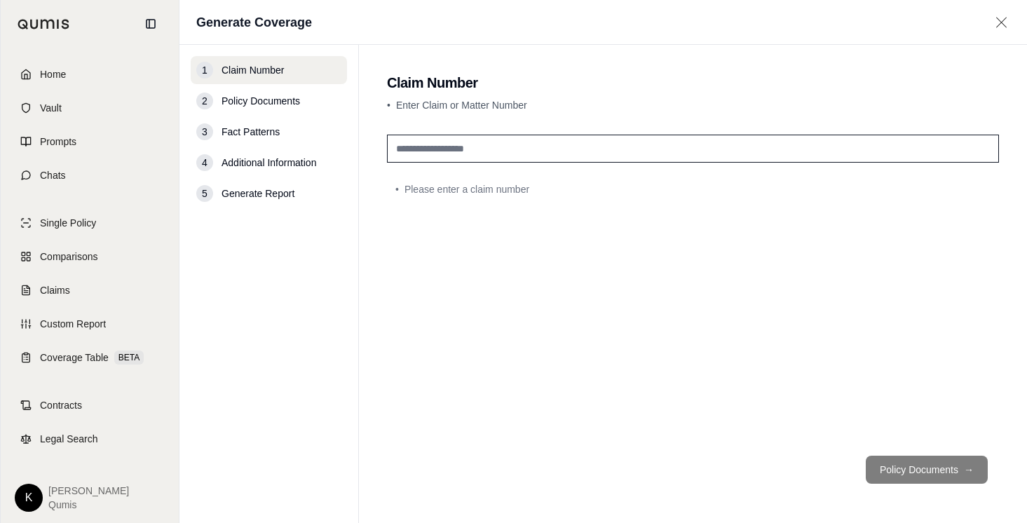
click at [434, 154] on input "text" at bounding box center [693, 149] width 612 height 28
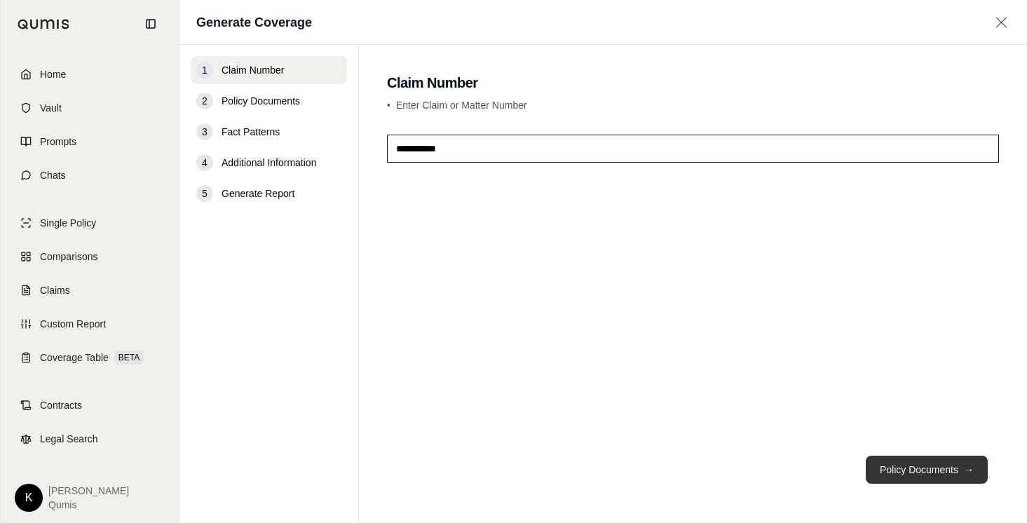
type input "**********"
click at [917, 473] on button "Policy Documents →" at bounding box center [927, 470] width 122 height 28
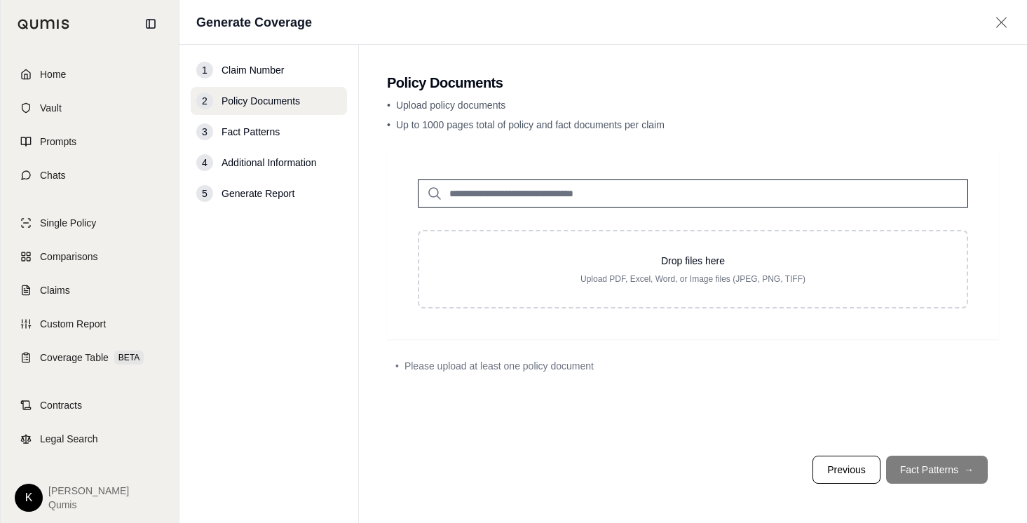
click at [547, 198] on input "search" at bounding box center [693, 193] width 550 height 28
type input "****"
click at [558, 226] on p "Sample Policy.pdf #2" at bounding box center [513, 222] width 108 height 17
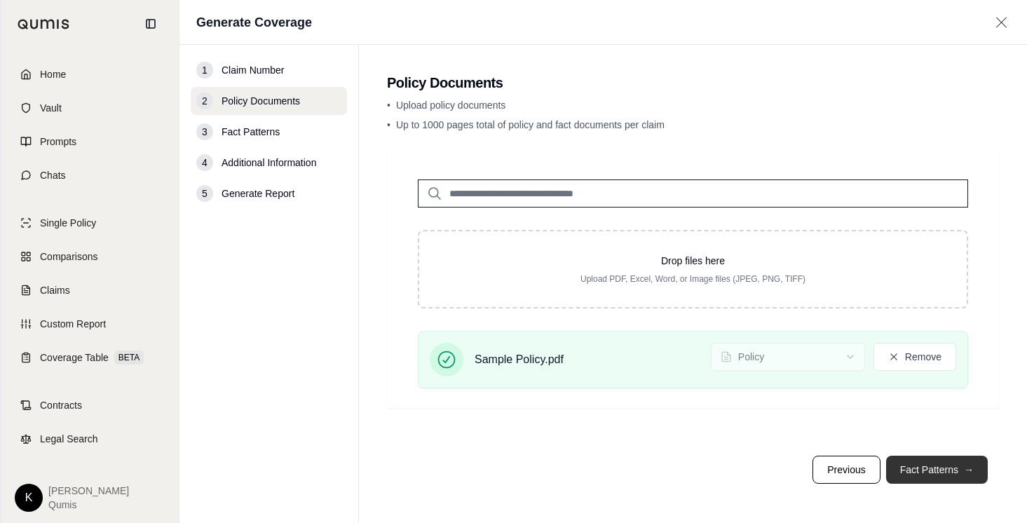
click at [927, 467] on button "Fact Patterns →" at bounding box center [937, 470] width 102 height 28
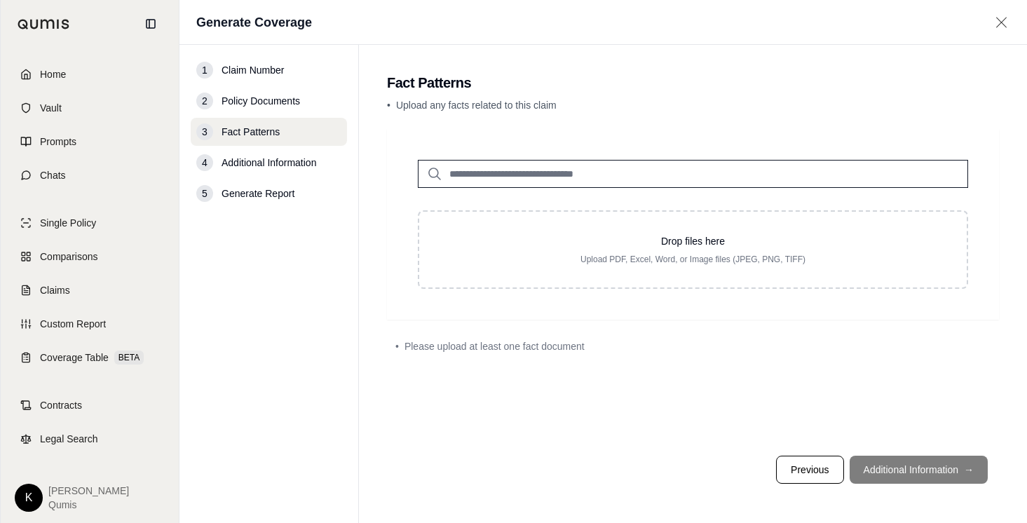
click at [643, 177] on input "search" at bounding box center [693, 174] width 550 height 28
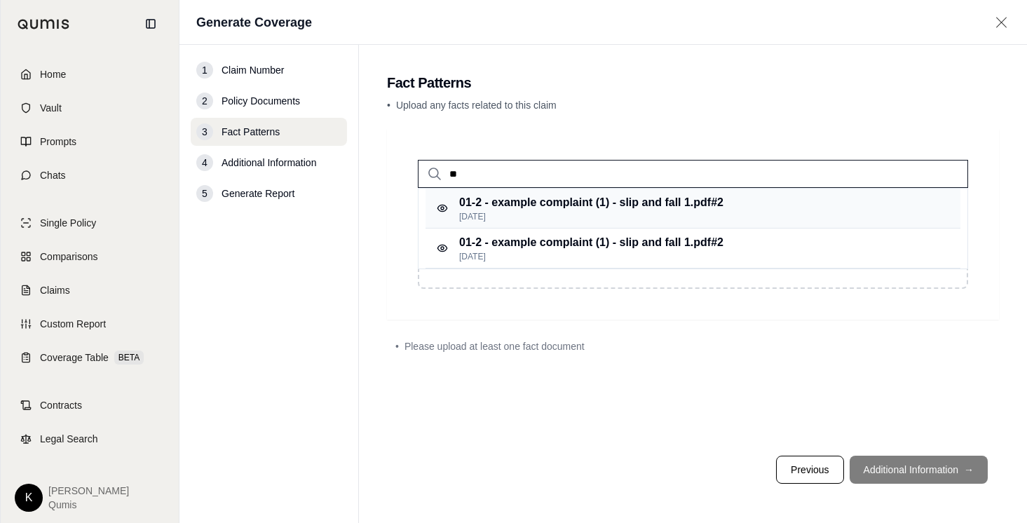
type input "**"
click at [603, 216] on p "Apr 29, 2025" at bounding box center [591, 216] width 264 height 11
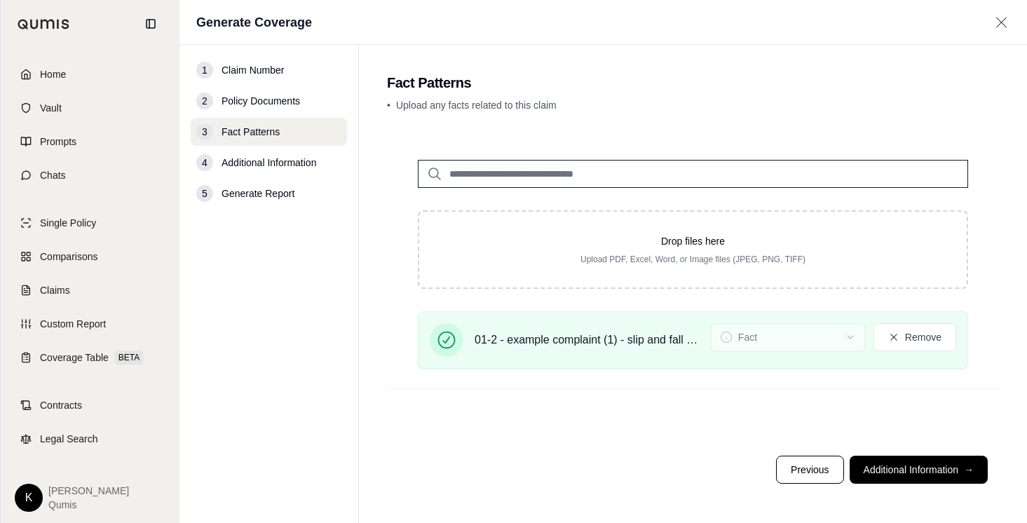
click at [648, 130] on div "Drop files here Upload PDF, Excel, Word, or Image files (JPEG, PNG, TIFF) 01-2 …" at bounding box center [693, 258] width 612 height 259
click at [885, 468] on button "Additional Information →" at bounding box center [919, 470] width 138 height 28
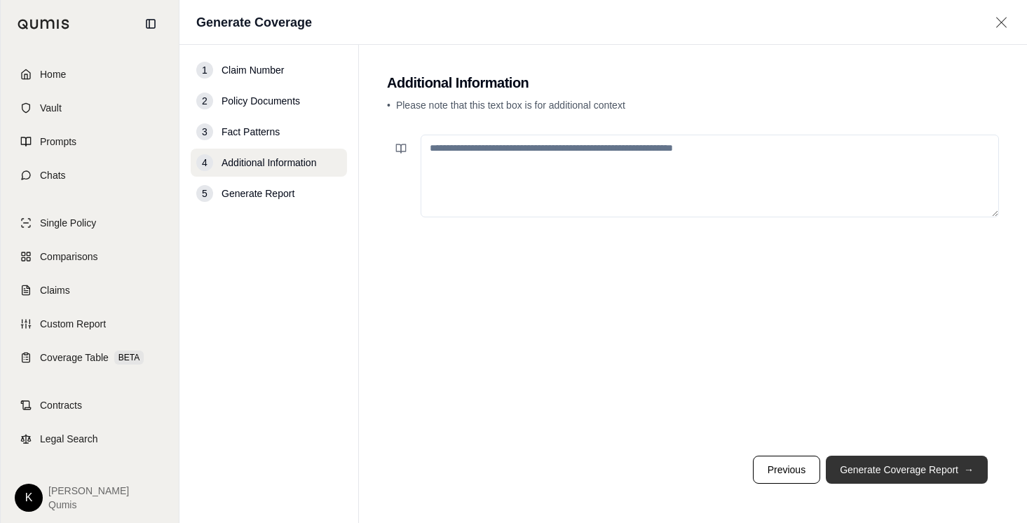
click at [923, 463] on button "Generate Coverage Report →" at bounding box center [907, 470] width 162 height 28
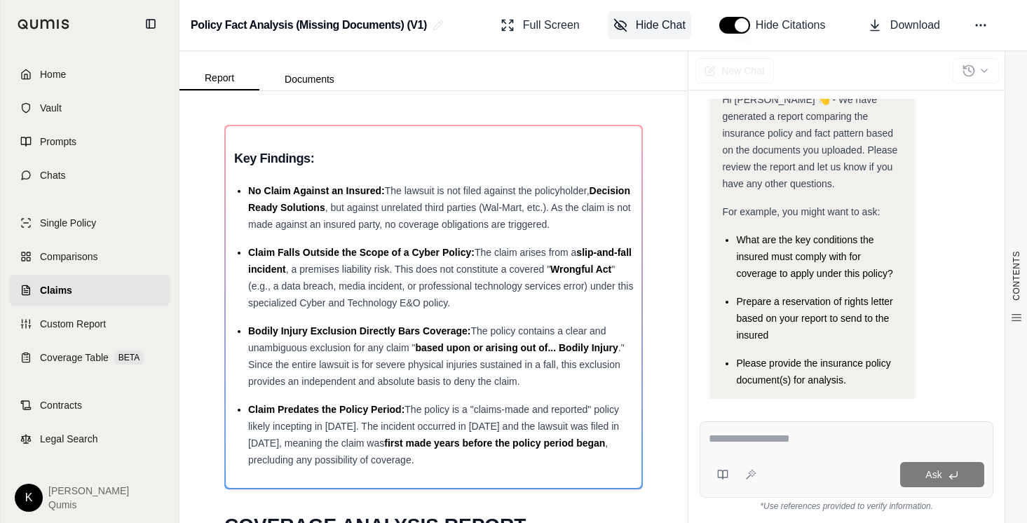
click at [637, 18] on span "Hide Chat" at bounding box center [661, 25] width 50 height 17
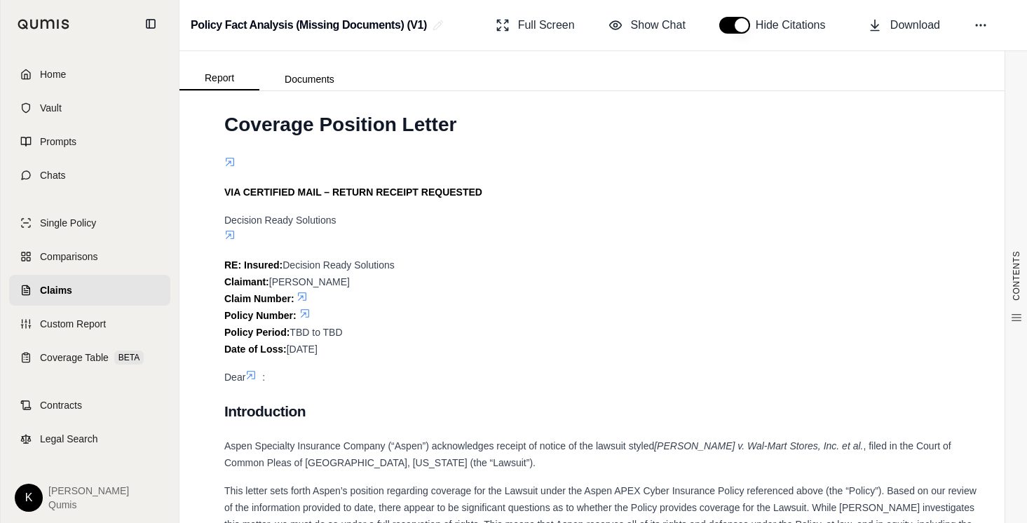
scroll to position [3139, 0]
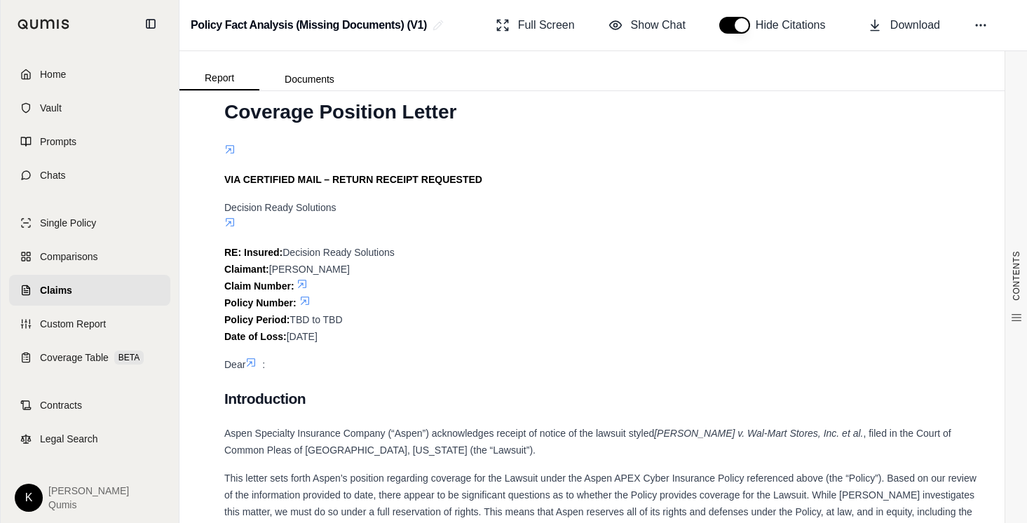
click at [736, 27] on button "button" at bounding box center [734, 25] width 31 height 17
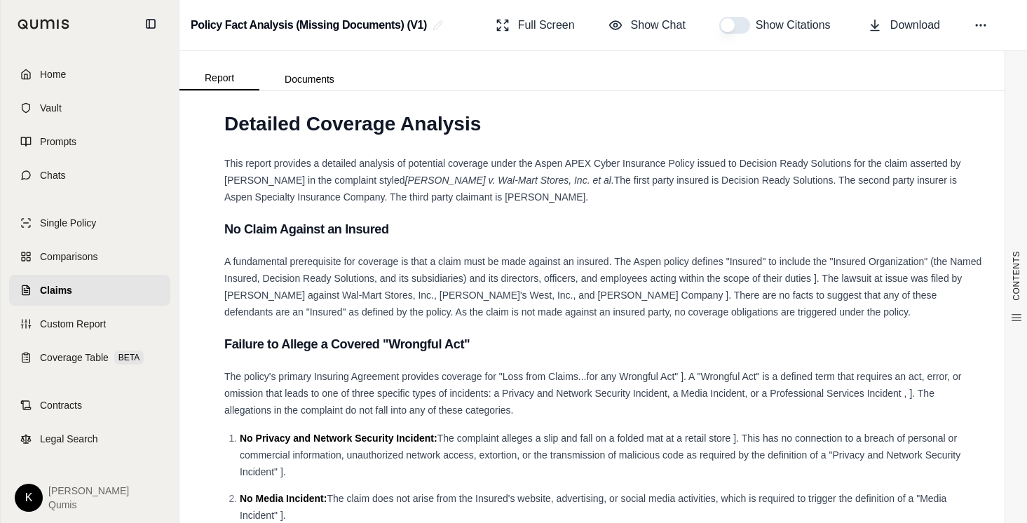
scroll to position [2235, 0]
